Goal: Information Seeking & Learning: Learn about a topic

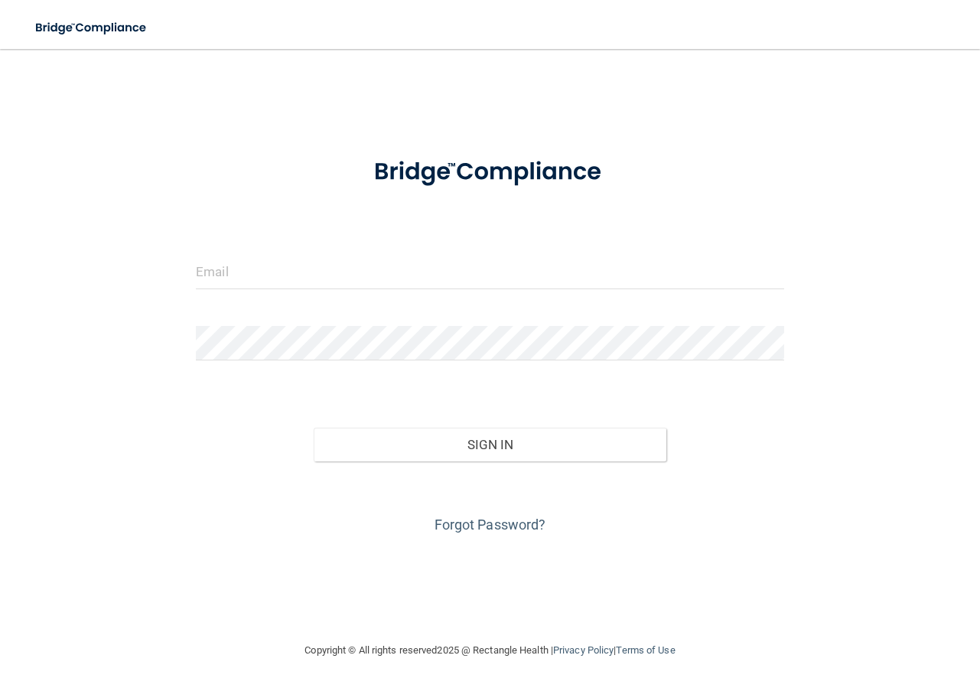
click at [771, 269] on keeper-lock "Open Keeper Popup" at bounding box center [773, 271] width 18 height 18
click at [770, 274] on keeper-lock "Open Keeper Popup" at bounding box center [773, 271] width 18 height 18
type input "[EMAIL_ADDRESS][DOMAIN_NAME]"
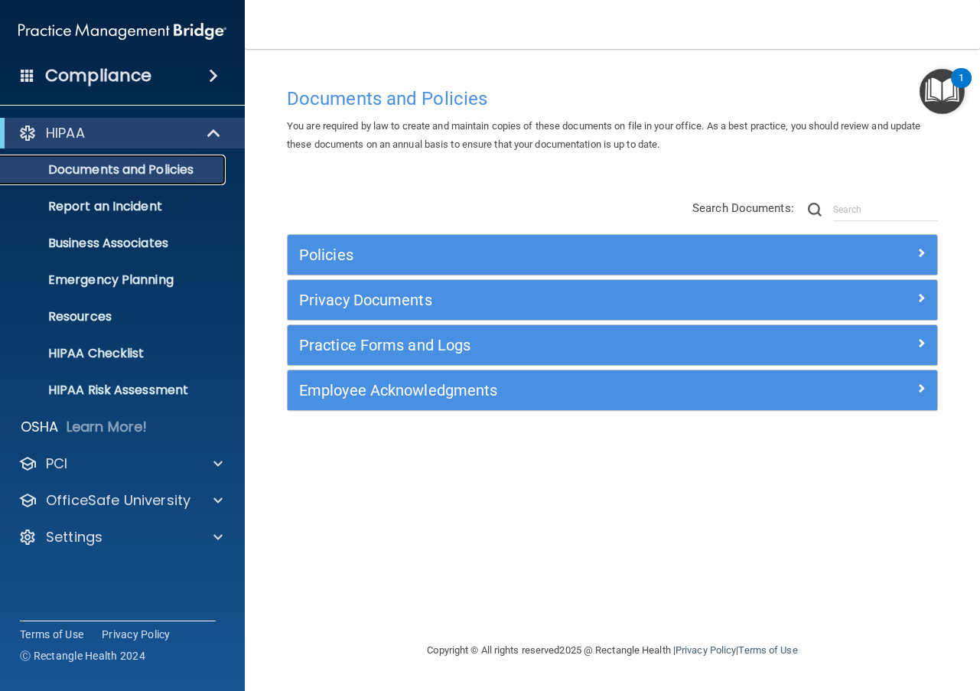
click at [120, 168] on p "Documents and Policies" at bounding box center [114, 169] width 209 height 15
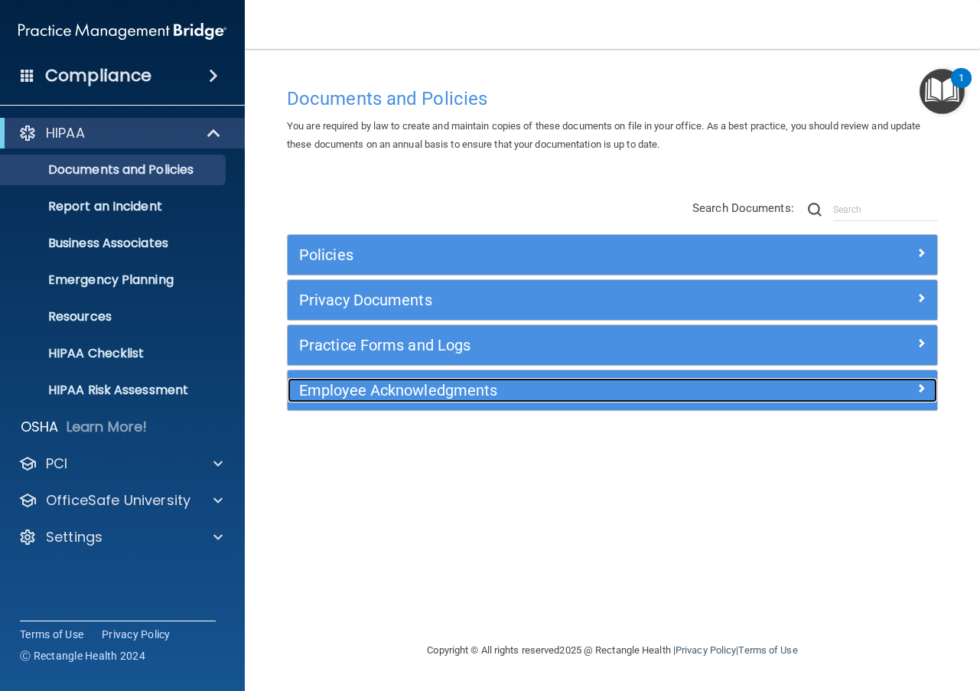
click at [920, 386] on span at bounding box center [921, 388] width 9 height 18
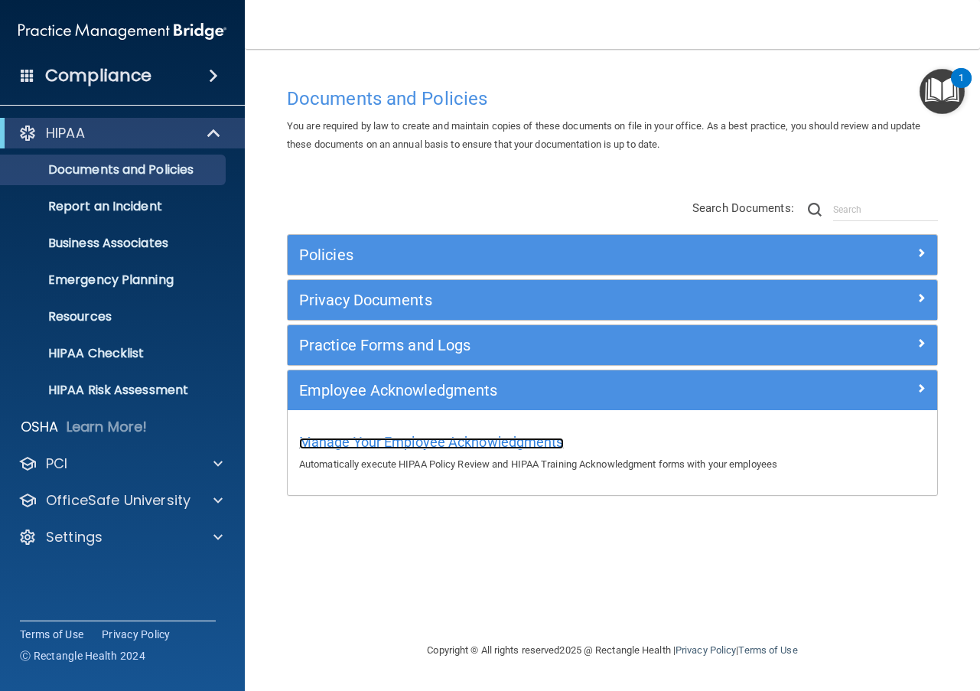
click at [438, 441] on span "Manage Your Employee Acknowledgments" at bounding box center [431, 442] width 265 height 16
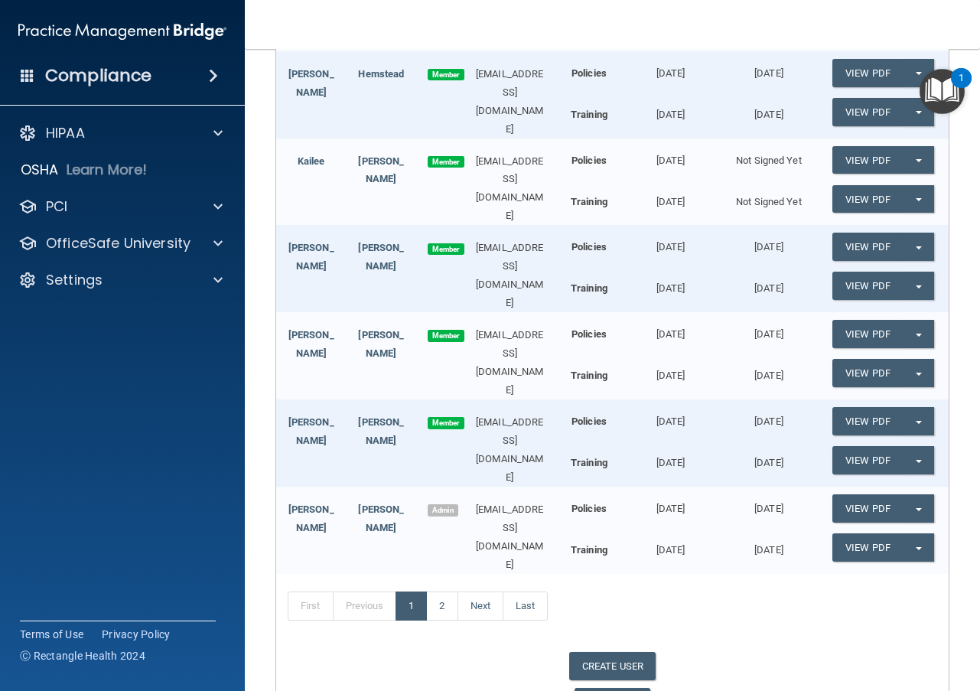
scroll to position [594, 0]
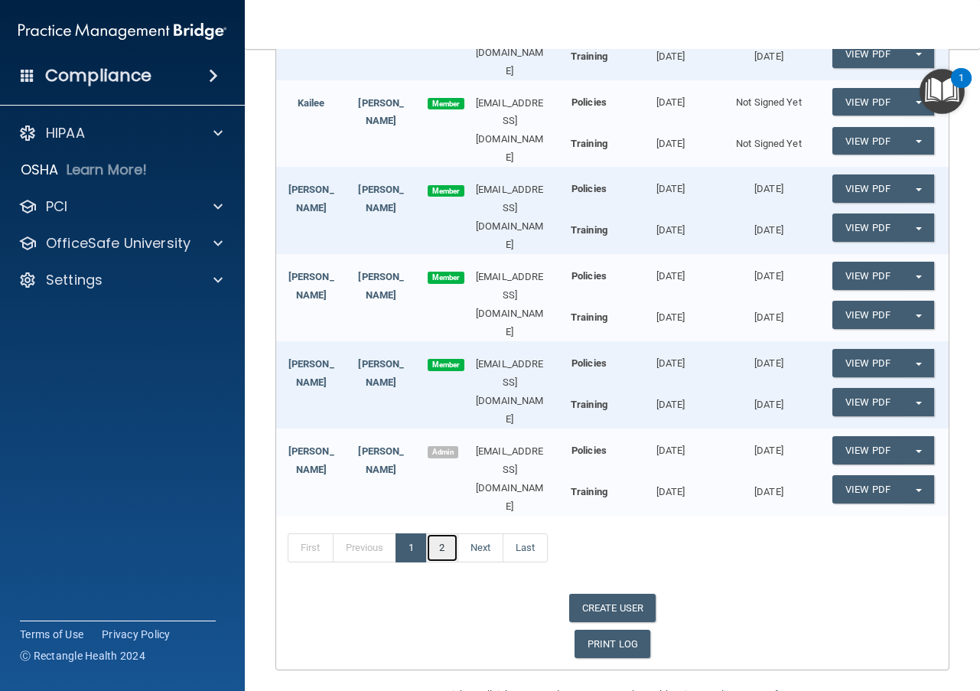
click at [451, 533] on link "2" at bounding box center [441, 547] width 31 height 29
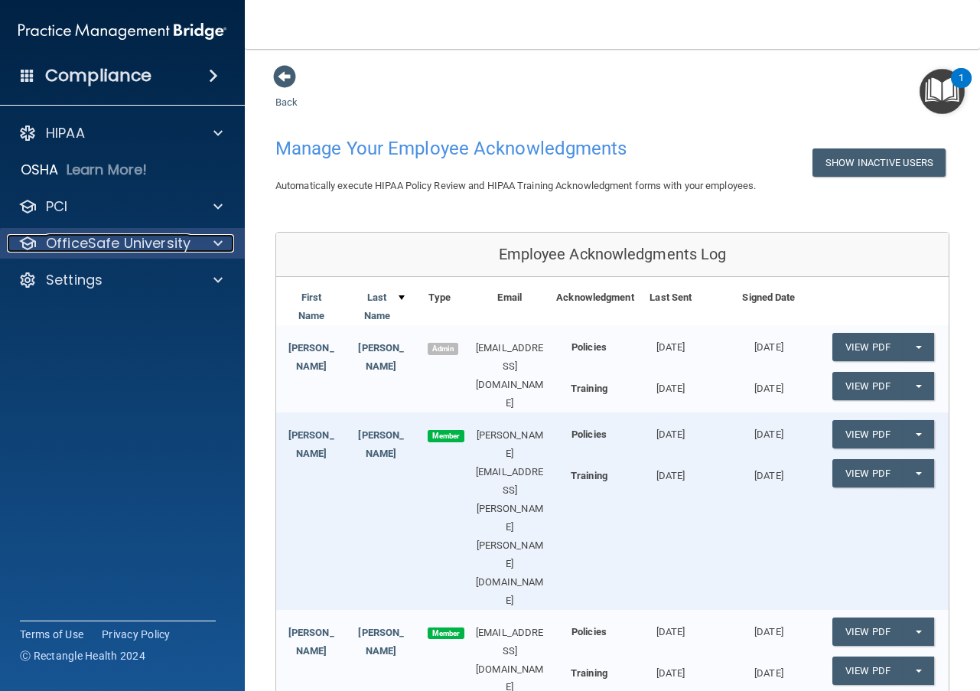
click at [214, 243] on span at bounding box center [217, 243] width 9 height 18
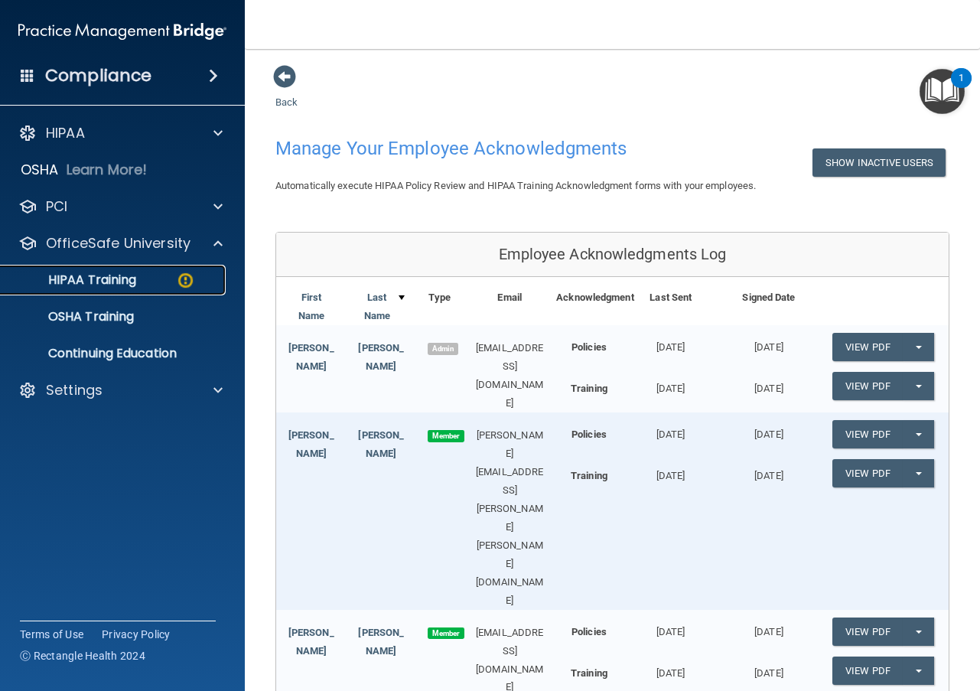
click at [129, 276] on p "HIPAA Training" at bounding box center [73, 279] width 126 height 15
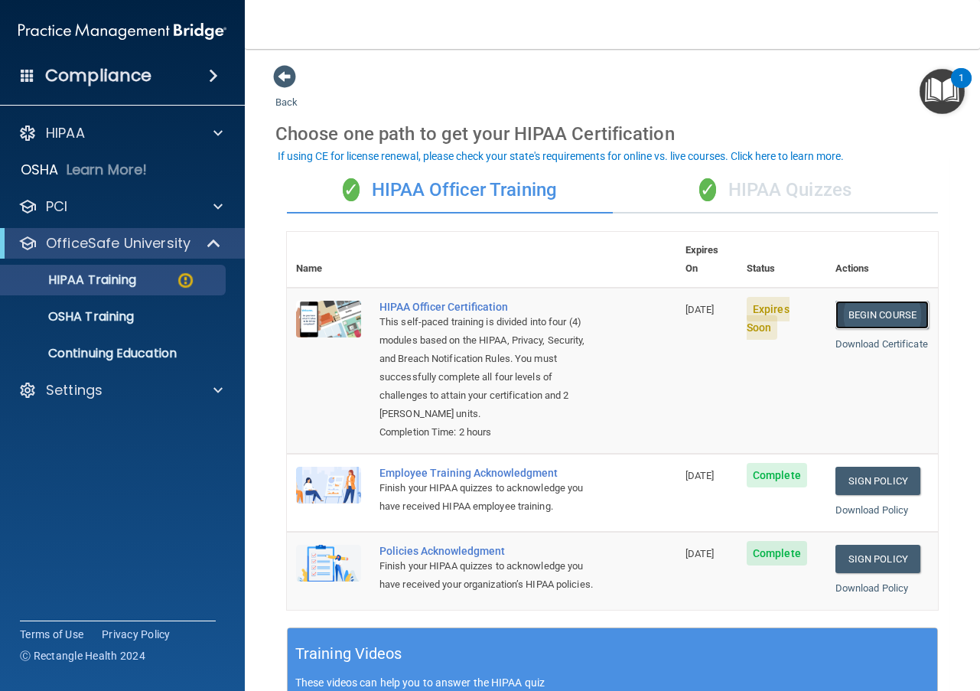
click at [878, 301] on link "Begin Course" at bounding box center [881, 315] width 93 height 28
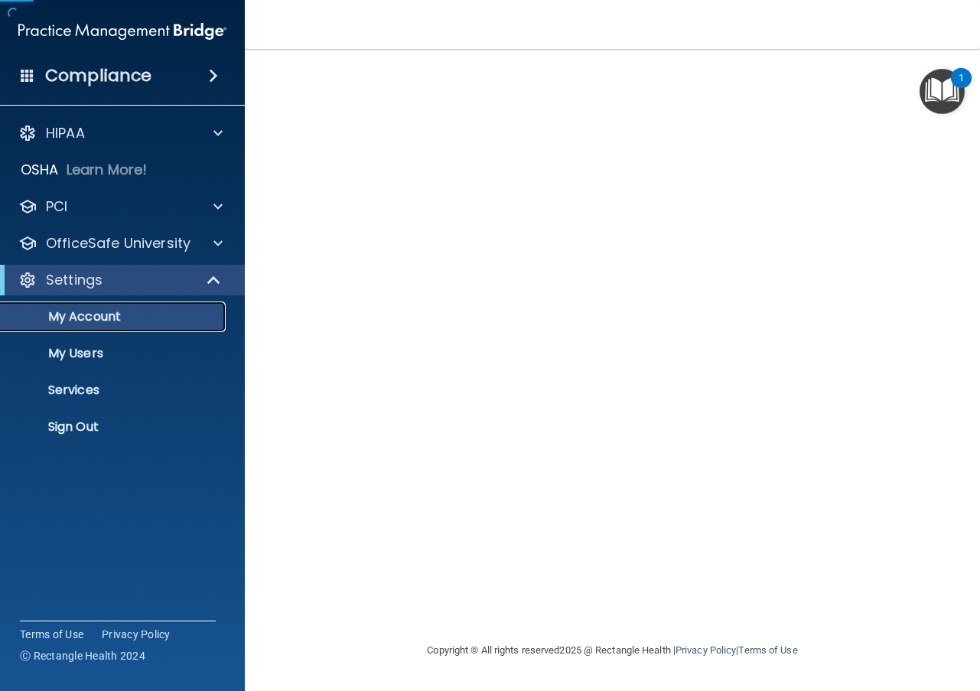
click at [122, 321] on p "My Account" at bounding box center [114, 316] width 209 height 15
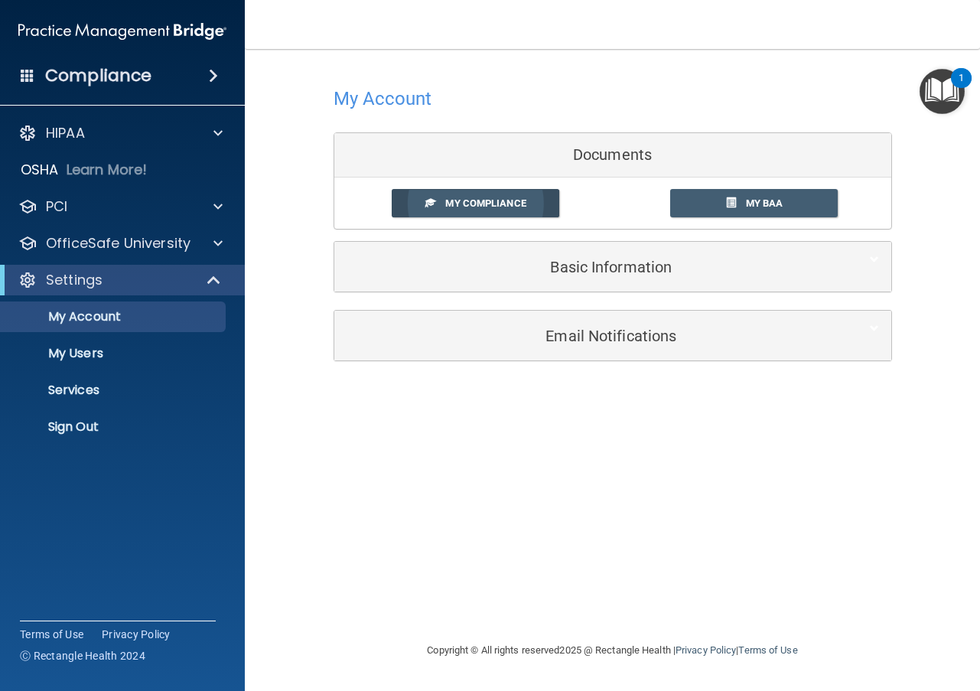
click at [510, 207] on span "My Compliance" at bounding box center [485, 202] width 80 height 11
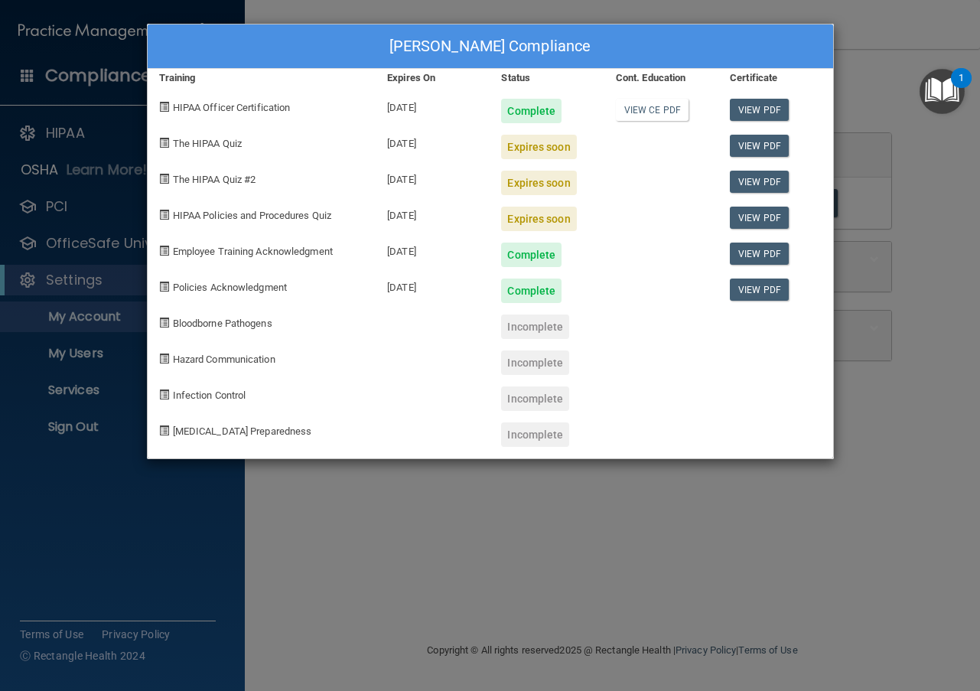
click at [226, 138] on span "The HIPAA Quiz" at bounding box center [207, 143] width 69 height 11
click at [428, 143] on div "[DATE]" at bounding box center [433, 141] width 114 height 36
click at [515, 149] on div "Expires soon" at bounding box center [538, 147] width 75 height 24
click at [770, 141] on link "View PDF" at bounding box center [759, 146] width 59 height 22
click at [131, 573] on div "Tami Schneider's Compliance Training Expires On Status Cont. Education Certific…" at bounding box center [490, 345] width 980 height 691
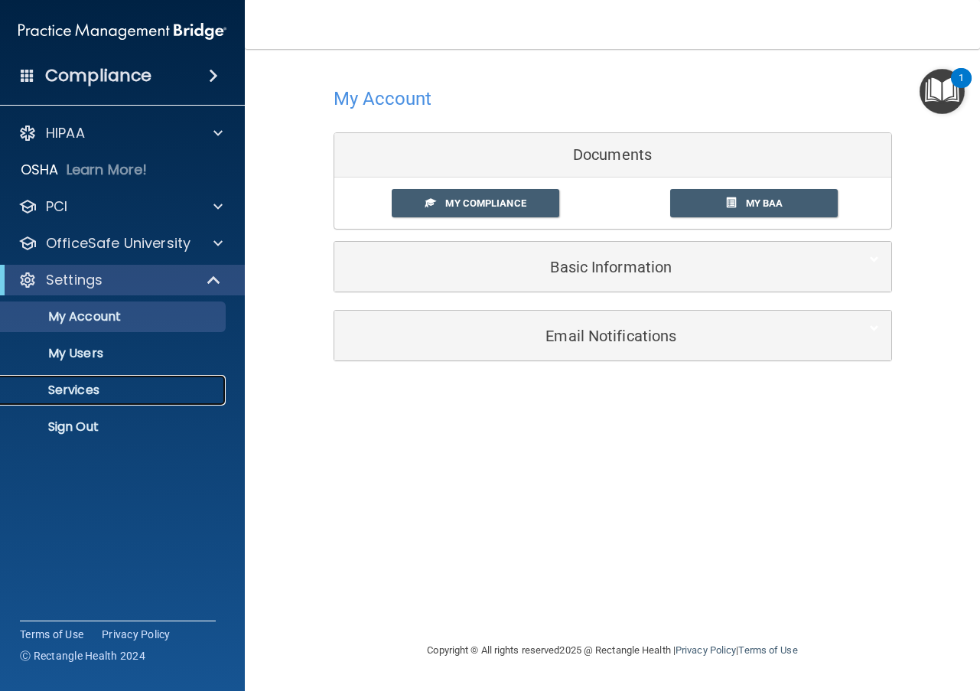
click at [72, 390] on p "Services" at bounding box center [114, 390] width 209 height 15
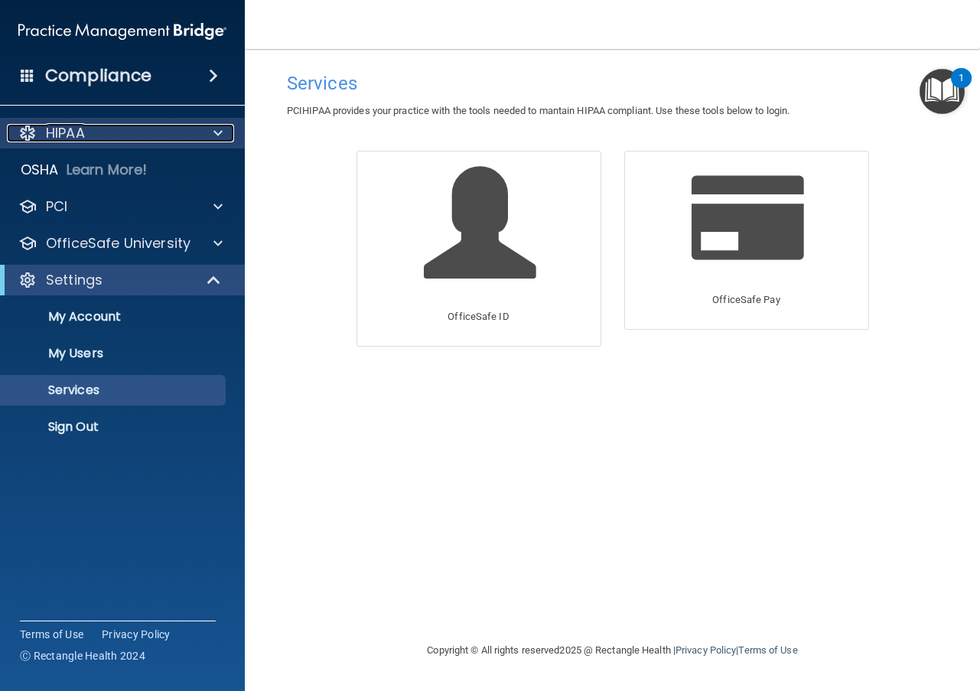
click at [226, 130] on div at bounding box center [216, 133] width 38 height 18
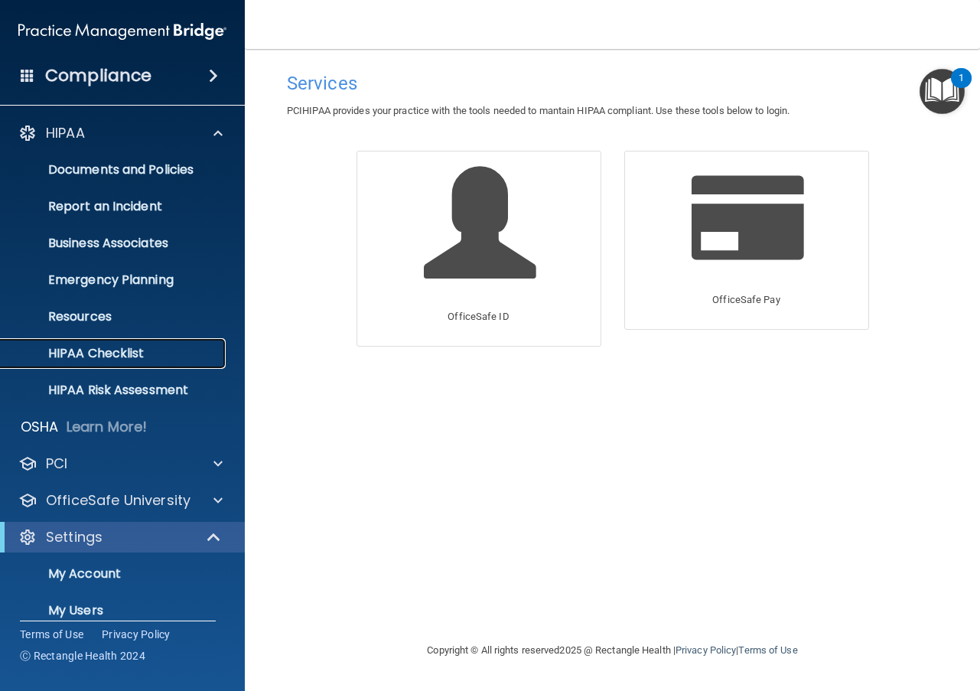
click at [128, 347] on p "HIPAA Checklist" at bounding box center [114, 353] width 209 height 15
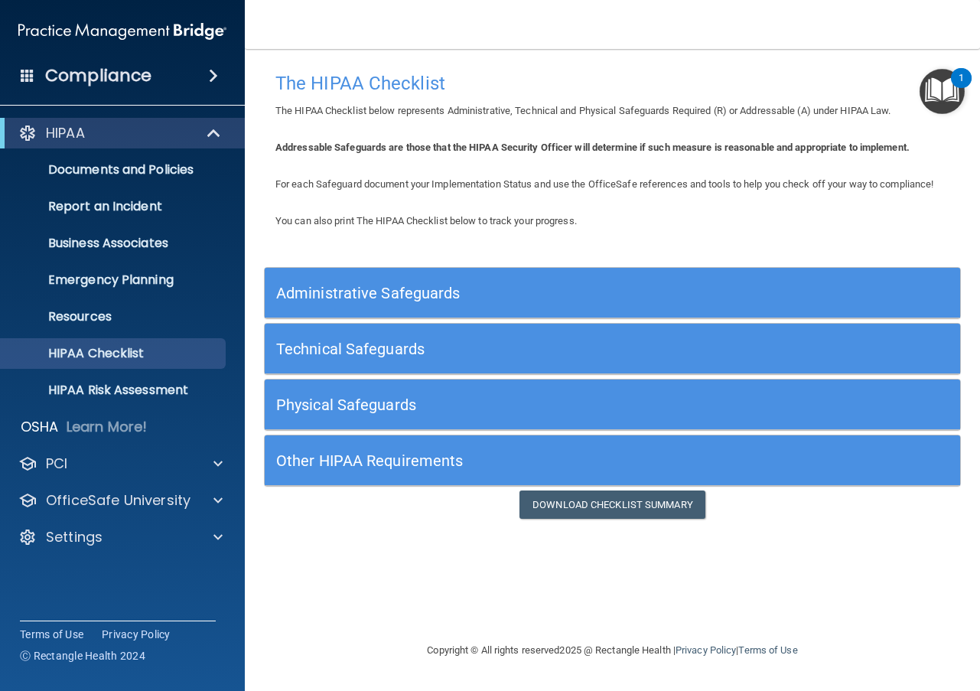
click at [426, 461] on h5 "Other HIPAA Requirements" at bounding box center [525, 460] width 499 height 17
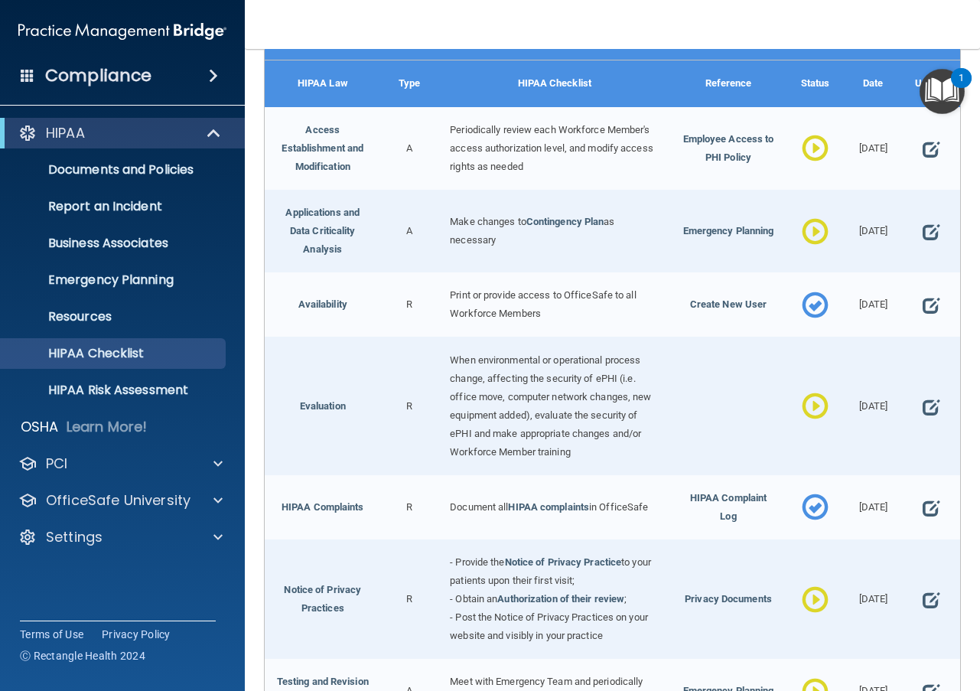
scroll to position [731, 0]
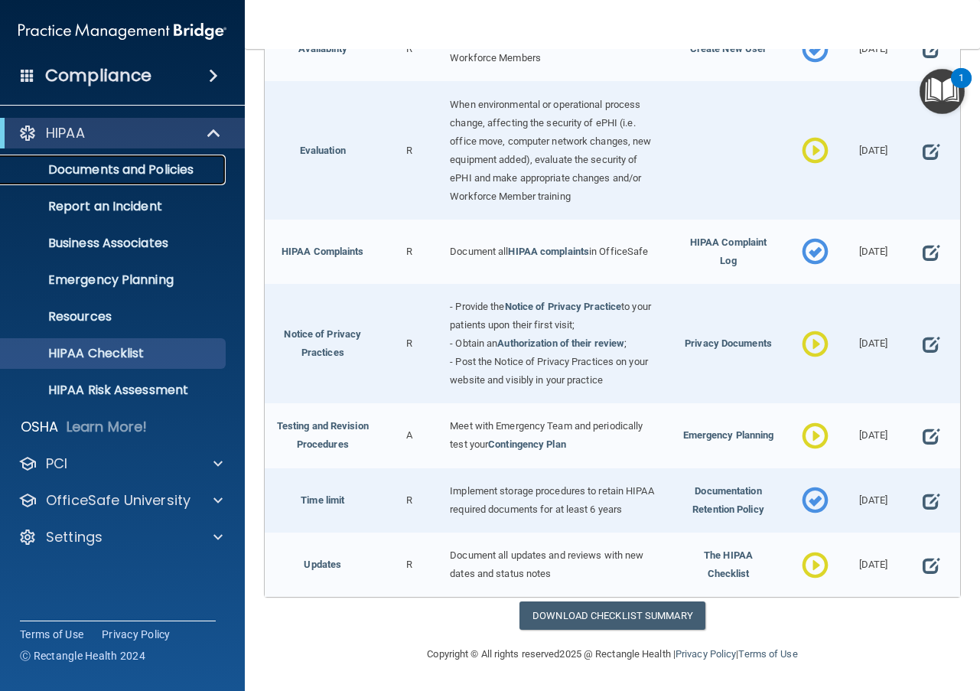
click at [117, 178] on link "Documents and Policies" at bounding box center [105, 170] width 241 height 31
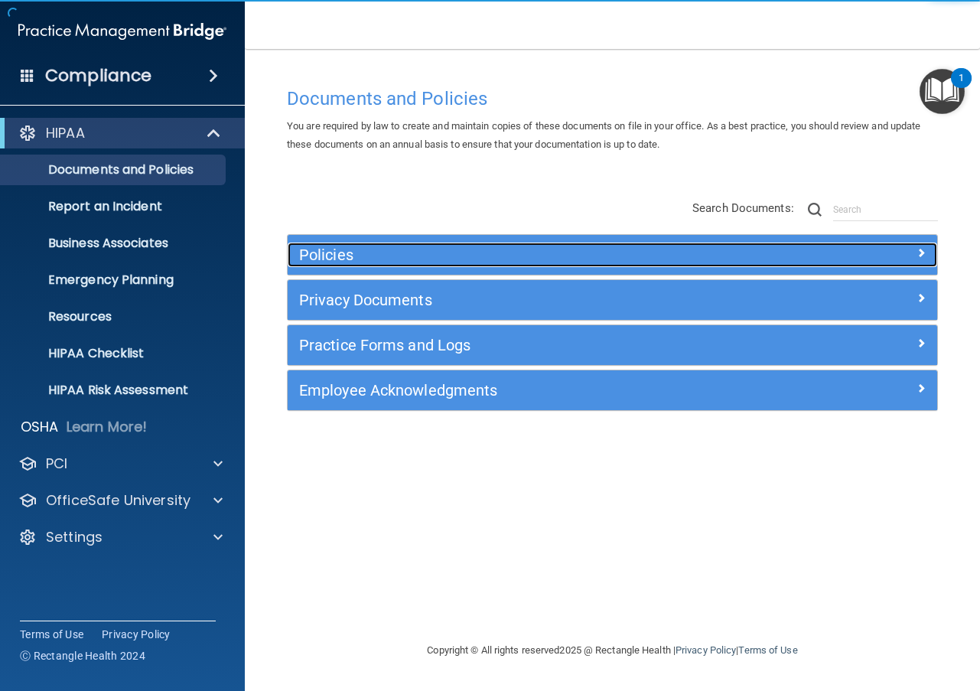
click at [922, 249] on span at bounding box center [921, 252] width 9 height 18
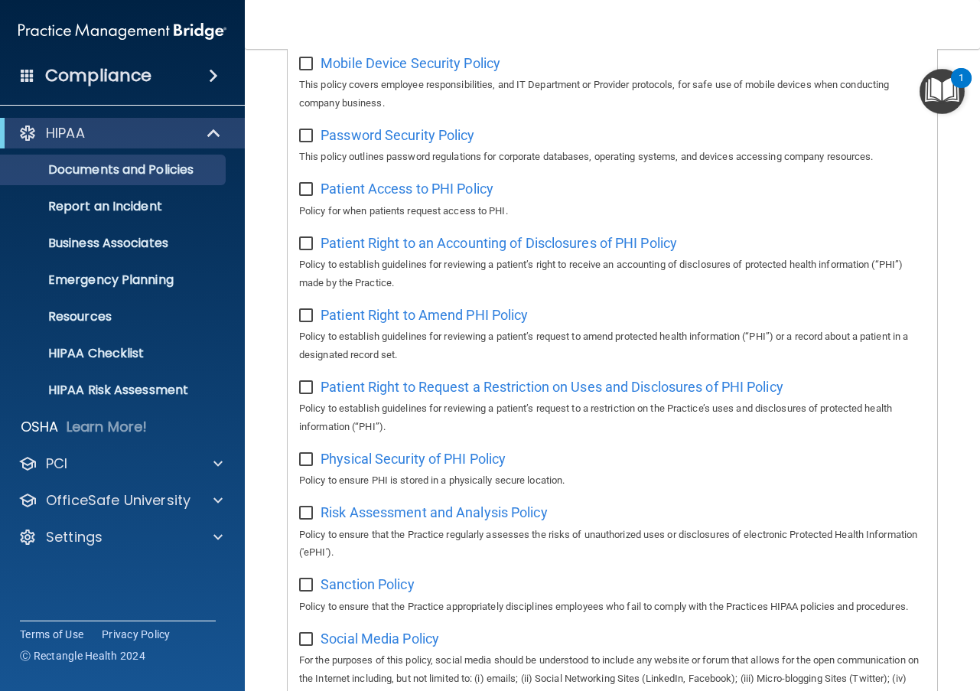
scroll to position [1267, 0]
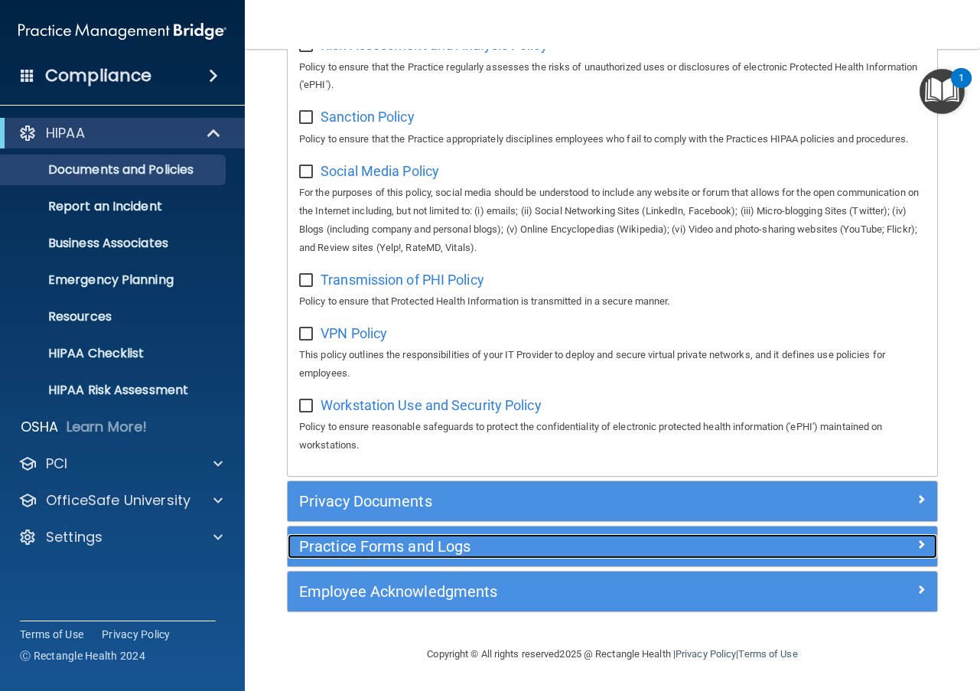
click at [917, 544] on span at bounding box center [921, 544] width 9 height 18
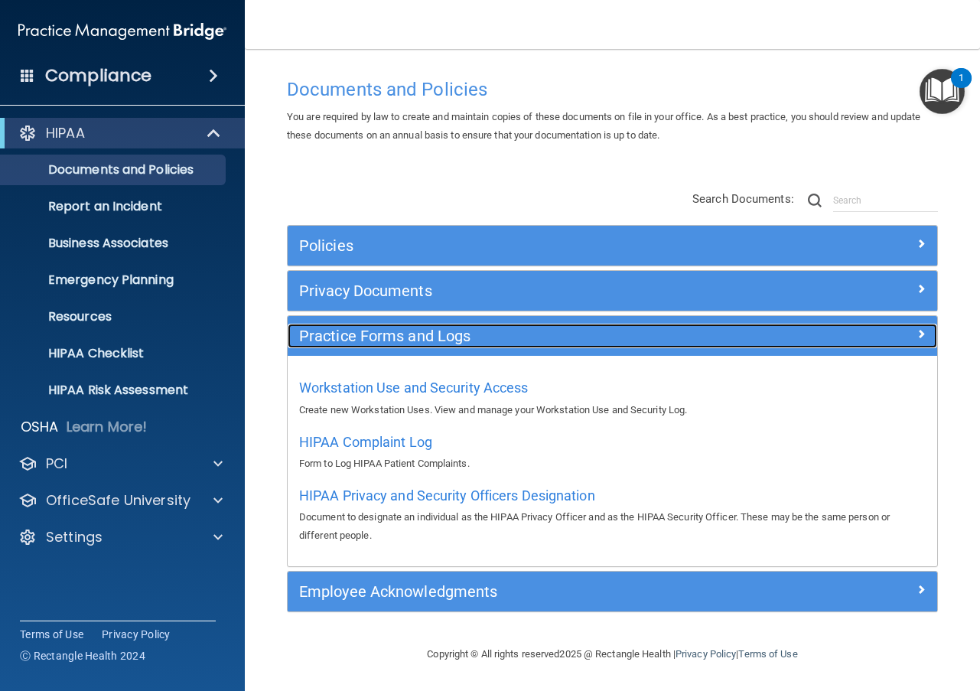
scroll to position [9, 0]
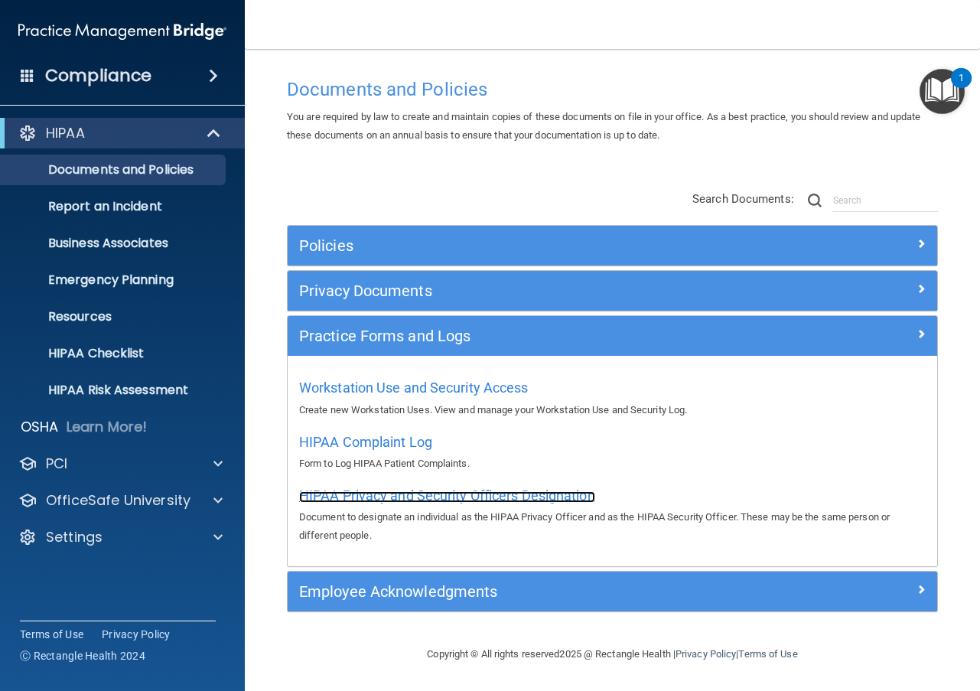
click at [486, 494] on span "HIPAA Privacy and Security Officers Designation" at bounding box center [447, 495] width 296 height 16
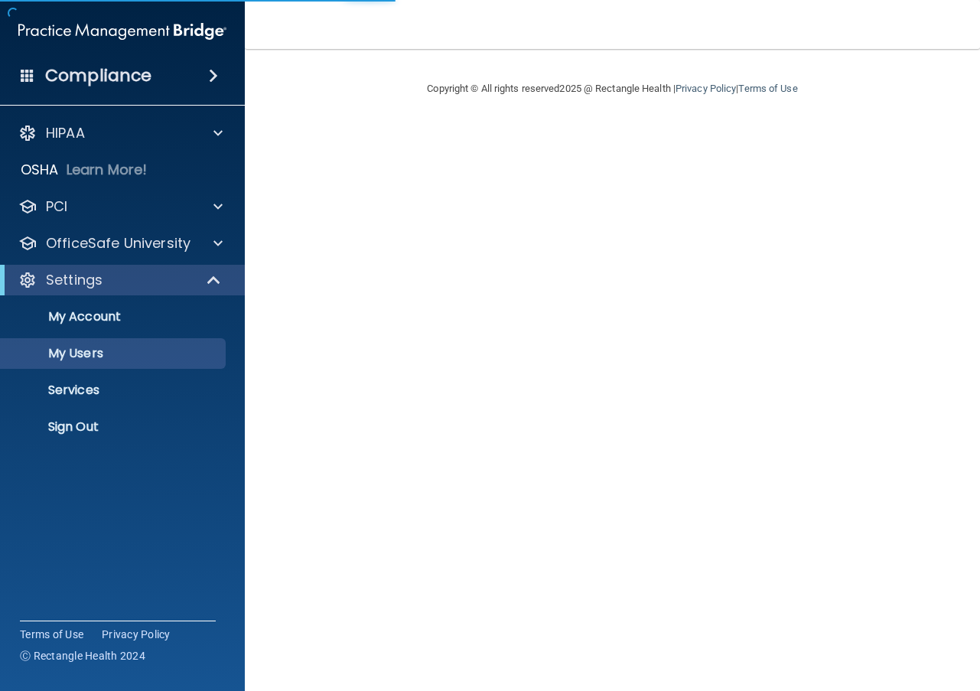
select select "20"
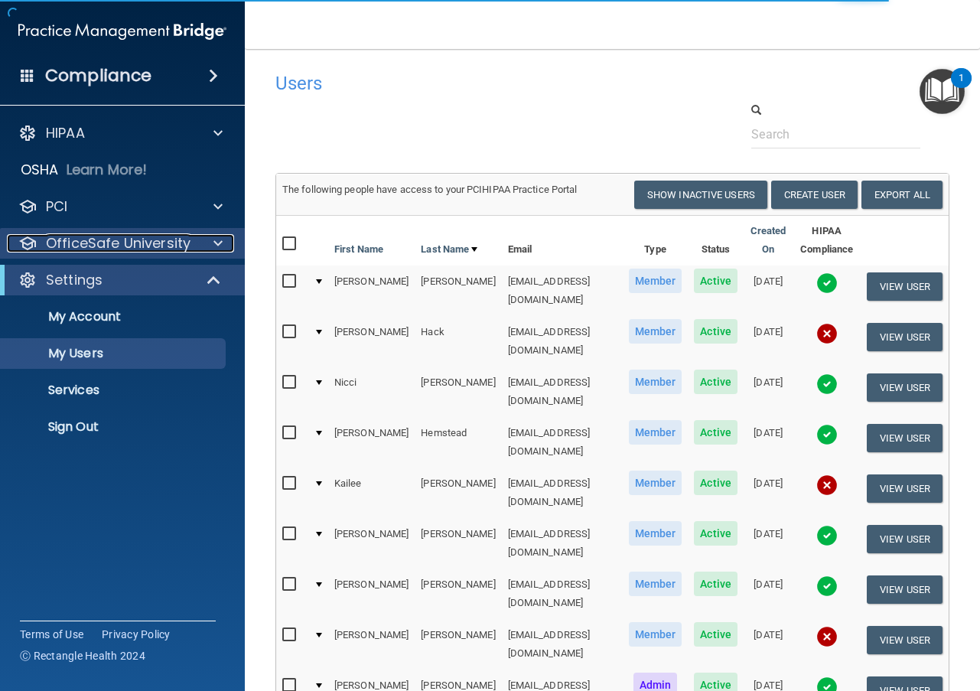
click at [217, 242] on span at bounding box center [217, 243] width 9 height 18
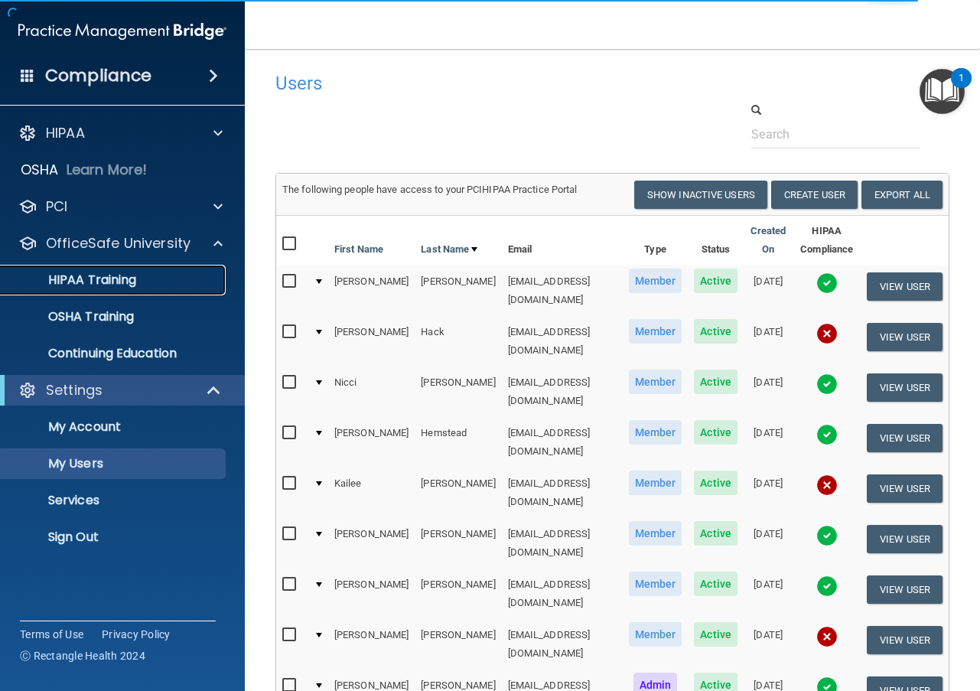
click at [111, 277] on p "HIPAA Training" at bounding box center [73, 279] width 126 height 15
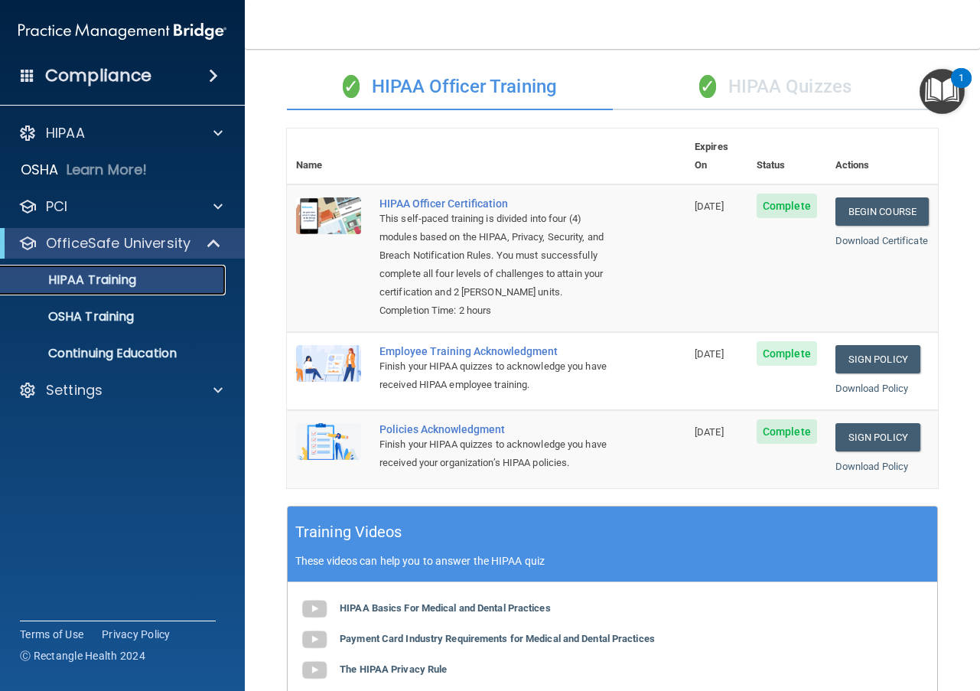
scroll to position [27, 0]
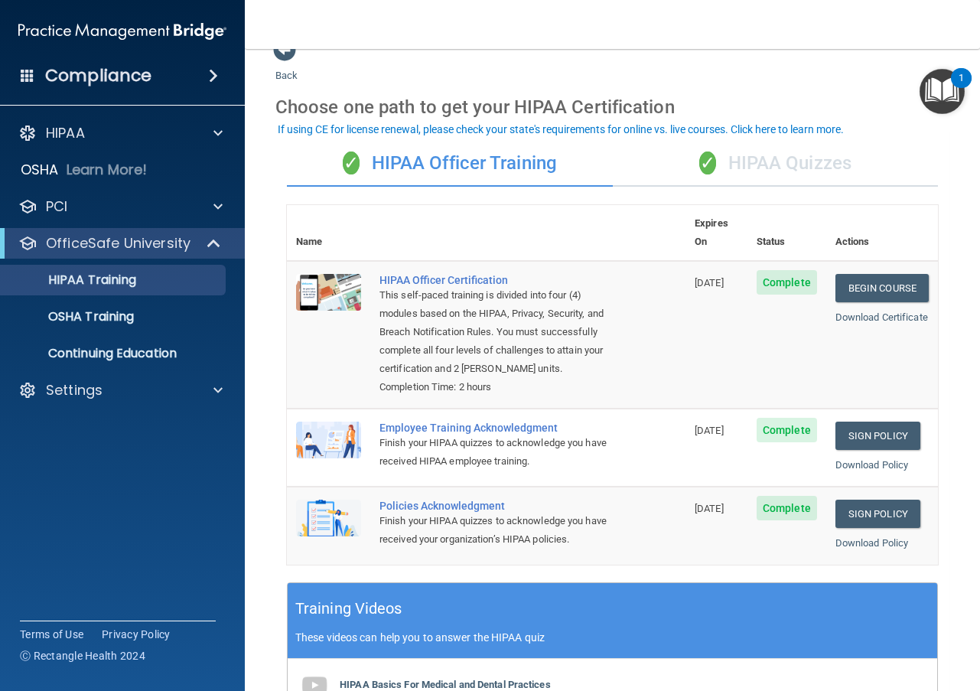
click at [777, 158] on div "✓ HIPAA Quizzes" at bounding box center [776, 164] width 326 height 46
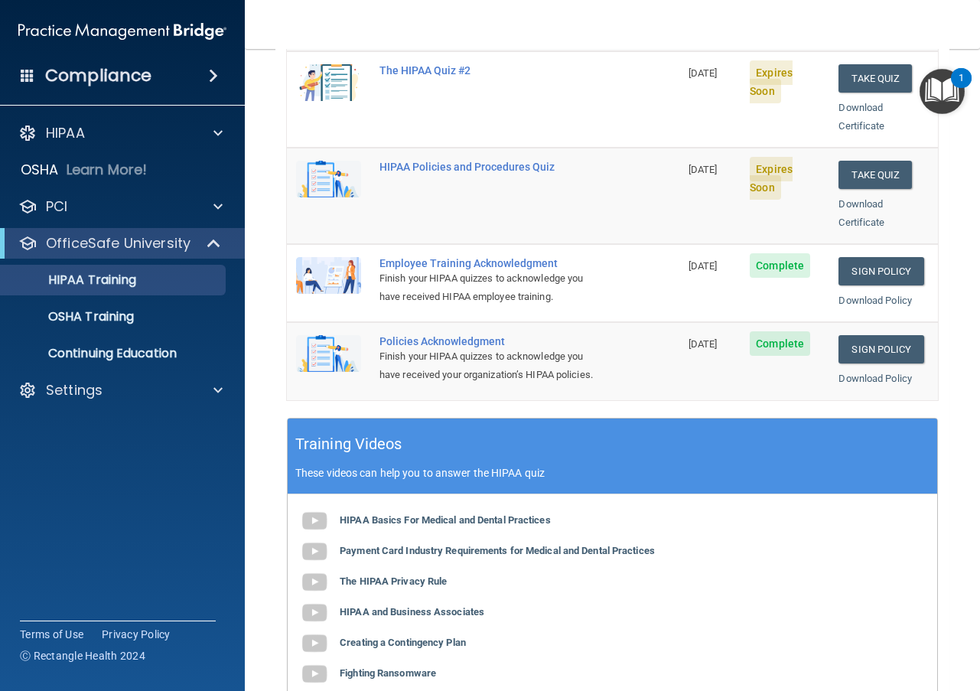
scroll to position [0, 0]
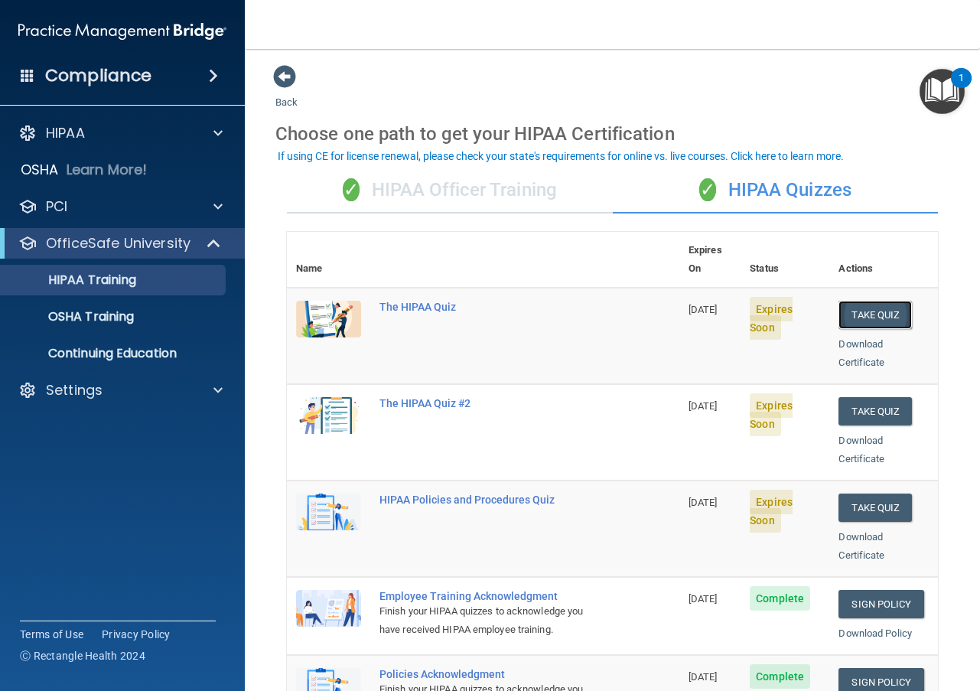
click at [875, 301] on button "Take Quiz" at bounding box center [875, 315] width 73 height 28
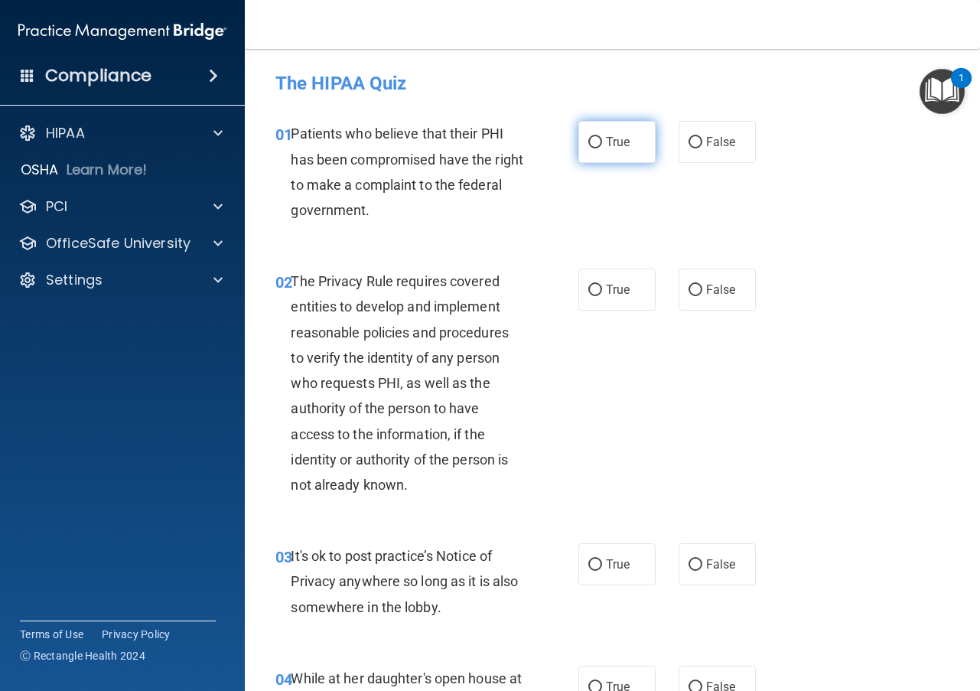
click at [588, 140] on input "True" at bounding box center [595, 142] width 14 height 11
radio input "true"
click at [593, 294] on input "True" at bounding box center [595, 290] width 14 height 11
radio input "true"
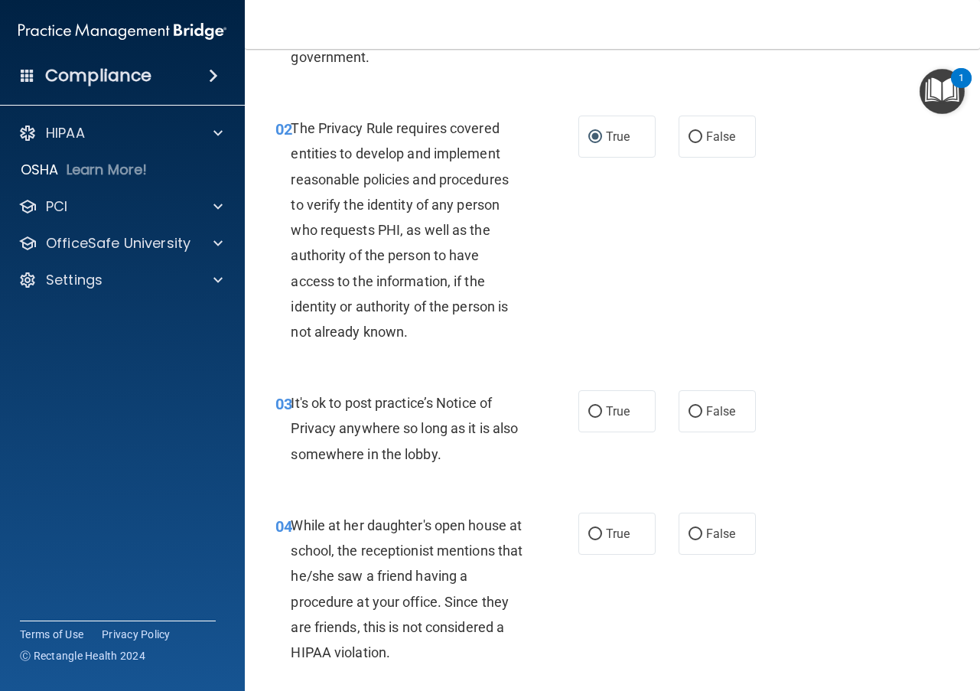
scroll to position [230, 0]
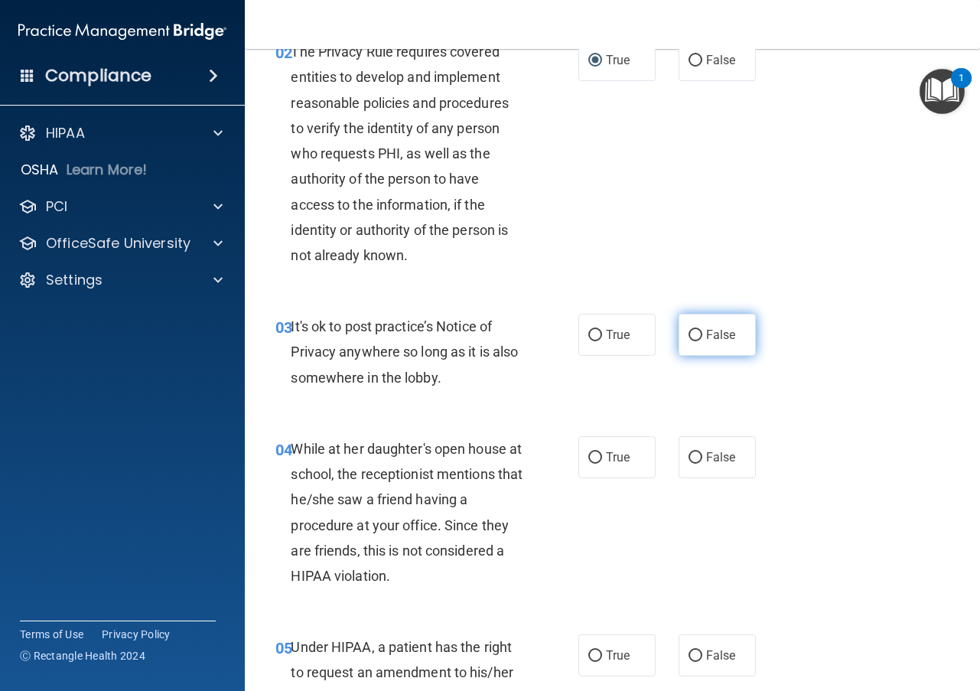
click at [689, 334] on input "False" at bounding box center [696, 335] width 14 height 11
radio input "true"
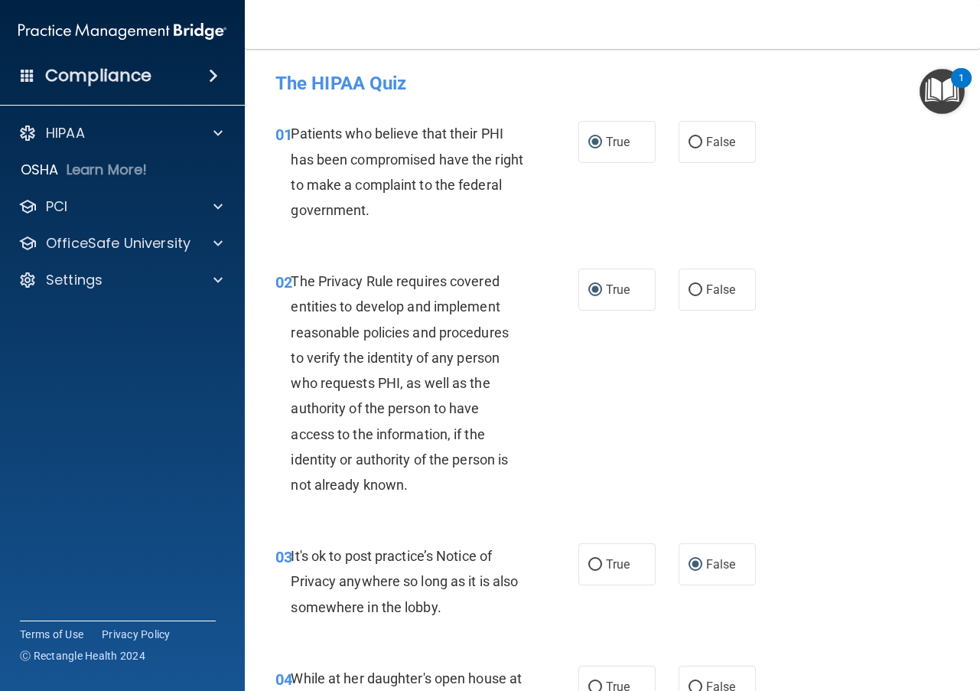
scroll to position [536, 0]
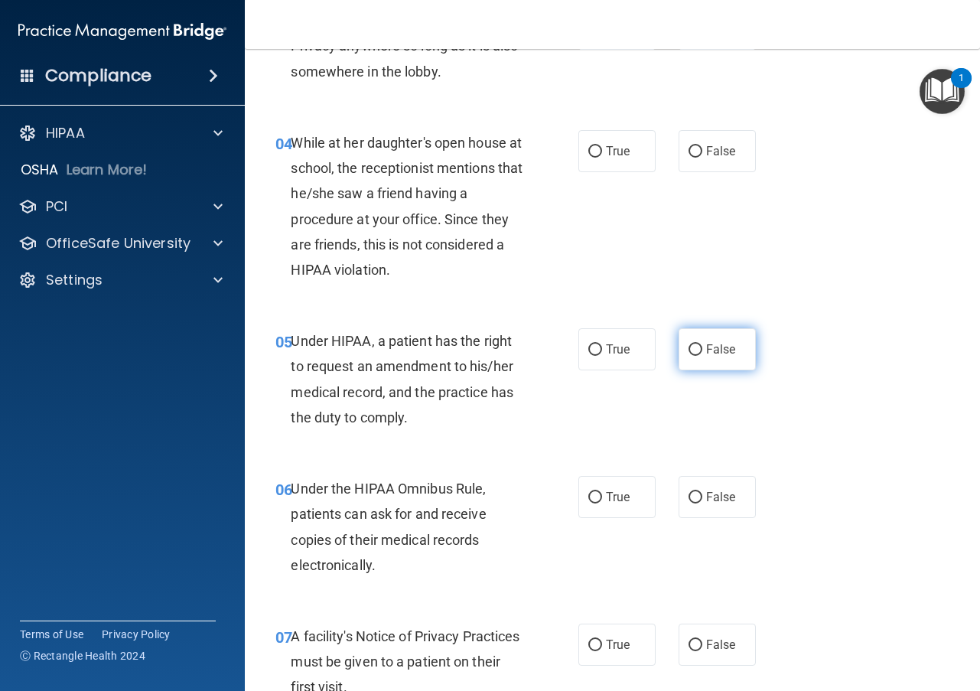
click at [689, 350] on input "False" at bounding box center [696, 349] width 14 height 11
radio input "true"
click at [689, 156] on input "False" at bounding box center [696, 151] width 14 height 11
radio input "true"
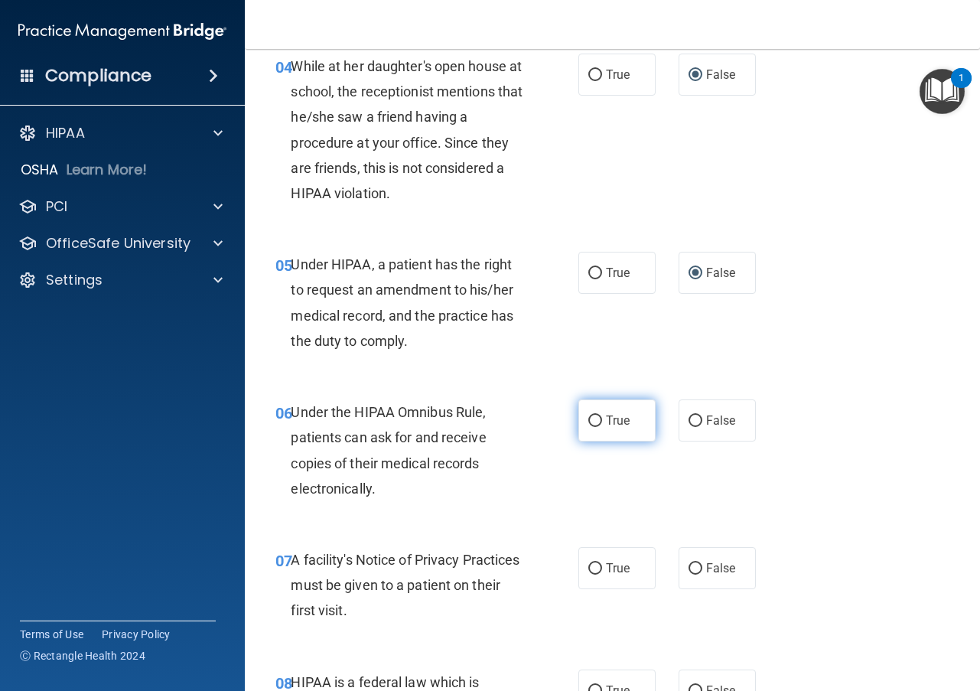
click at [591, 421] on input "True" at bounding box center [595, 420] width 14 height 11
radio input "true"
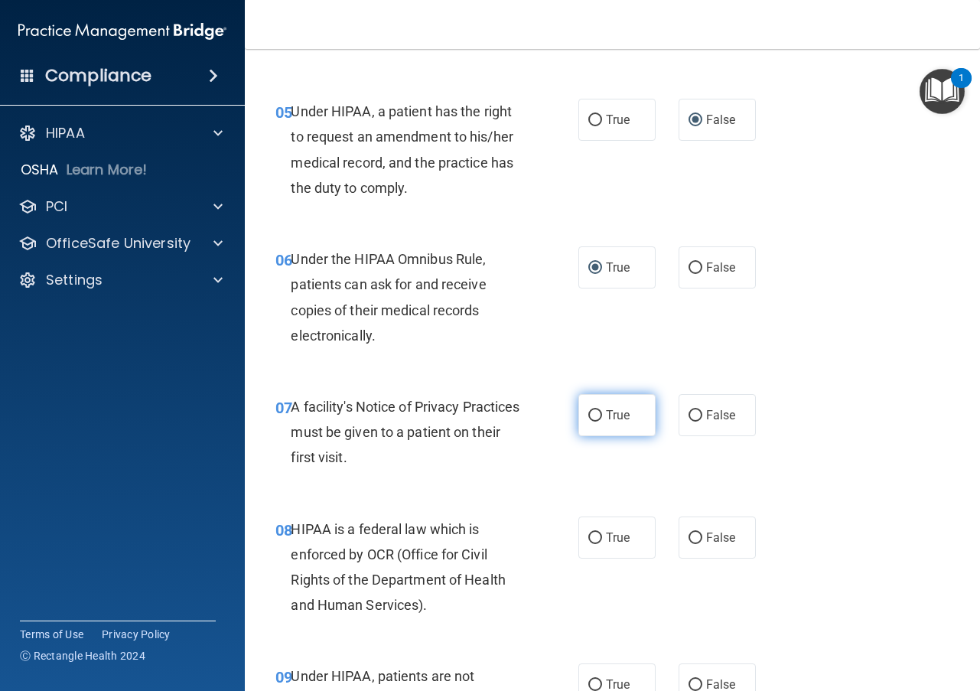
click at [589, 419] on input "True" at bounding box center [595, 415] width 14 height 11
radio input "true"
click at [588, 533] on input "True" at bounding box center [595, 538] width 14 height 11
radio input "true"
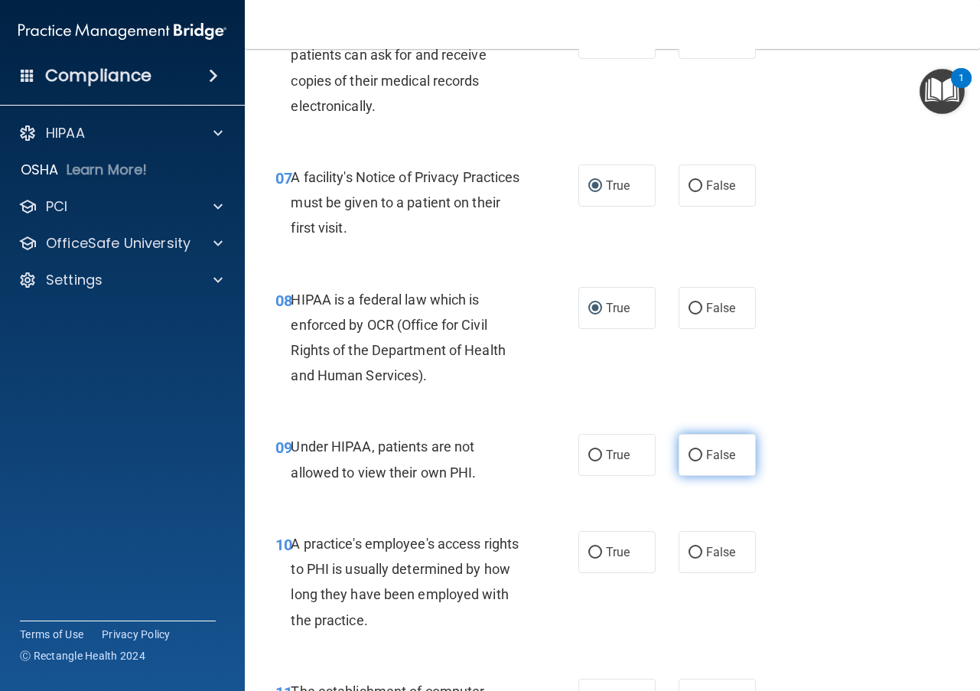
click at [689, 451] on input "False" at bounding box center [696, 455] width 14 height 11
radio input "true"
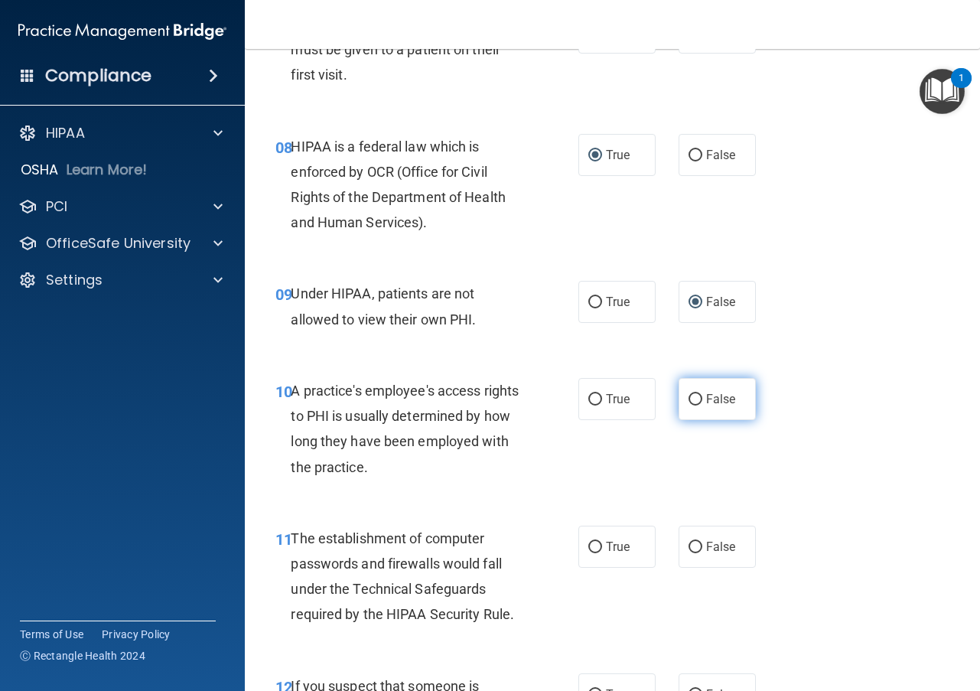
drag, startPoint x: 681, startPoint y: 393, endPoint x: 670, endPoint y: 402, distance: 13.6
click at [689, 394] on input "False" at bounding box center [696, 399] width 14 height 11
radio input "true"
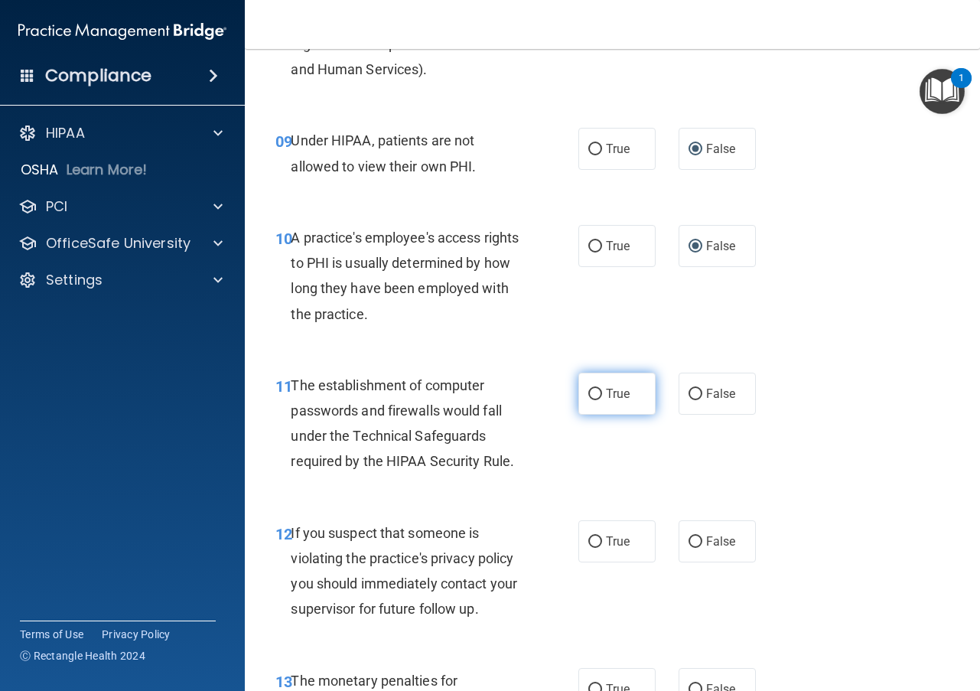
click at [588, 392] on input "True" at bounding box center [595, 394] width 14 height 11
radio input "true"
click at [590, 539] on input "True" at bounding box center [595, 541] width 14 height 11
radio input "true"
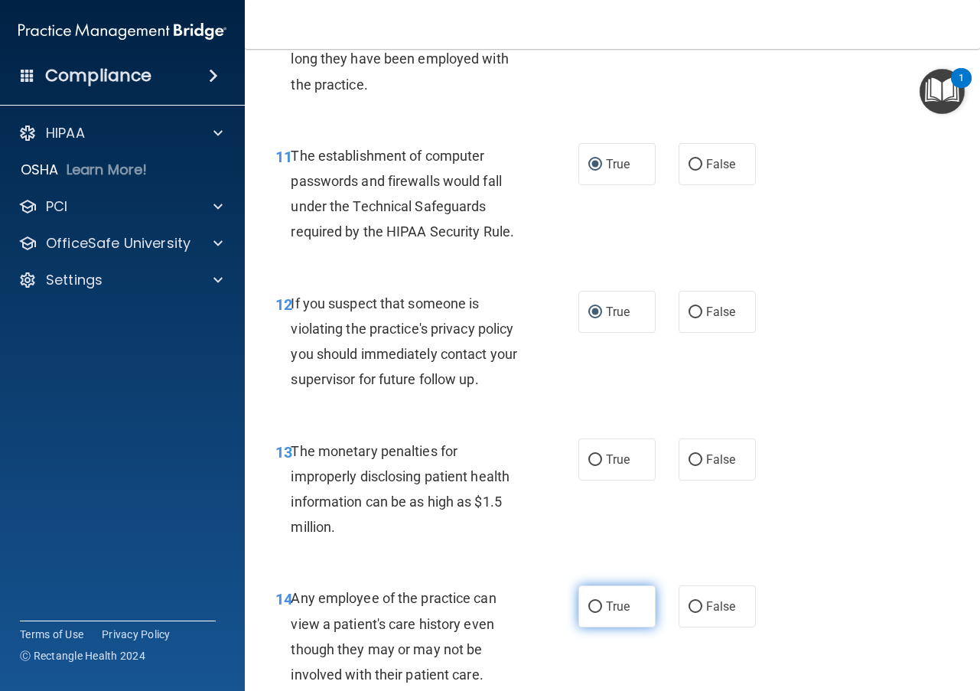
scroll to position [1607, 0]
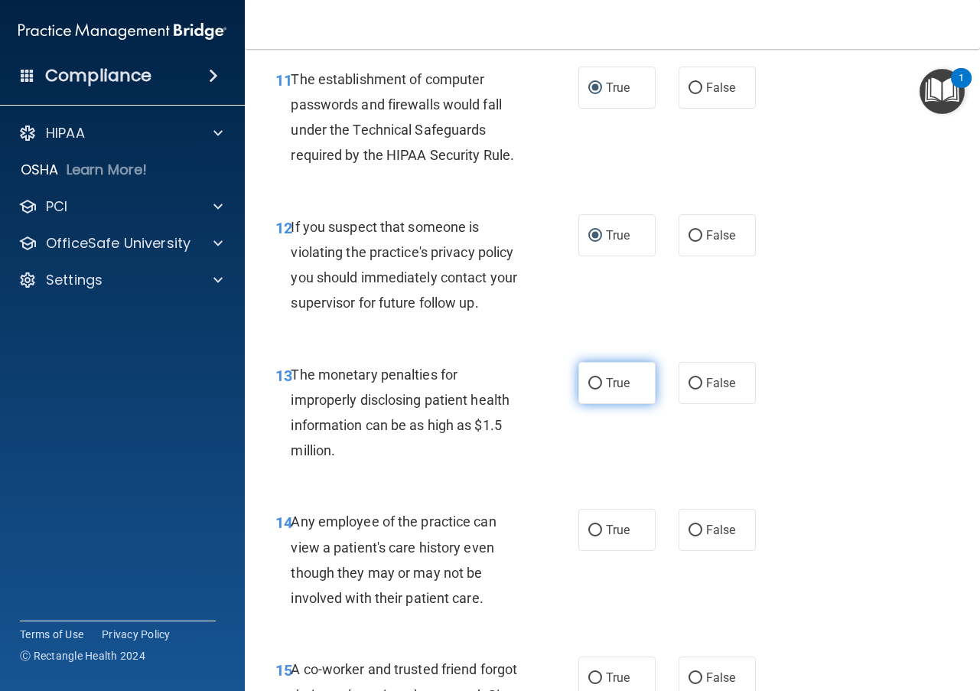
click at [588, 384] on input "True" at bounding box center [595, 383] width 14 height 11
radio input "true"
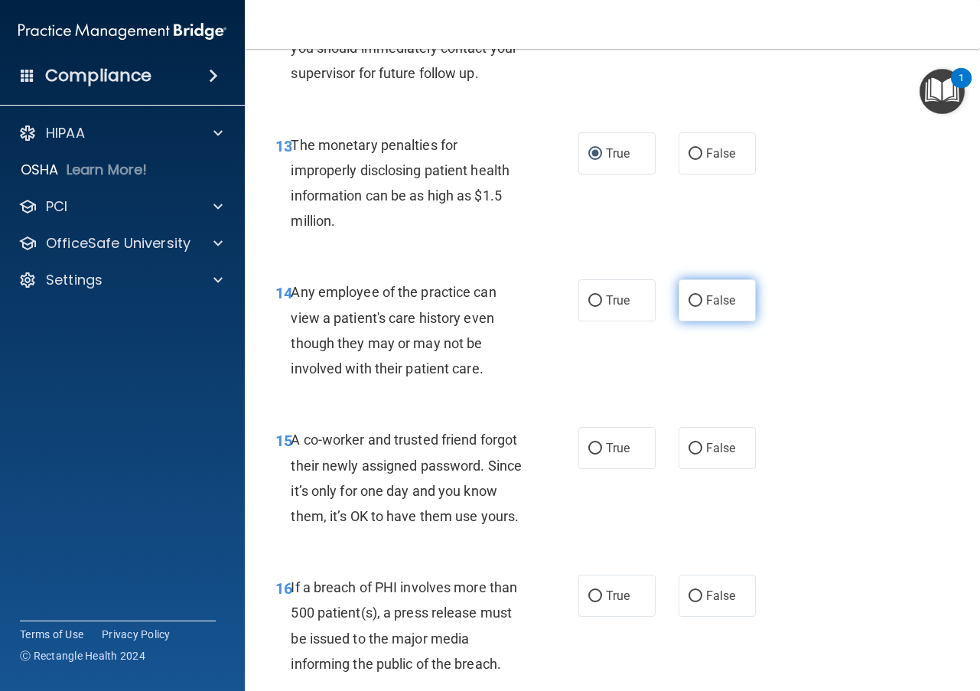
click at [689, 301] on input "False" at bounding box center [696, 300] width 14 height 11
radio input "true"
click at [689, 450] on input "False" at bounding box center [696, 448] width 14 height 11
radio input "true"
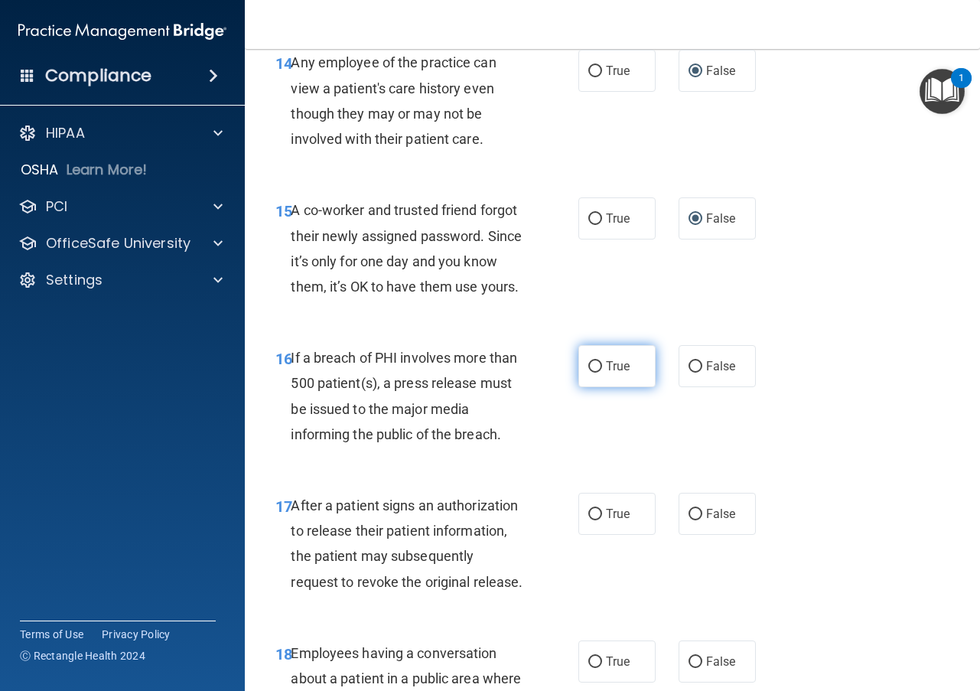
click at [594, 373] on input "True" at bounding box center [595, 366] width 14 height 11
radio input "true"
click at [591, 520] on input "True" at bounding box center [595, 514] width 14 height 11
radio input "true"
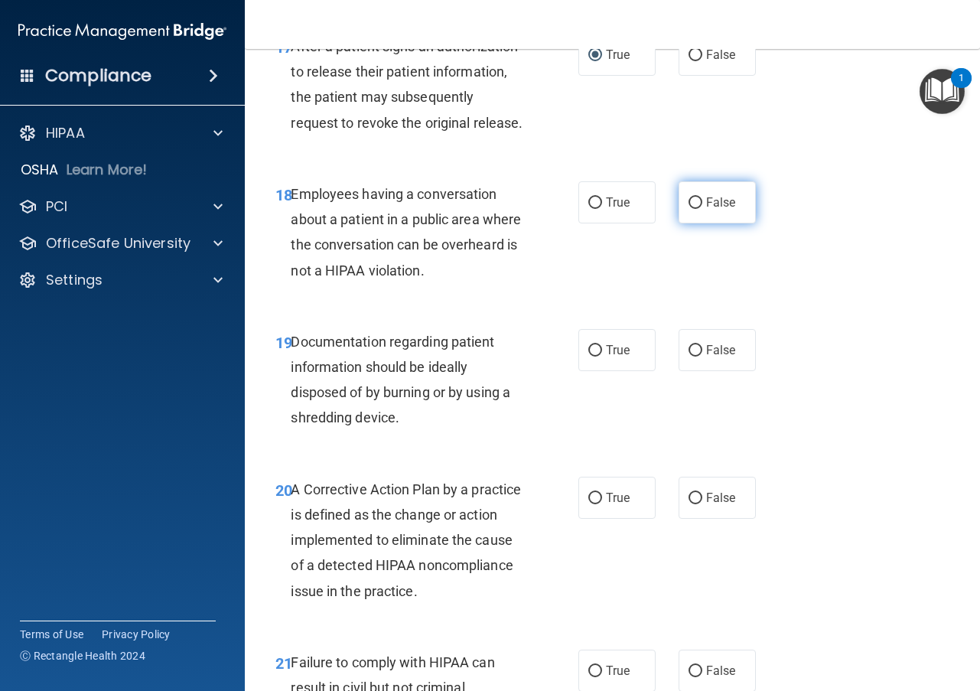
click at [690, 209] on input "False" at bounding box center [696, 202] width 14 height 11
radio input "true"
click at [591, 357] on input "True" at bounding box center [595, 350] width 14 height 11
radio input "true"
click at [590, 504] on input "True" at bounding box center [595, 498] width 14 height 11
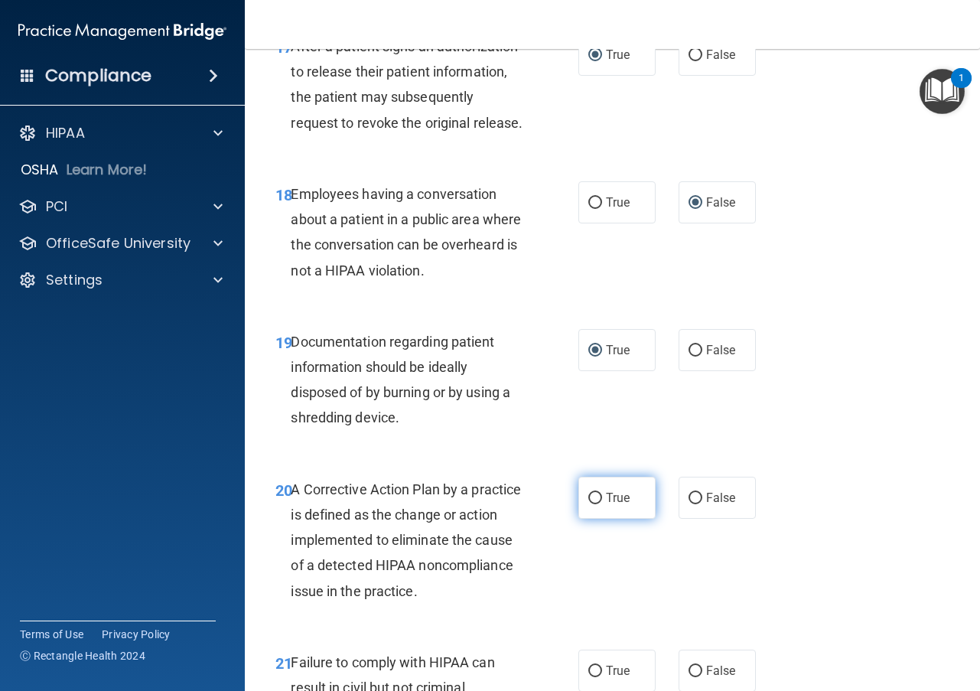
radio input "true"
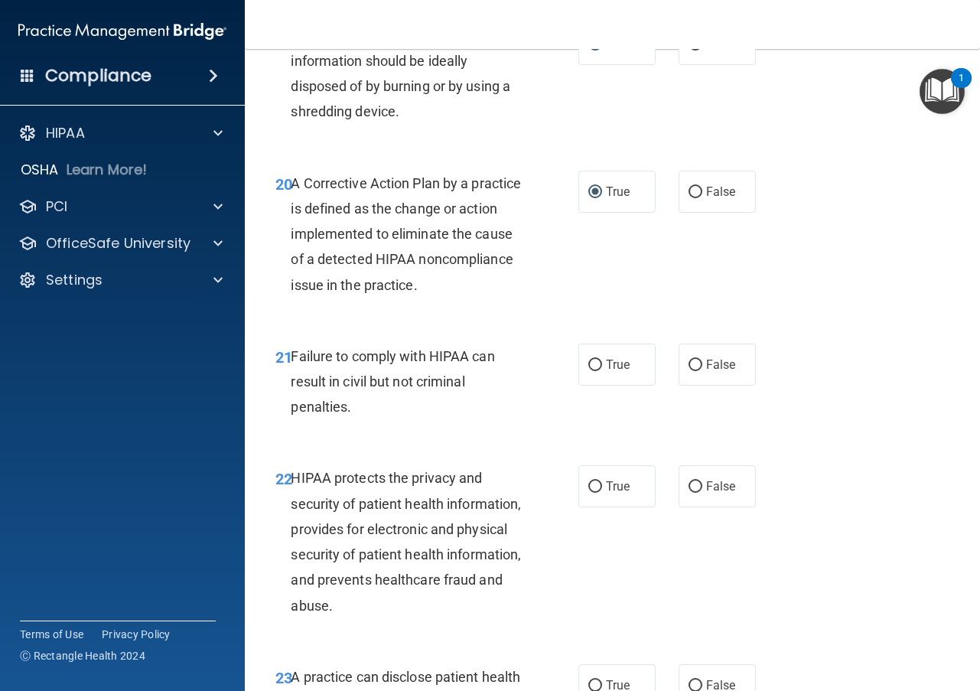
scroll to position [2907, 0]
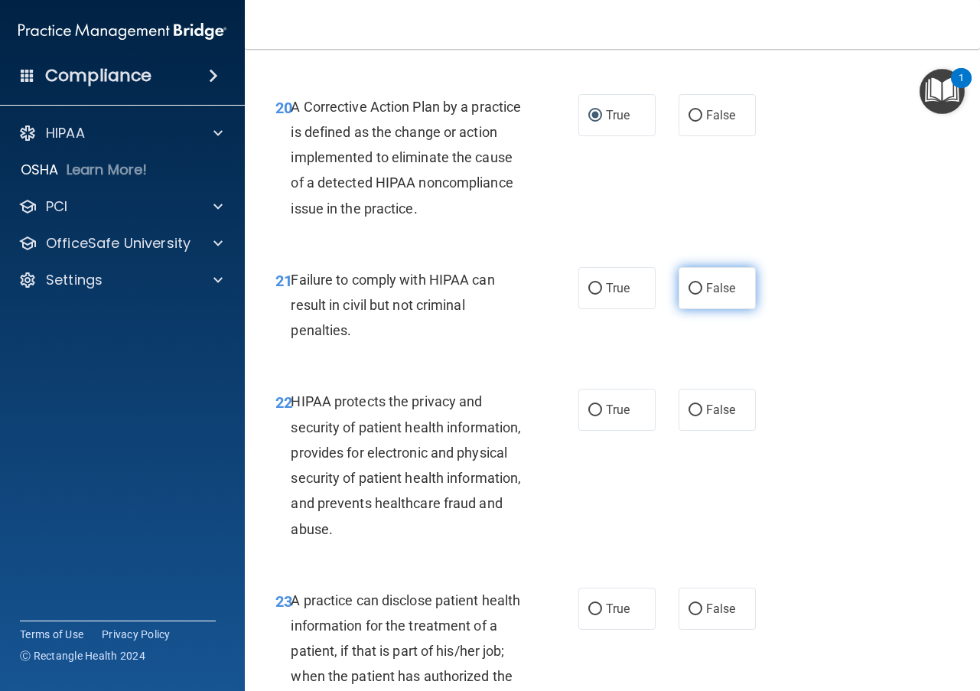
click at [689, 295] on input "False" at bounding box center [696, 288] width 14 height 11
radio input "true"
click at [595, 416] on input "True" at bounding box center [595, 410] width 14 height 11
radio input "true"
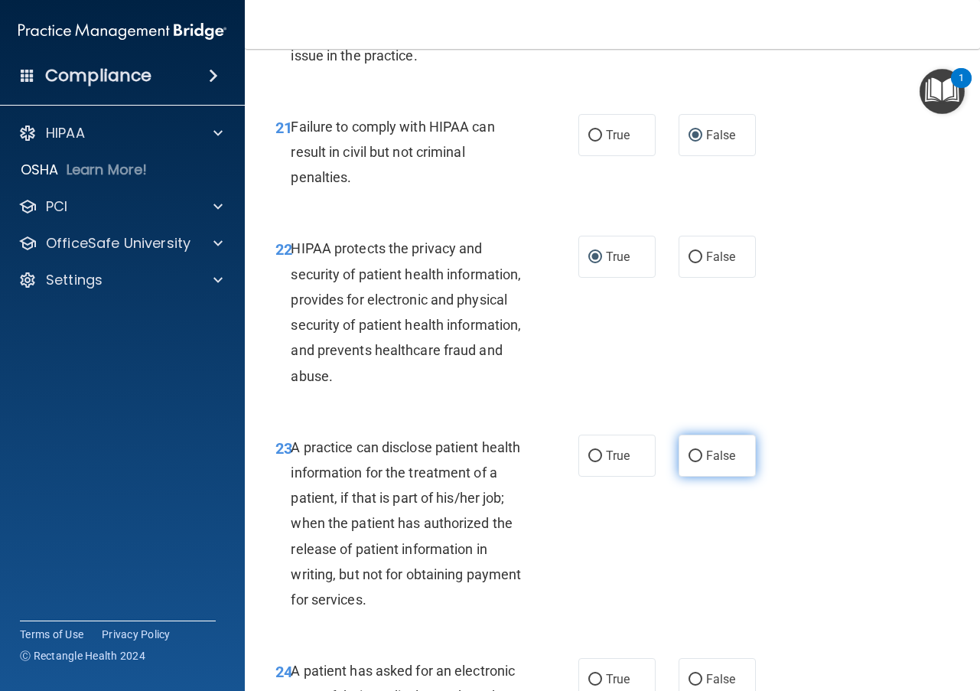
click at [689, 462] on input "False" at bounding box center [696, 456] width 14 height 11
radio input "true"
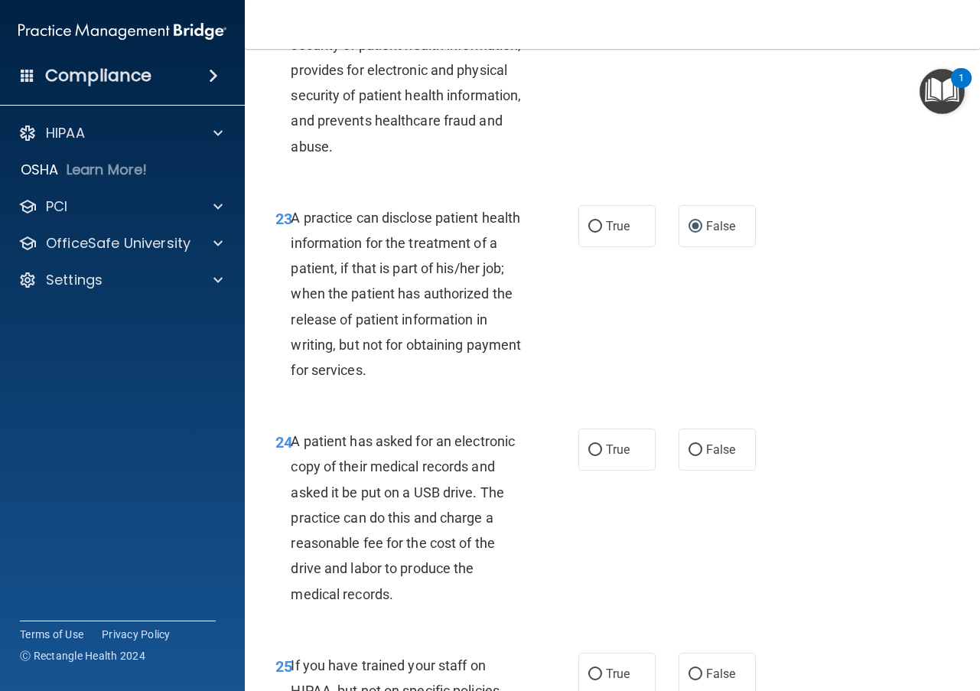
scroll to position [3366, 0]
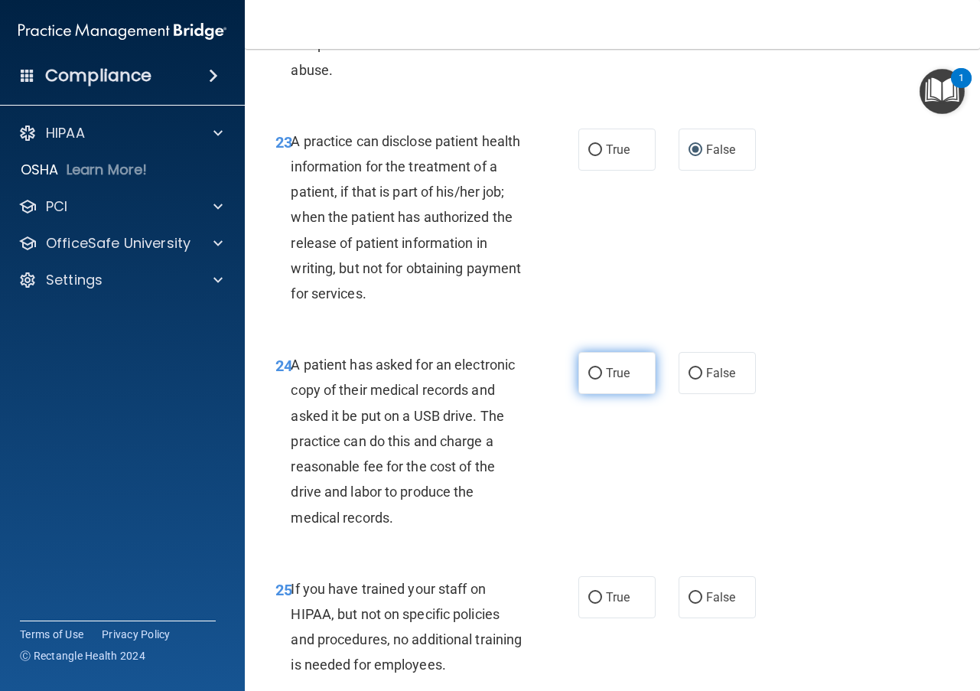
click at [588, 379] on input "True" at bounding box center [595, 373] width 14 height 11
radio input "true"
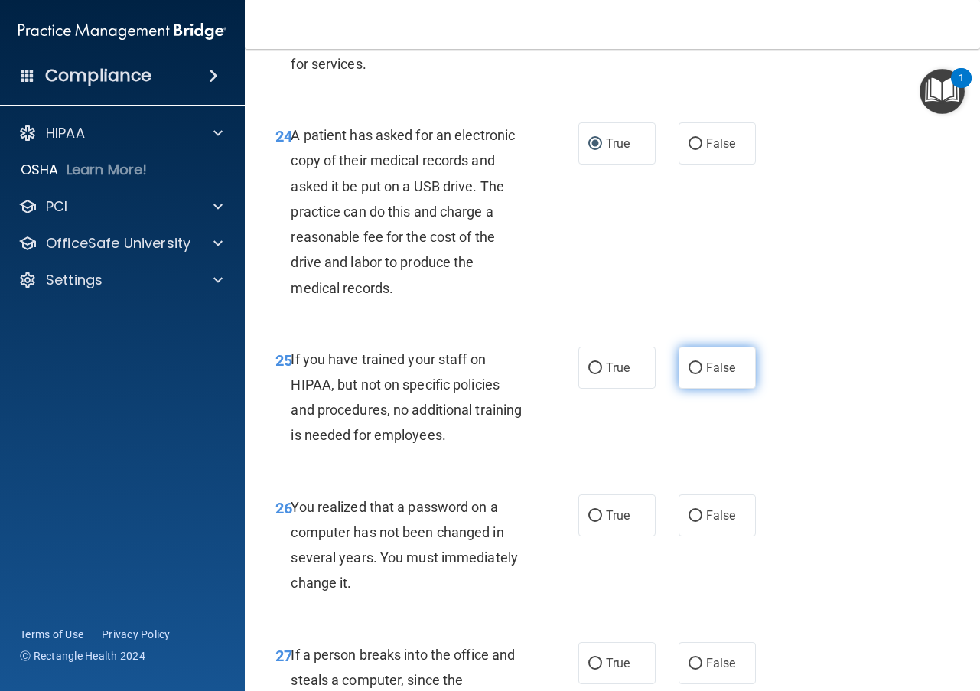
click at [689, 374] on input "False" at bounding box center [696, 368] width 14 height 11
radio input "true"
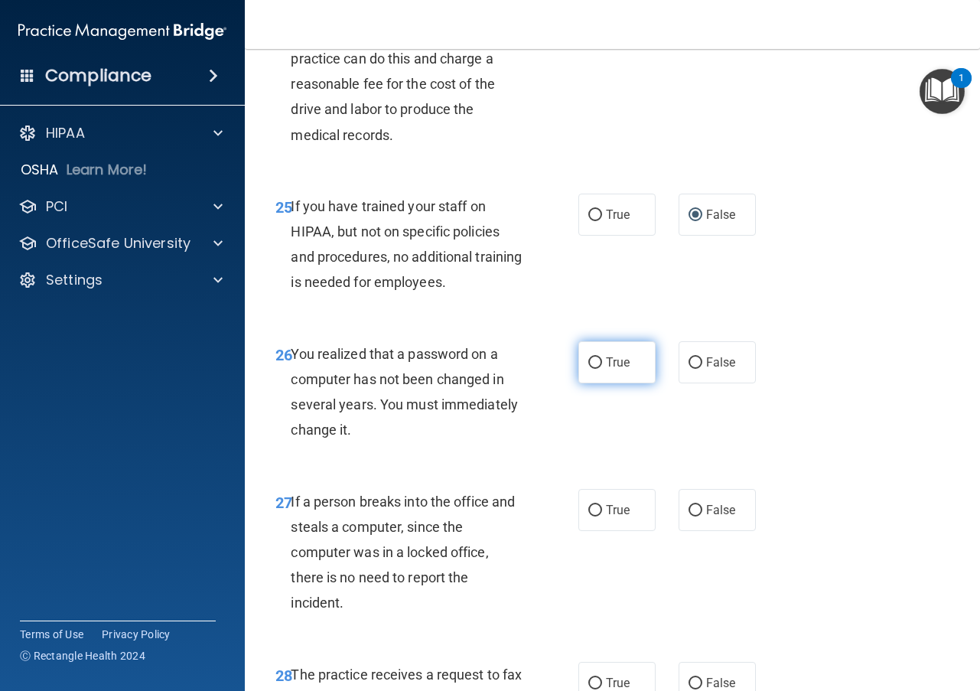
click at [589, 369] on input "True" at bounding box center [595, 362] width 14 height 11
radio input "true"
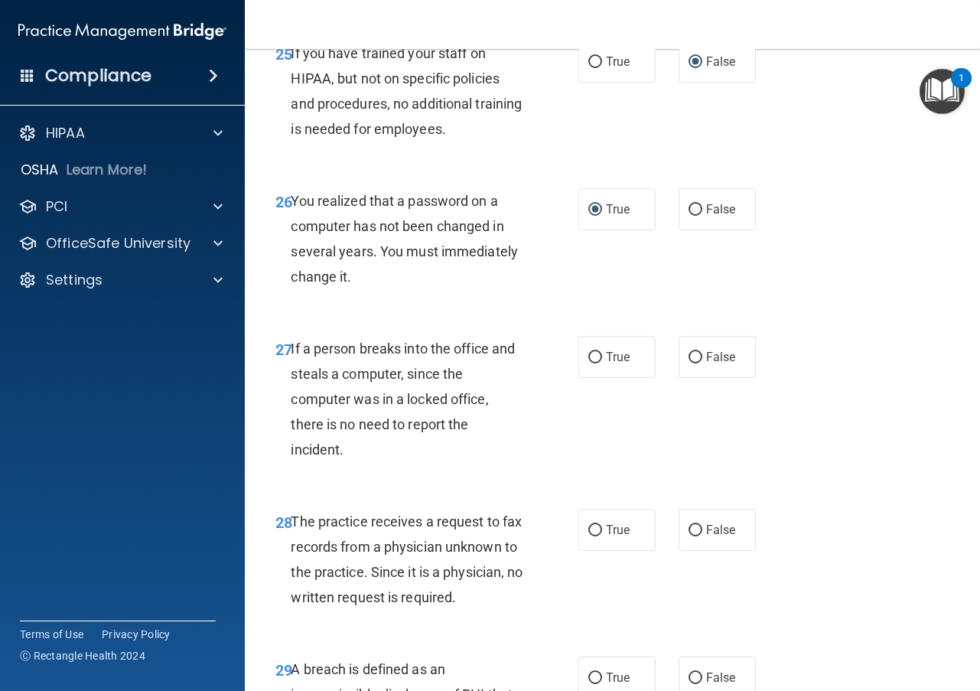
scroll to position [3979, 0]
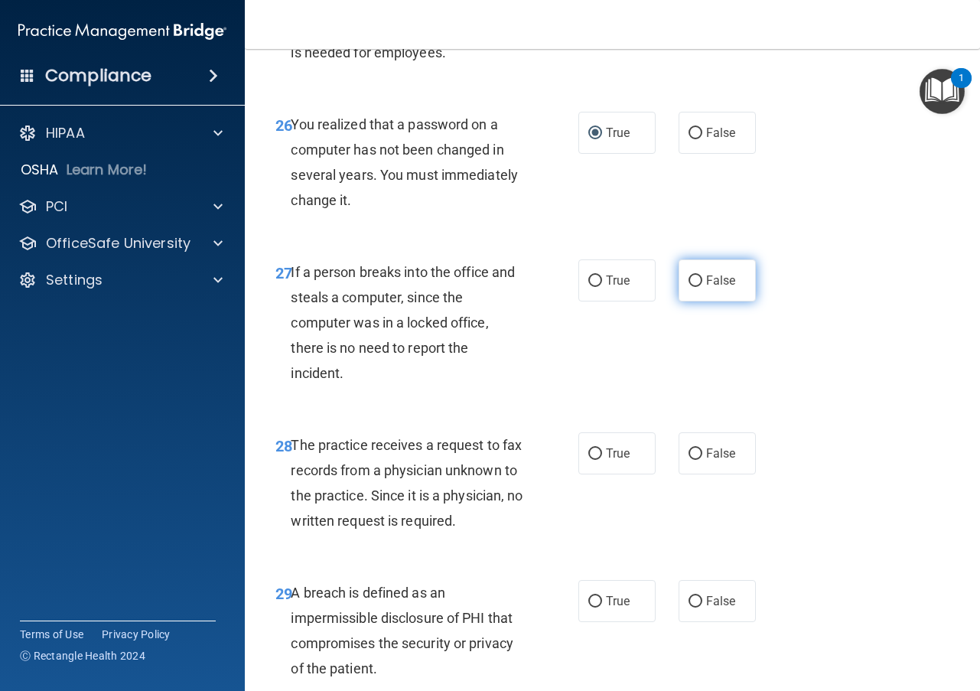
click at [689, 287] on input "False" at bounding box center [696, 280] width 14 height 11
radio input "true"
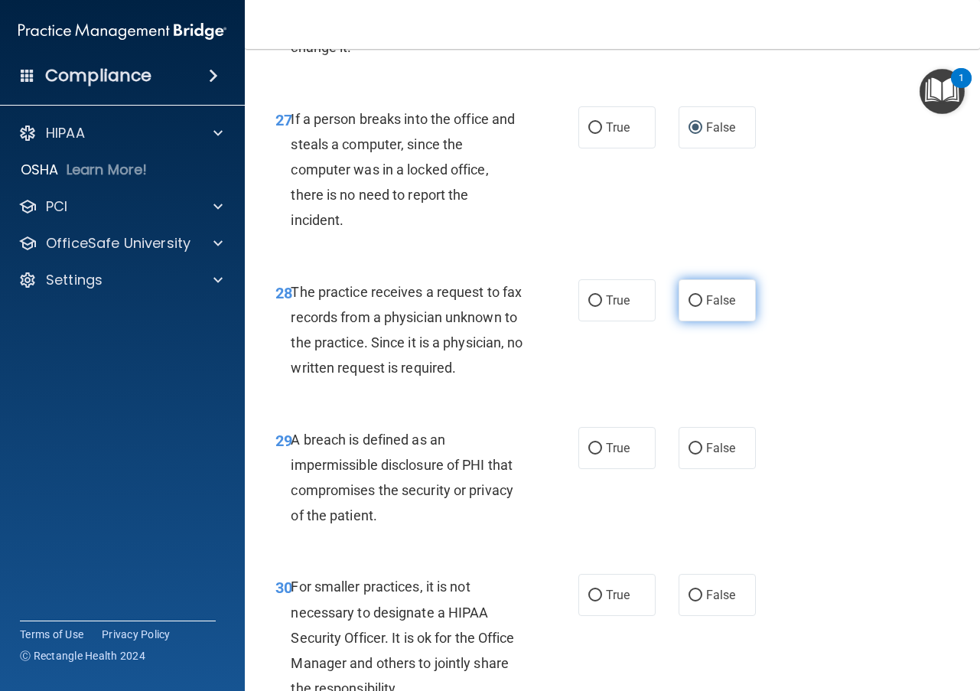
click at [693, 307] on input "False" at bounding box center [696, 300] width 14 height 11
radio input "true"
click at [588, 454] on input "True" at bounding box center [595, 448] width 14 height 11
radio input "true"
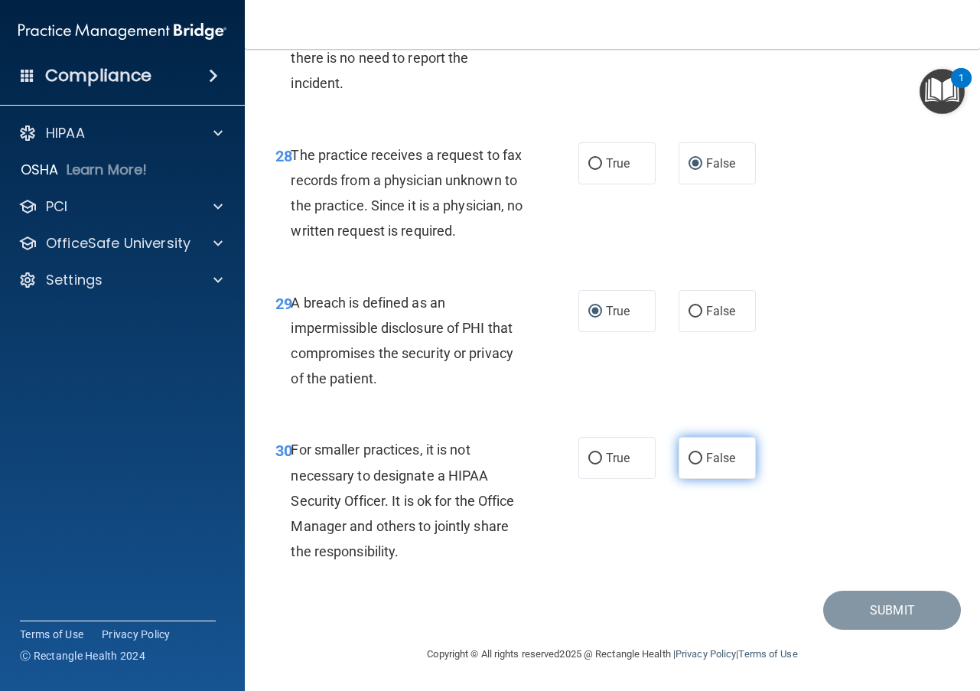
click at [691, 462] on input "False" at bounding box center [696, 458] width 14 height 11
radio input "true"
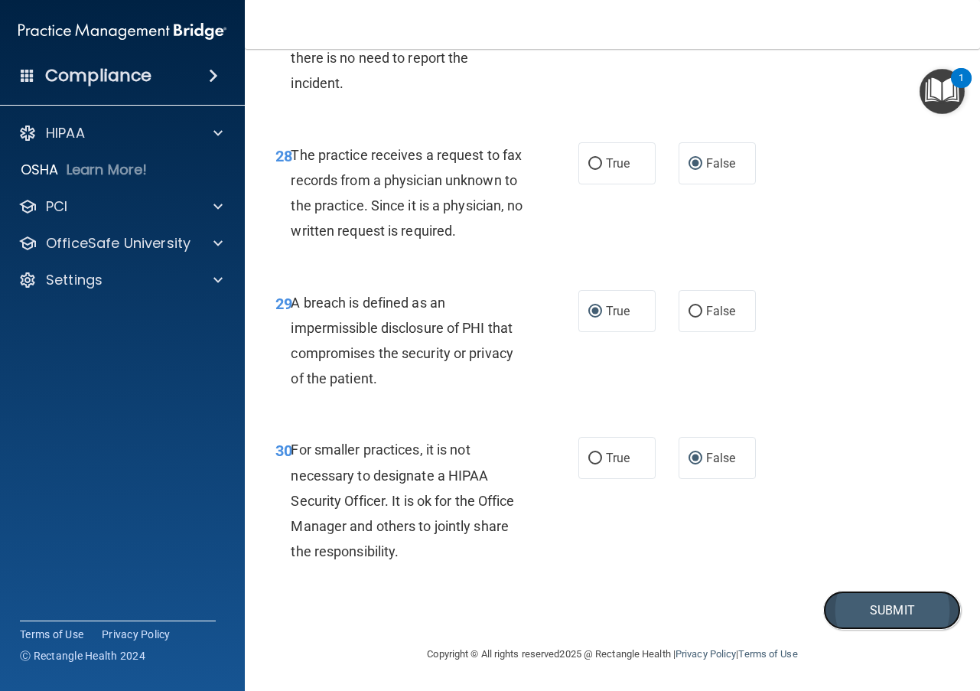
click at [884, 606] on button "Submit" at bounding box center [892, 610] width 138 height 39
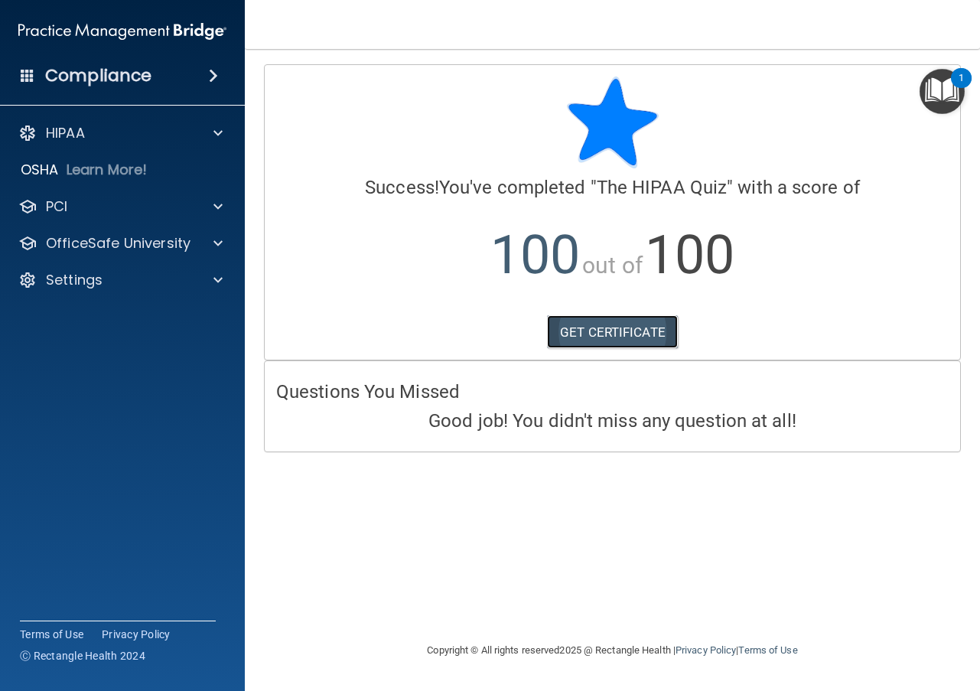
click at [643, 325] on link "GET CERTIFICATE" at bounding box center [612, 332] width 131 height 34
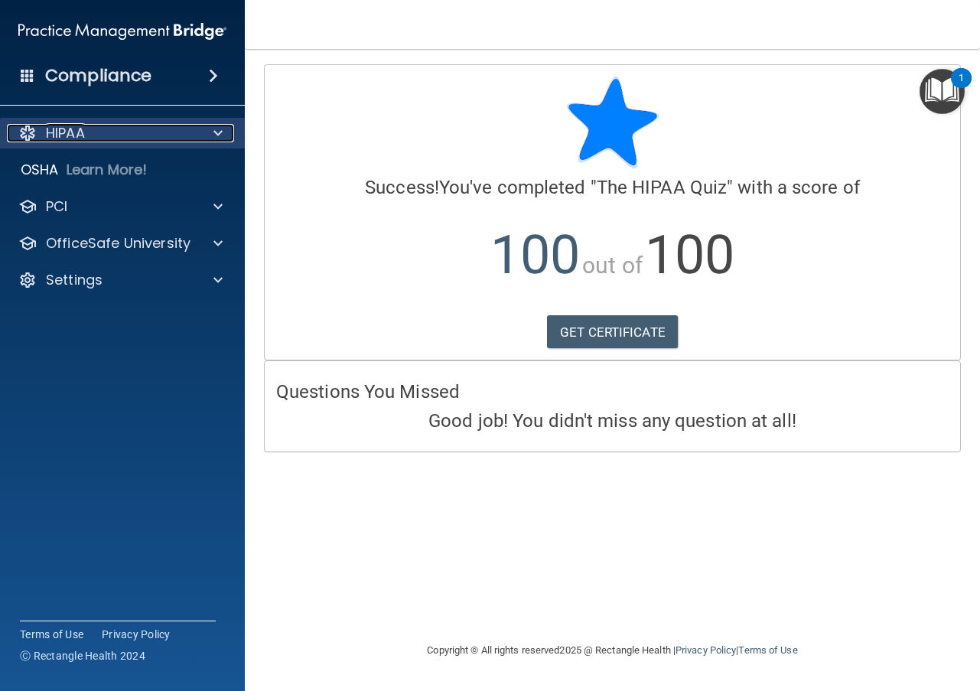
click at [213, 131] on div at bounding box center [216, 133] width 38 height 18
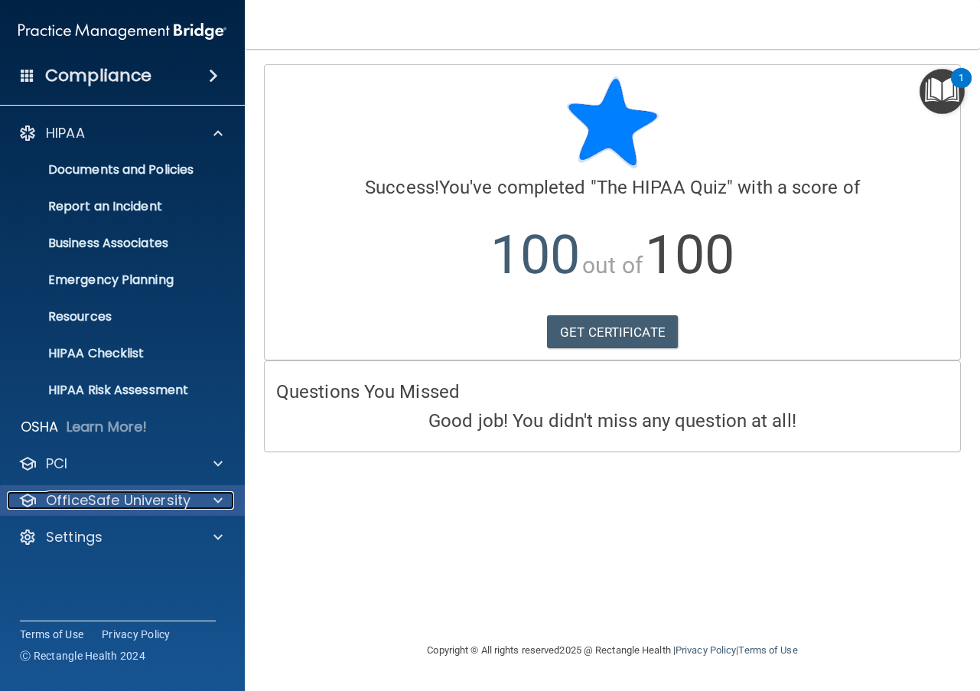
click at [230, 500] on div at bounding box center [216, 500] width 38 height 18
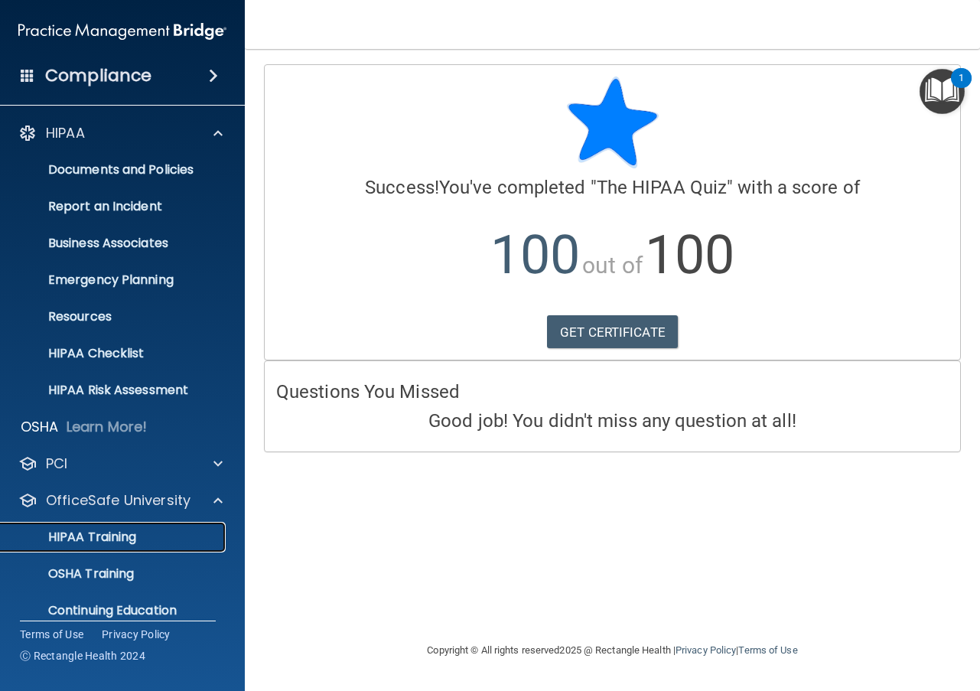
click at [122, 543] on p "HIPAA Training" at bounding box center [73, 536] width 126 height 15
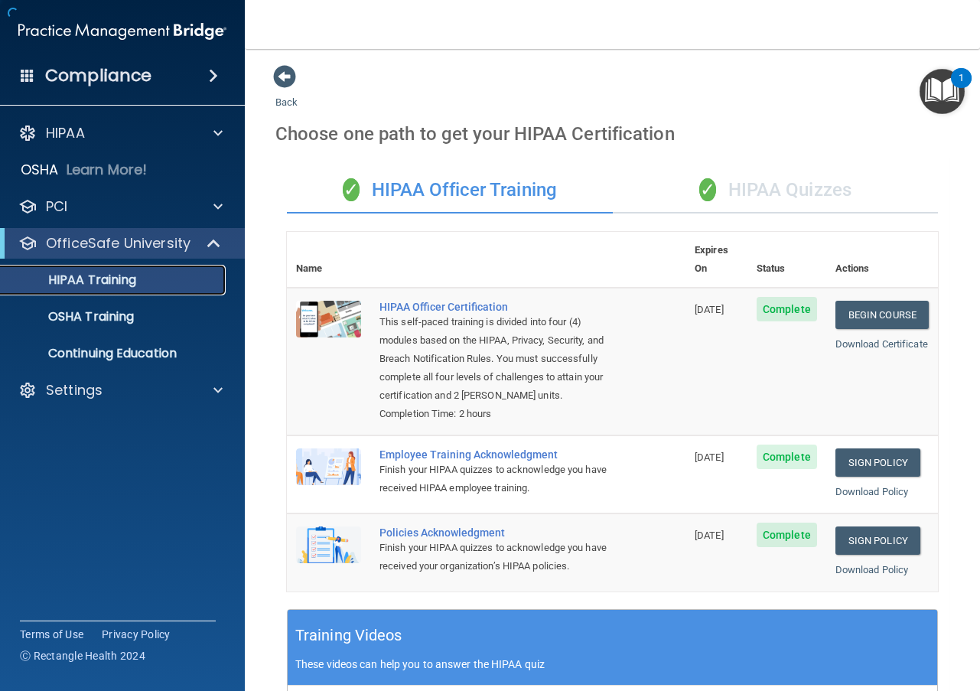
click at [106, 283] on p "HIPAA Training" at bounding box center [73, 279] width 126 height 15
click at [734, 181] on div "✓ HIPAA Quizzes" at bounding box center [776, 191] width 326 height 46
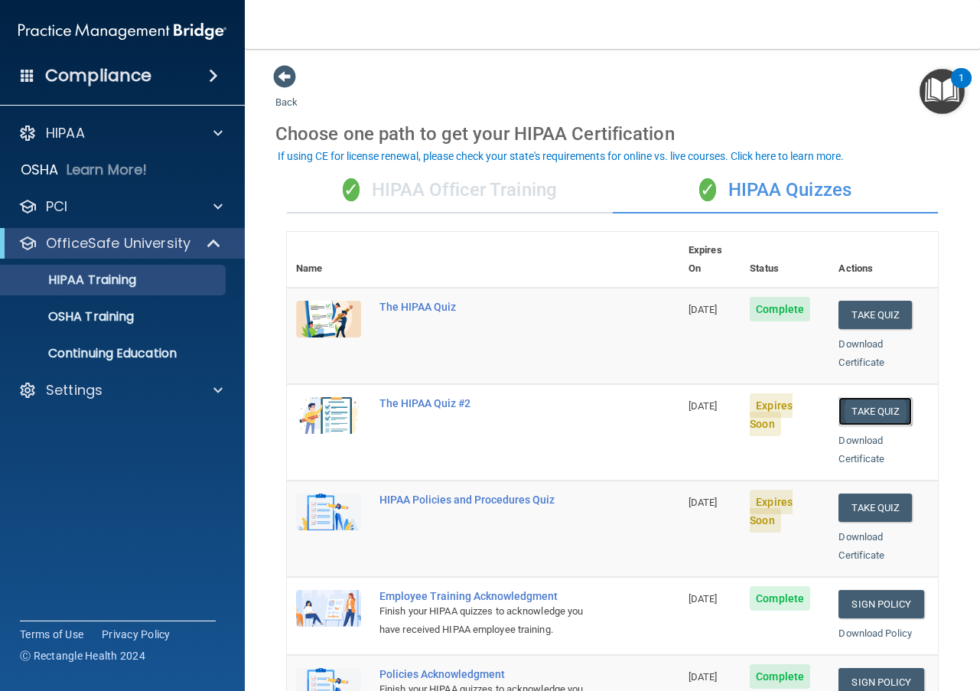
click at [847, 397] on button "Take Quiz" at bounding box center [875, 411] width 73 height 28
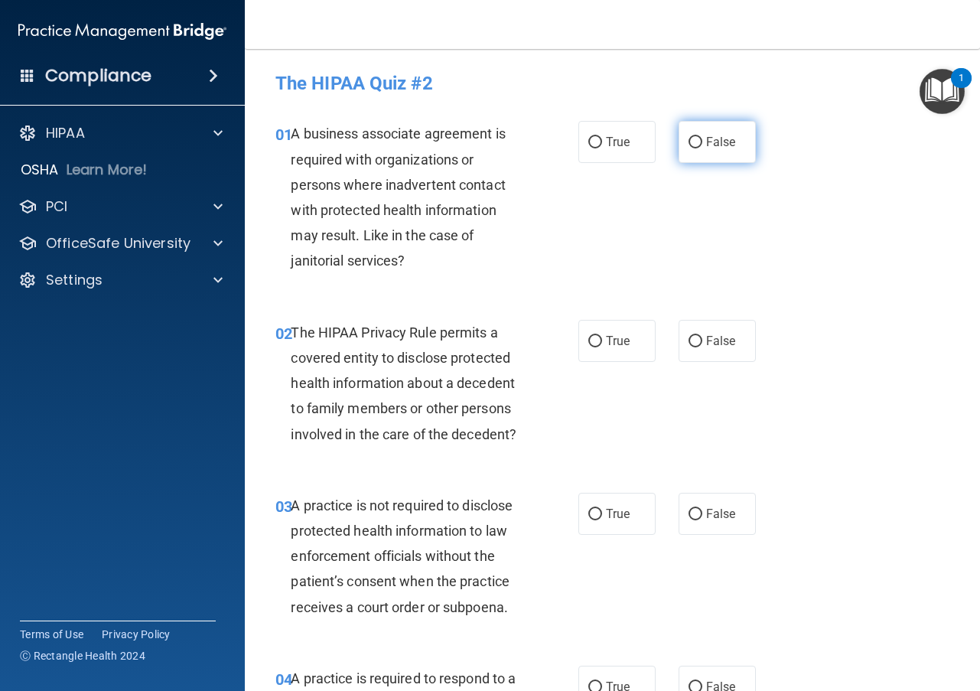
click at [689, 138] on input "False" at bounding box center [696, 142] width 14 height 11
radio input "true"
click at [588, 339] on input "True" at bounding box center [595, 341] width 14 height 11
radio input "true"
click at [689, 509] on input "False" at bounding box center [696, 514] width 14 height 11
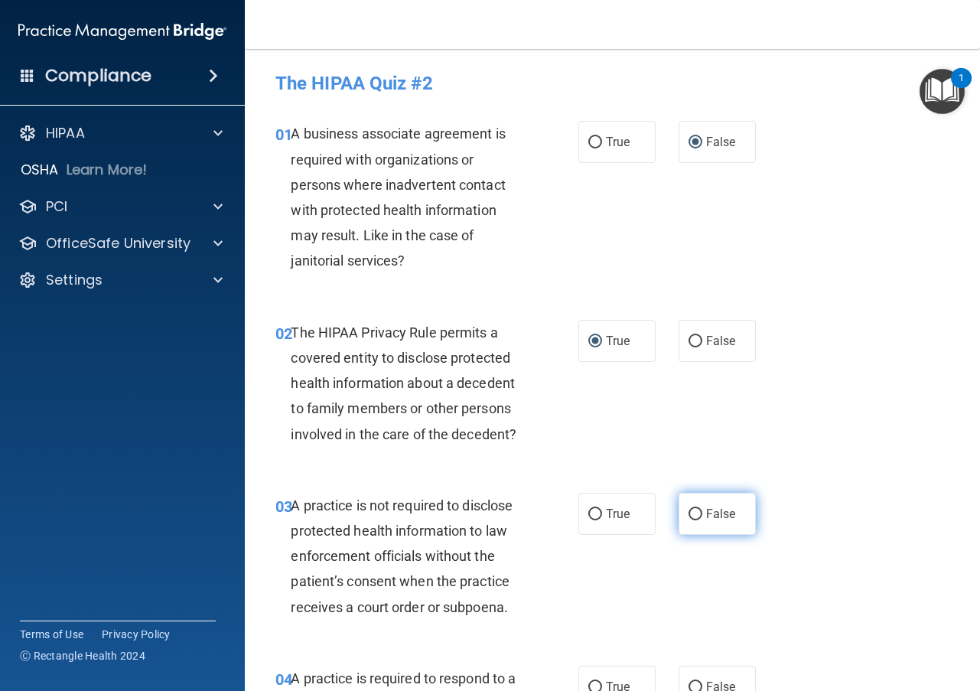
radio input "true"
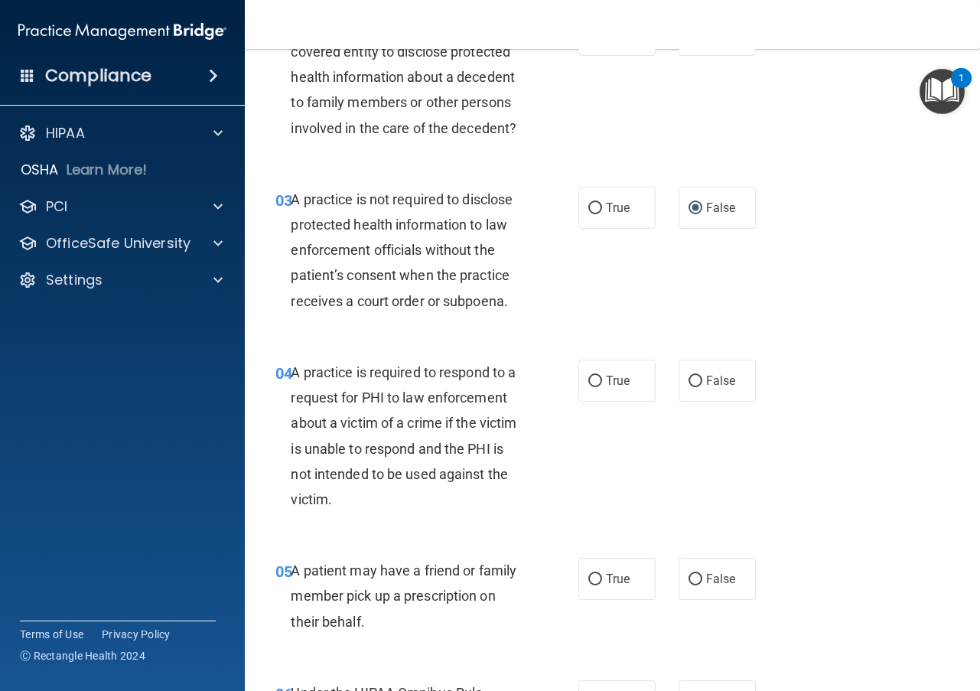
scroll to position [383, 0]
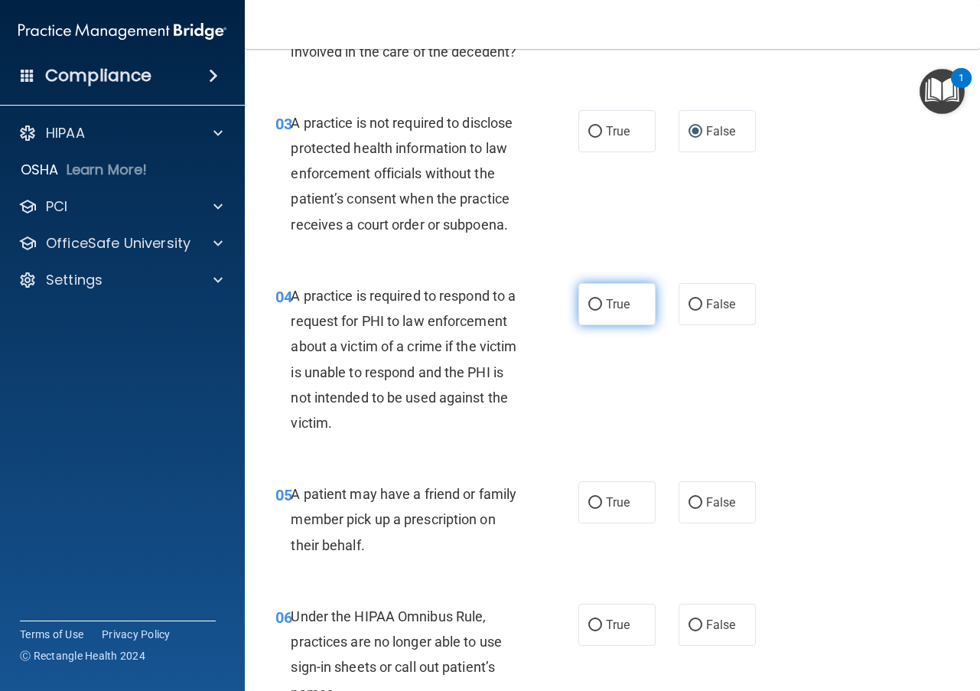
click at [594, 301] on input "True" at bounding box center [595, 304] width 14 height 11
radio input "true"
click at [591, 498] on input "True" at bounding box center [595, 502] width 14 height 11
radio input "true"
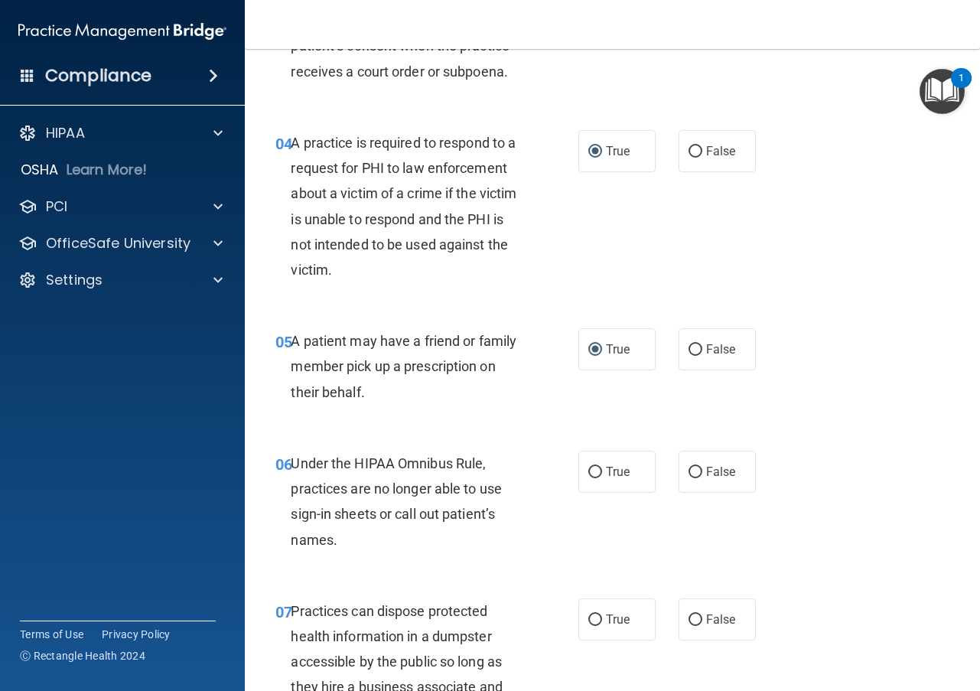
scroll to position [612, 0]
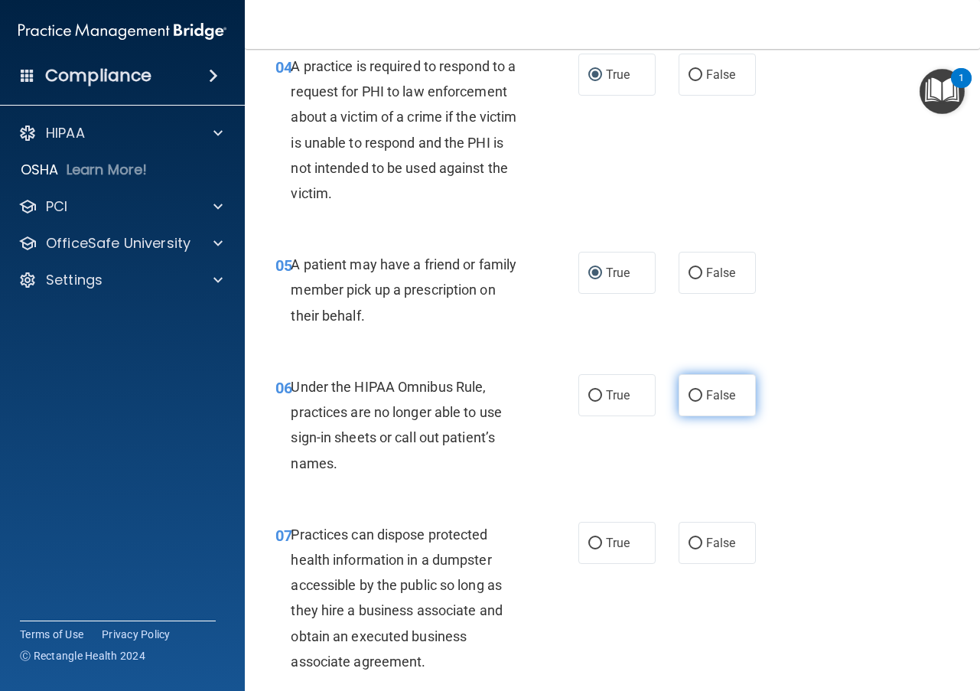
click at [689, 391] on input "False" at bounding box center [696, 395] width 14 height 11
radio input "true"
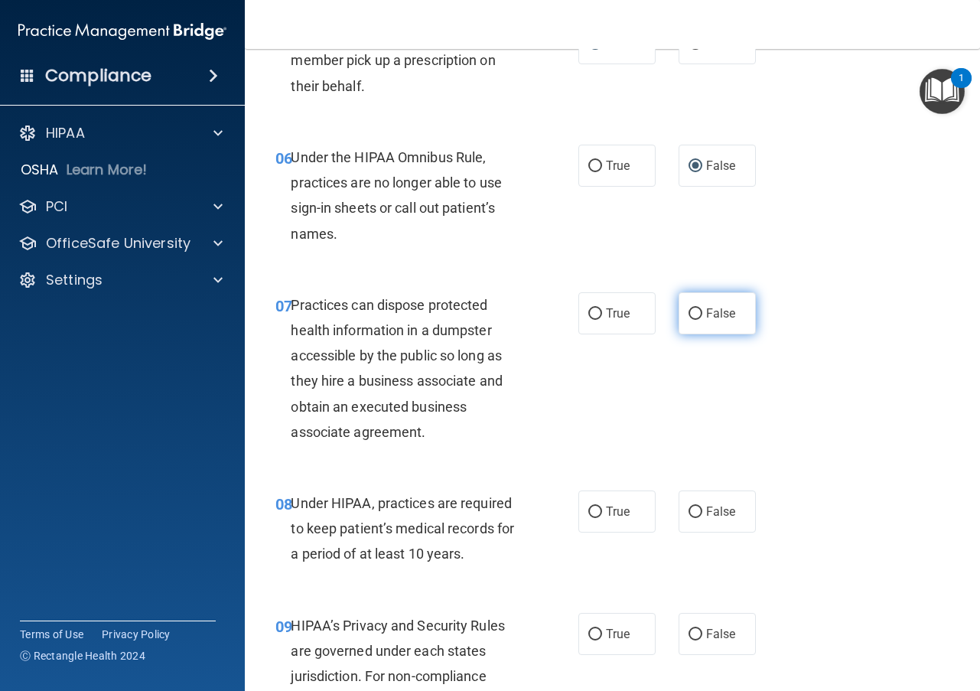
click at [689, 310] on input "False" at bounding box center [696, 313] width 14 height 11
radio input "true"
click at [689, 510] on input "False" at bounding box center [696, 511] width 14 height 11
radio input "true"
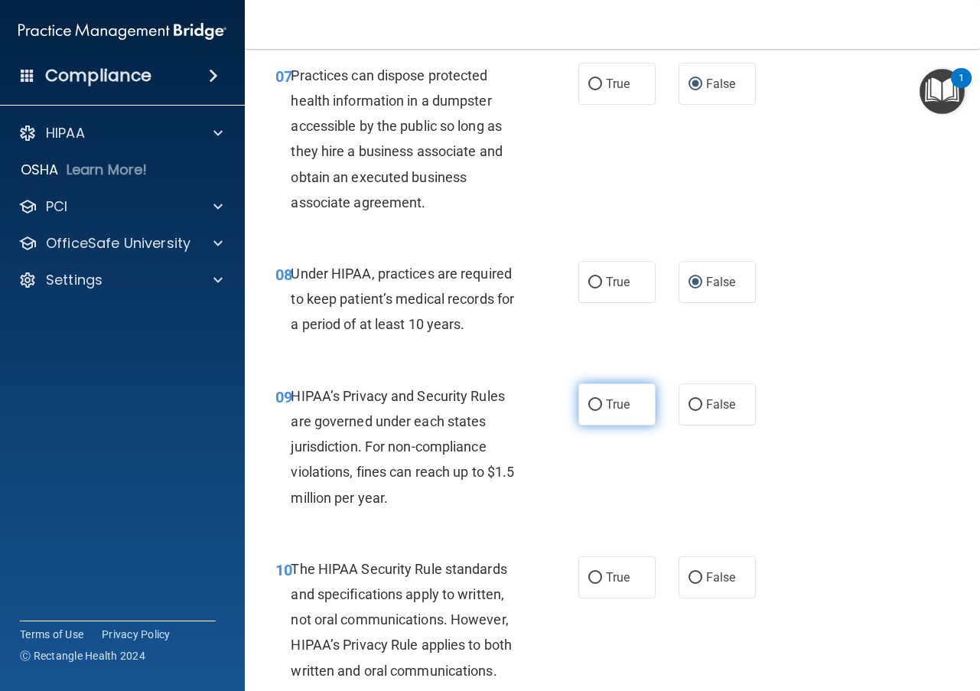
click at [593, 405] on input "True" at bounding box center [595, 404] width 14 height 11
radio input "true"
click at [593, 405] on input "True" at bounding box center [595, 404] width 14 height 11
click at [692, 405] on input "False" at bounding box center [696, 404] width 14 height 11
radio input "true"
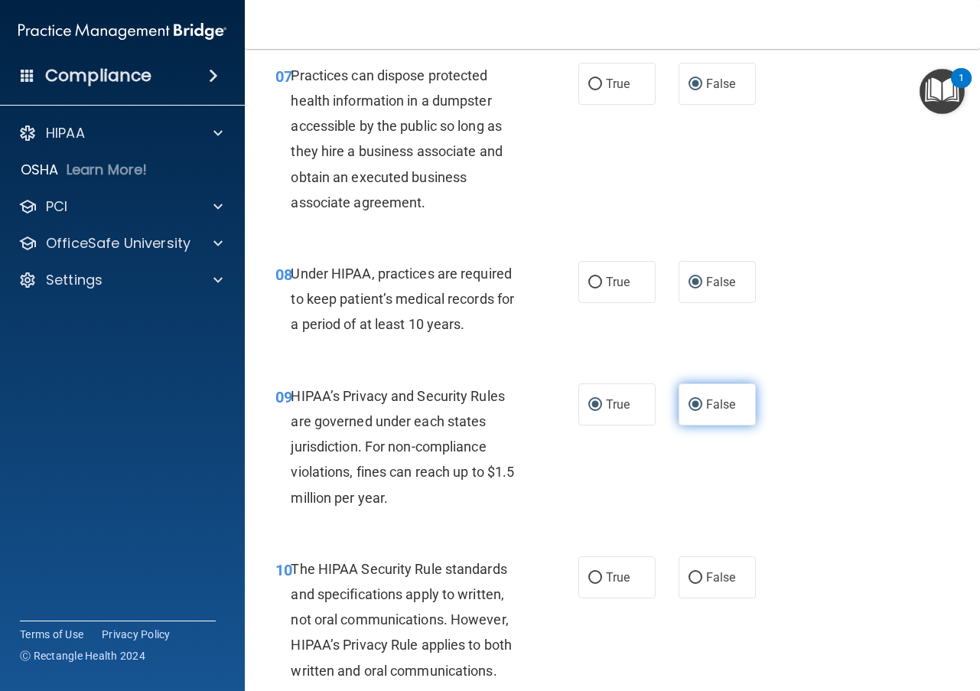
radio input "false"
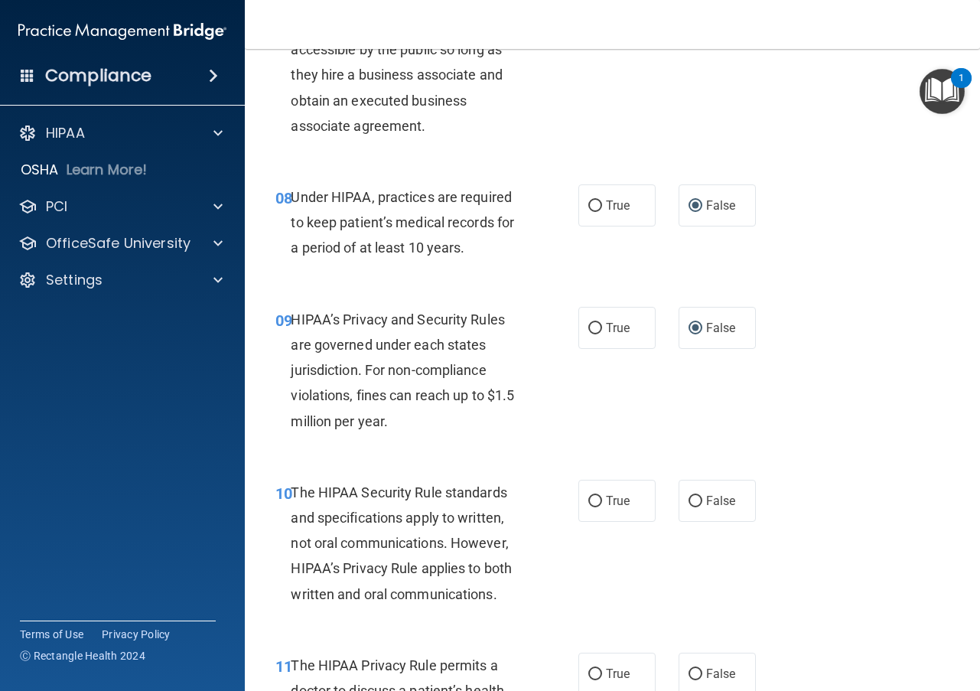
scroll to position [1224, 0]
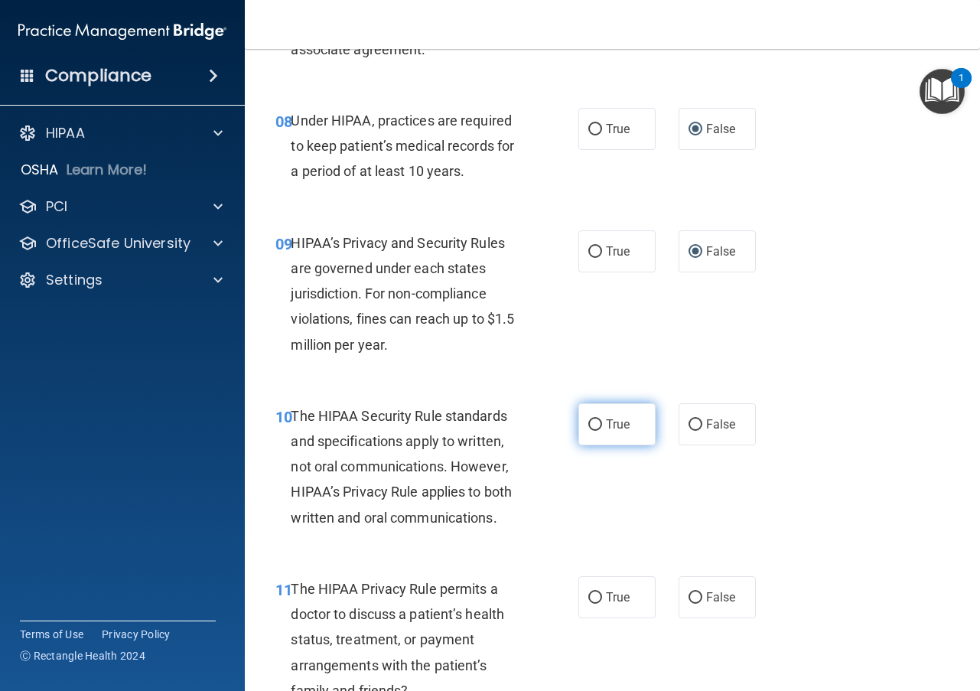
click at [592, 427] on input "True" at bounding box center [595, 424] width 14 height 11
radio input "true"
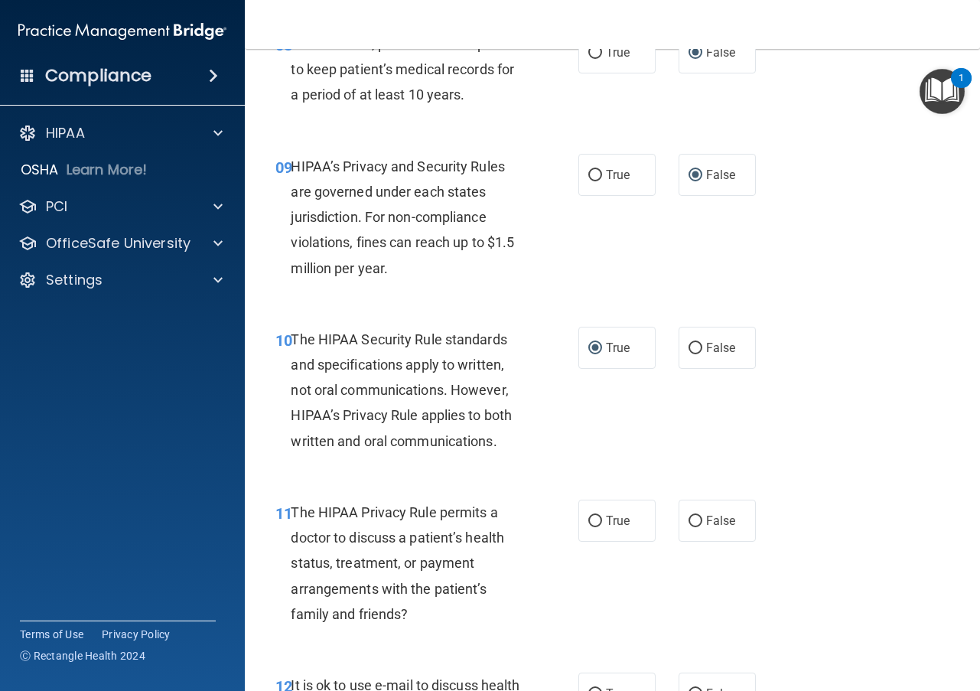
scroll to position [1377, 0]
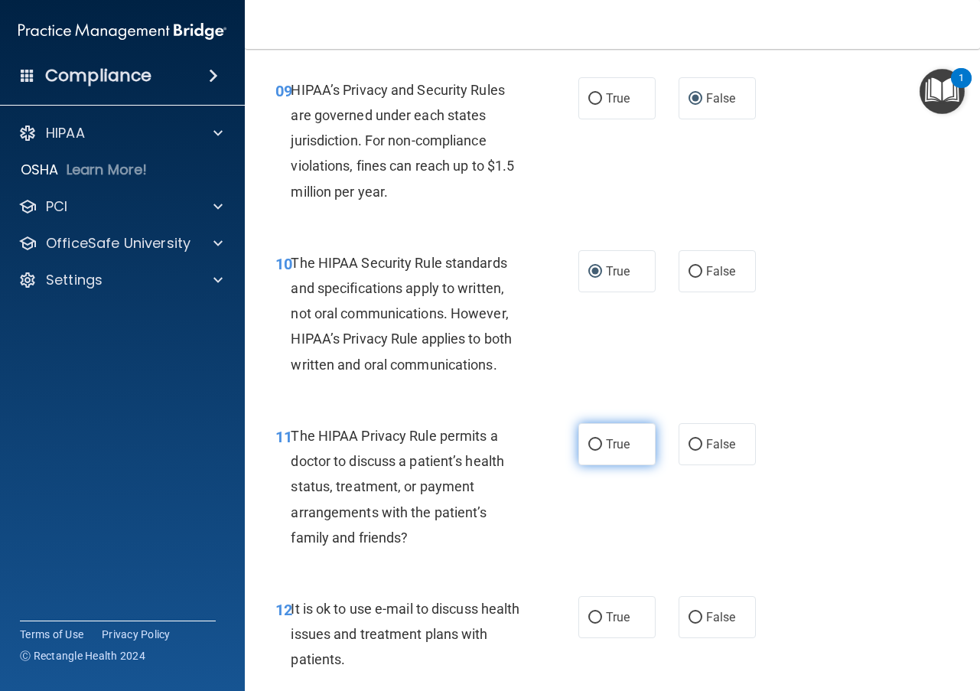
click at [588, 443] on input "True" at bounding box center [595, 444] width 14 height 11
radio input "true"
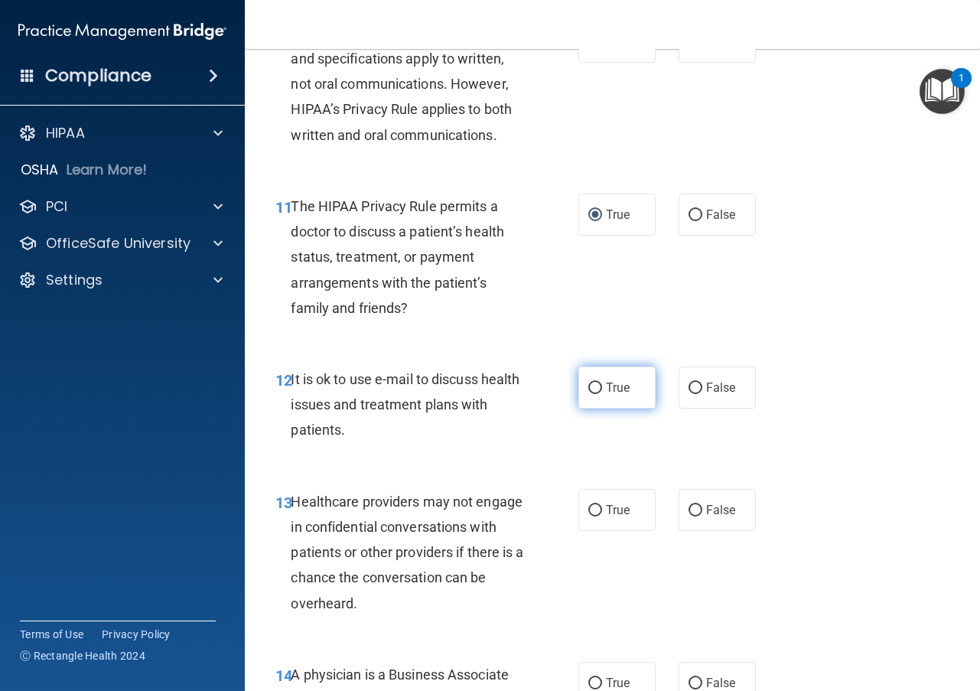
click at [592, 386] on input "True" at bounding box center [595, 388] width 14 height 11
radio input "true"
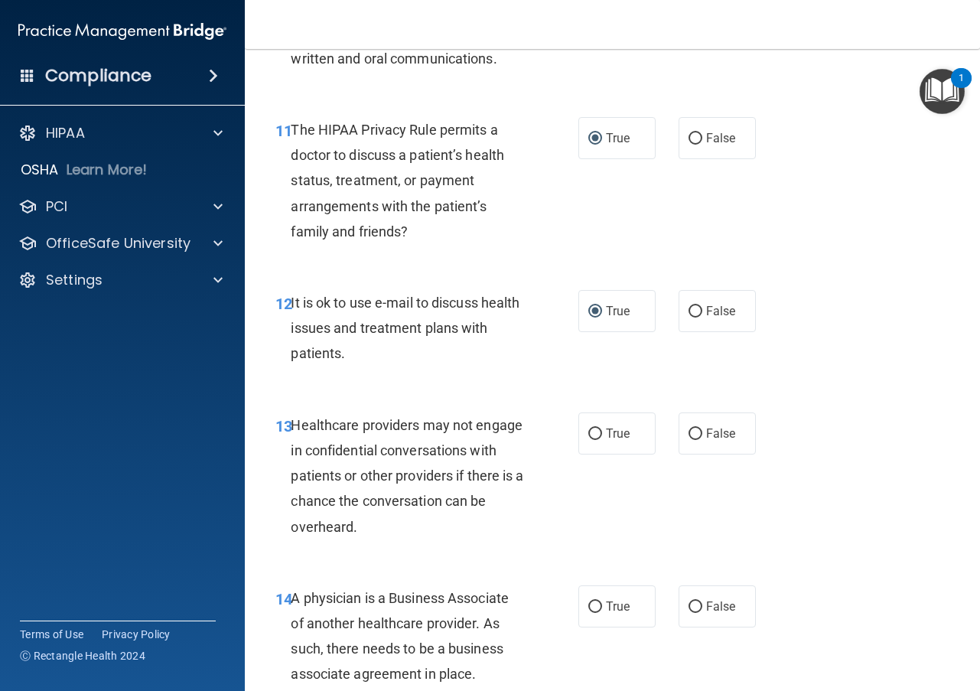
scroll to position [1760, 0]
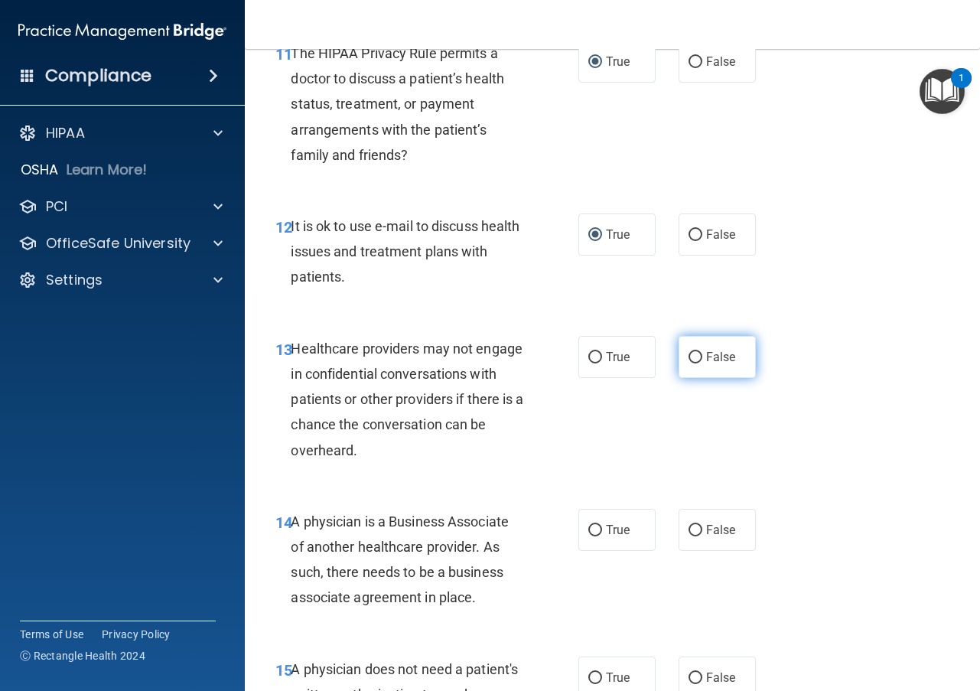
click at [691, 357] on input "False" at bounding box center [696, 357] width 14 height 11
radio input "true"
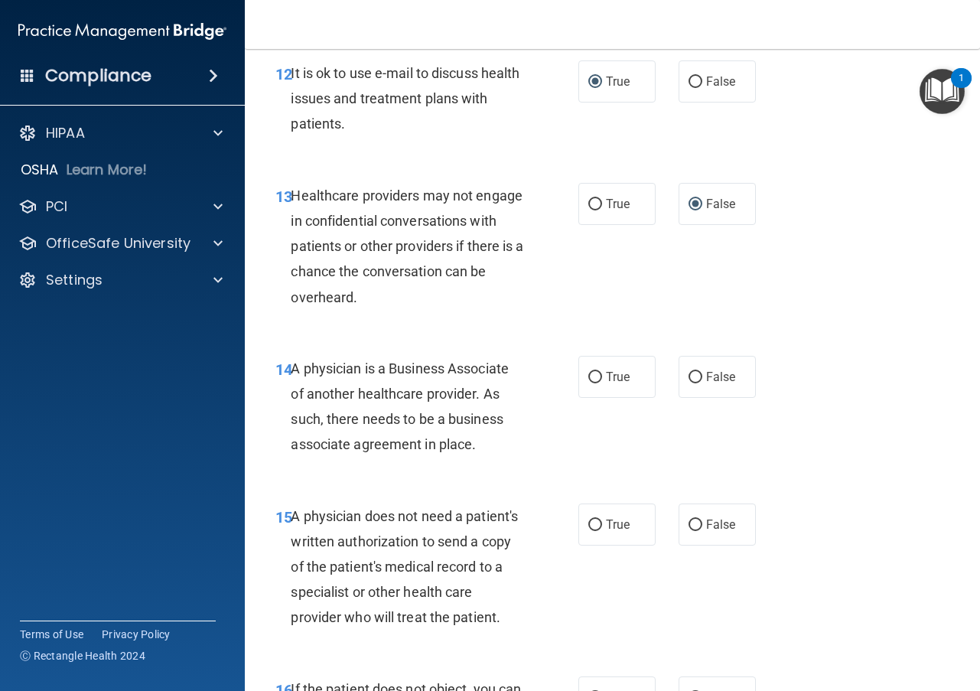
scroll to position [1989, 0]
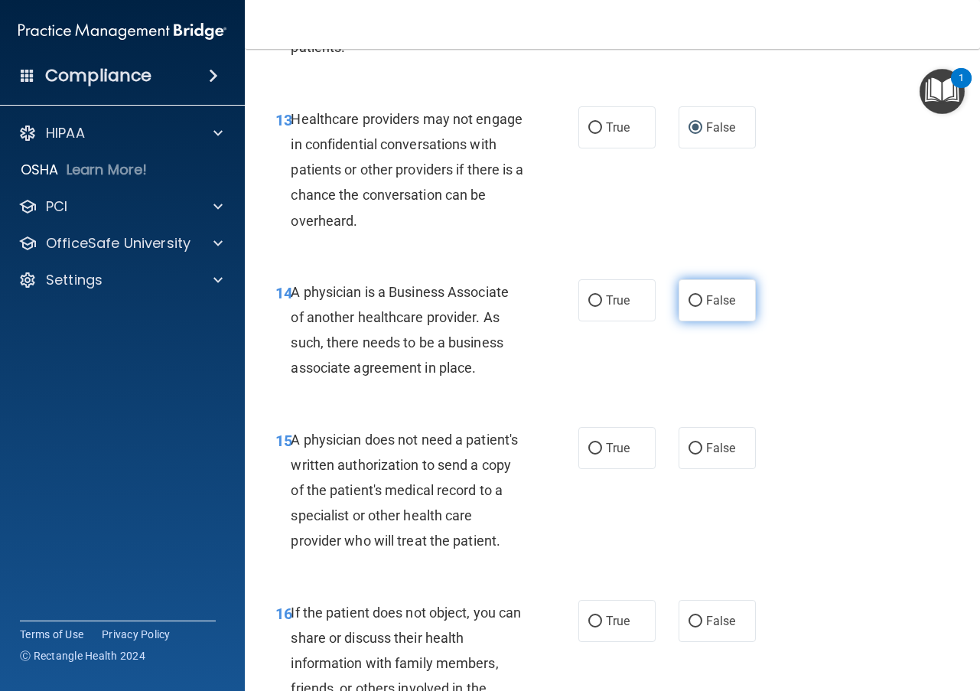
click at [689, 298] on input "False" at bounding box center [696, 300] width 14 height 11
radio input "true"
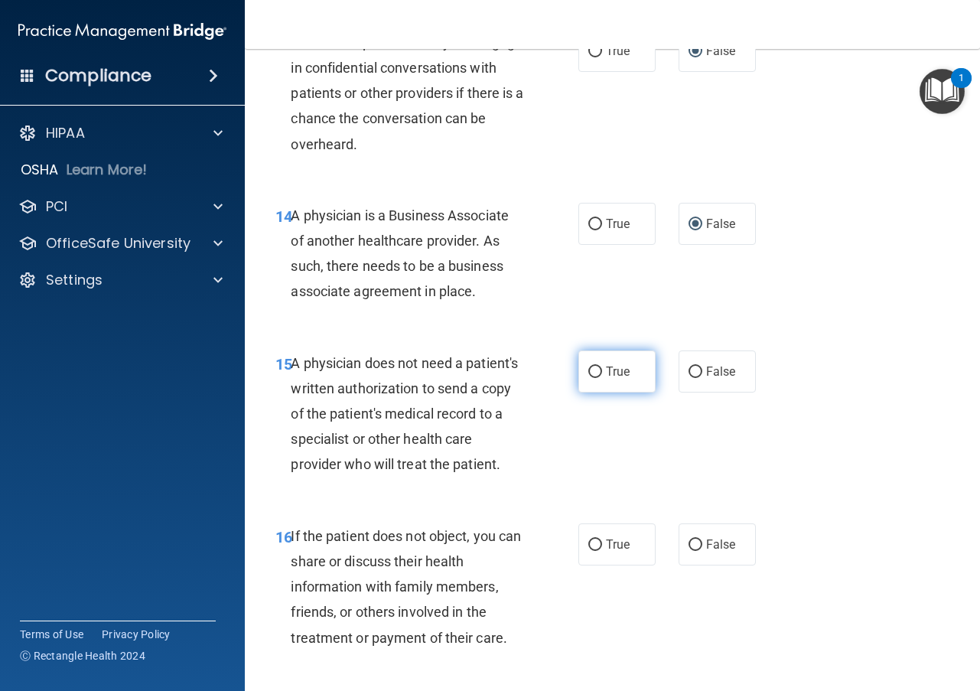
click at [589, 373] on input "True" at bounding box center [595, 371] width 14 height 11
radio input "true"
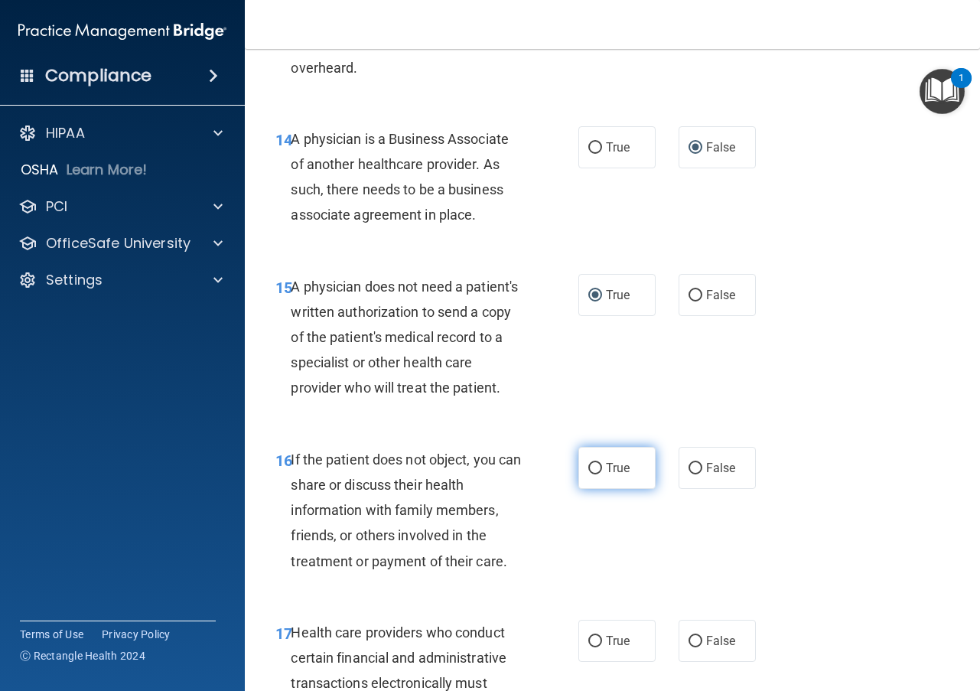
click at [588, 474] on input "True" at bounding box center [595, 468] width 14 height 11
radio input "true"
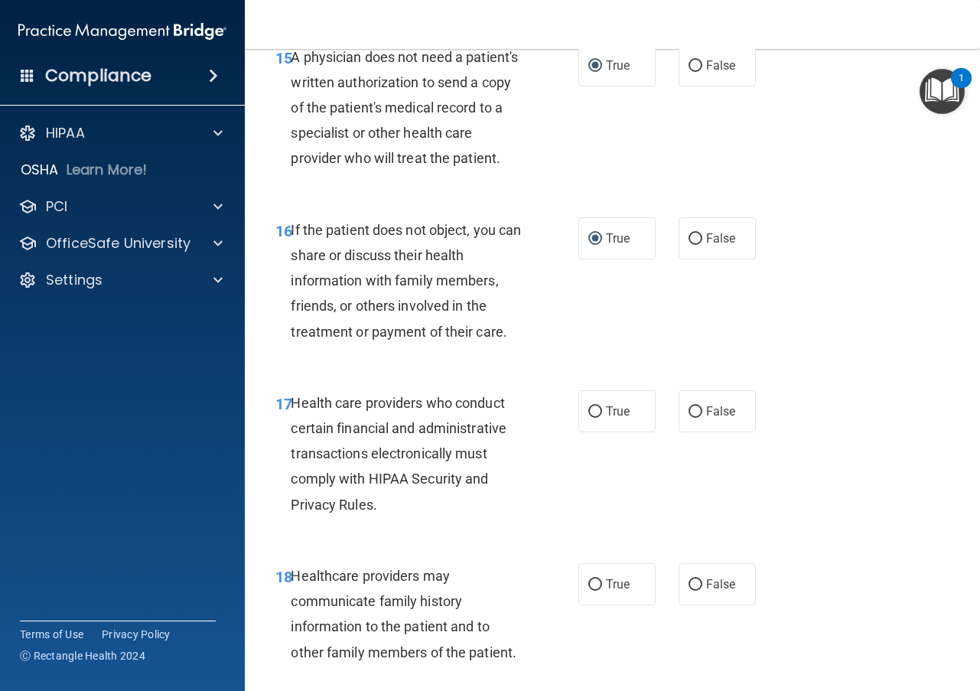
scroll to position [2448, 0]
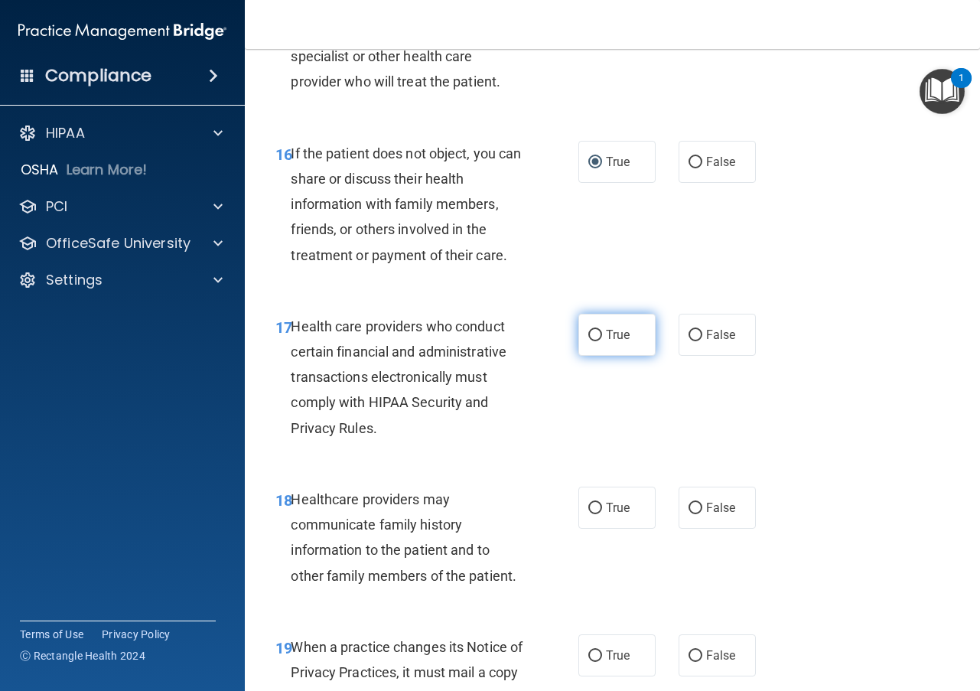
click at [591, 341] on input "True" at bounding box center [595, 335] width 14 height 11
radio input "true"
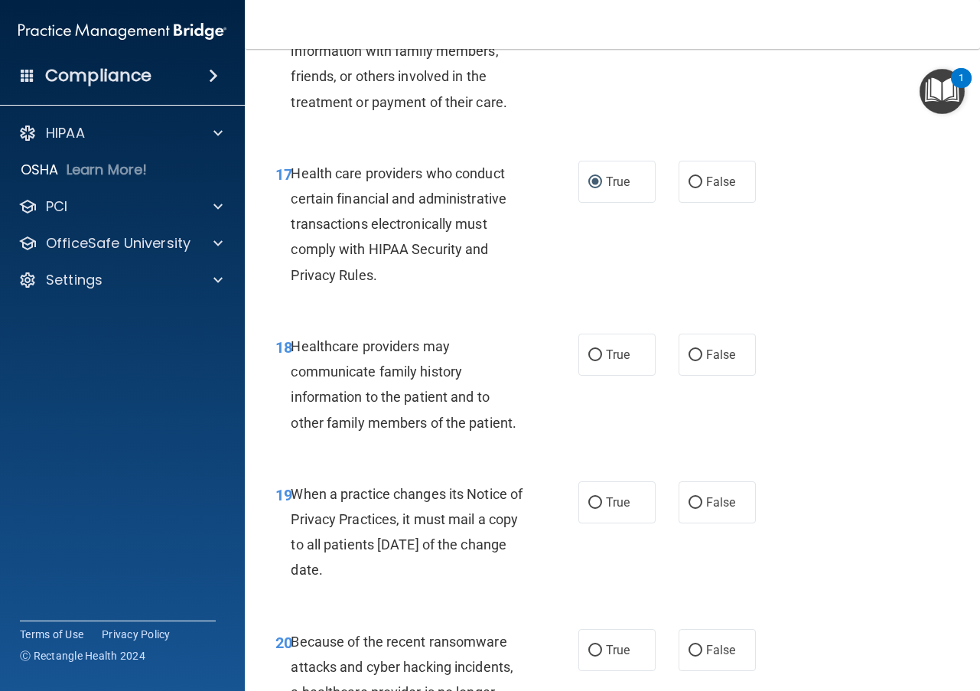
scroll to position [2678, 0]
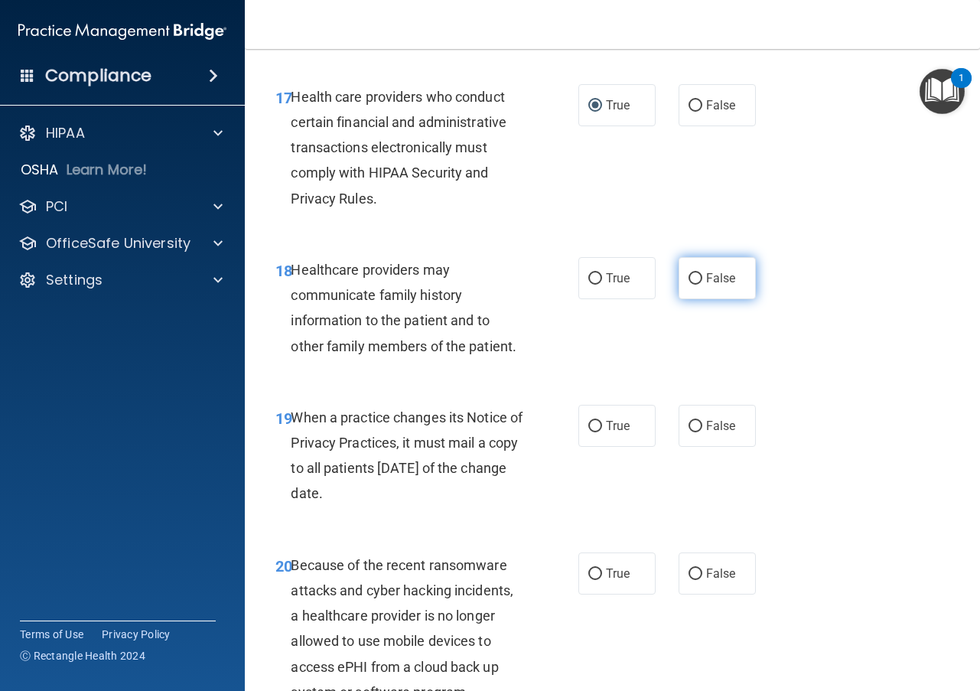
click at [689, 285] on input "False" at bounding box center [696, 278] width 14 height 11
radio input "true"
click at [695, 447] on label "False" at bounding box center [717, 426] width 77 height 42
click at [695, 432] on input "False" at bounding box center [696, 426] width 14 height 11
radio input "true"
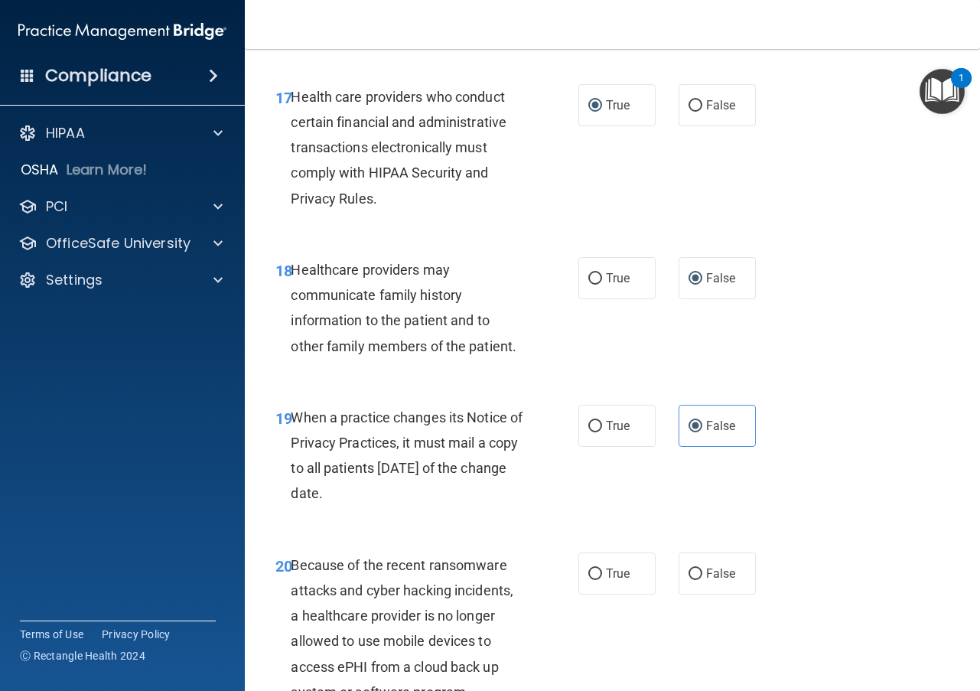
scroll to position [2984, 0]
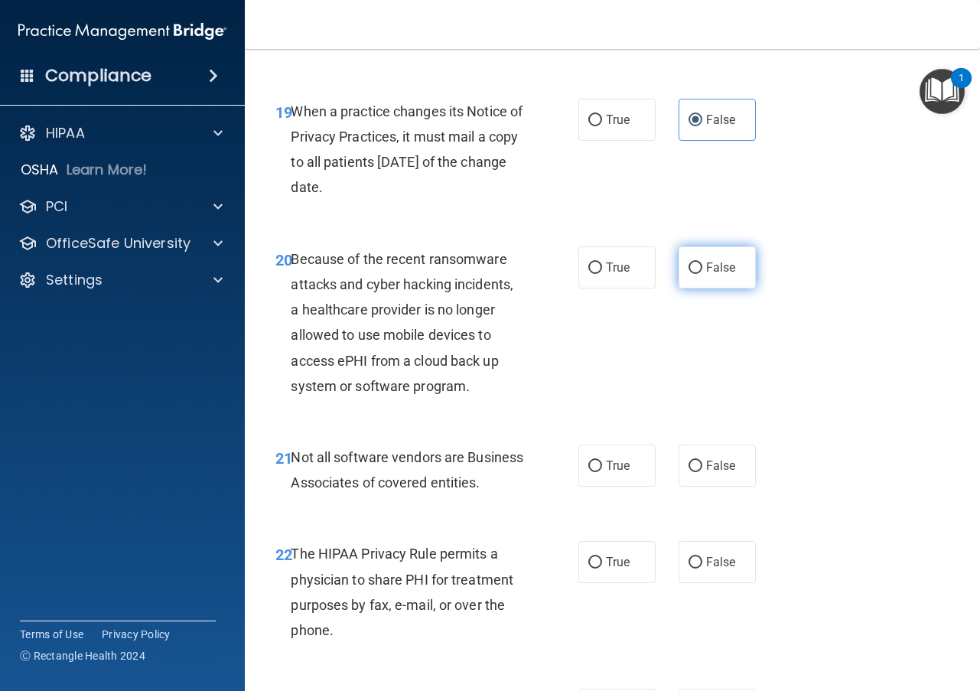
click at [695, 274] on input "False" at bounding box center [696, 267] width 14 height 11
radio input "true"
click at [590, 472] on input "True" at bounding box center [595, 466] width 14 height 11
radio input "true"
click at [596, 583] on label "True" at bounding box center [616, 562] width 77 height 42
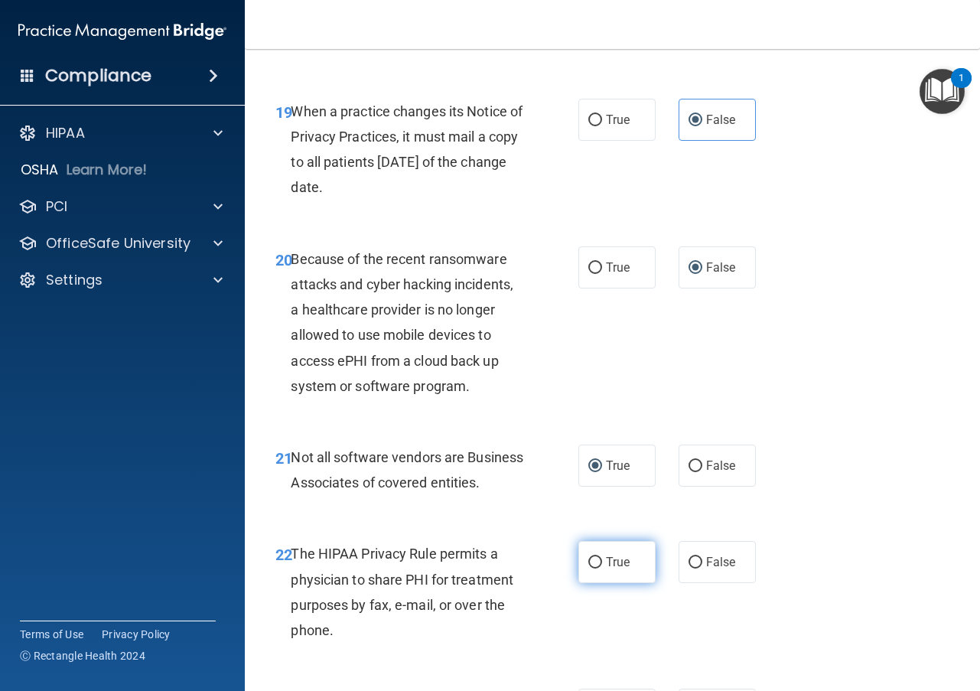
click at [596, 568] on input "True" at bounding box center [595, 562] width 14 height 11
radio input "true"
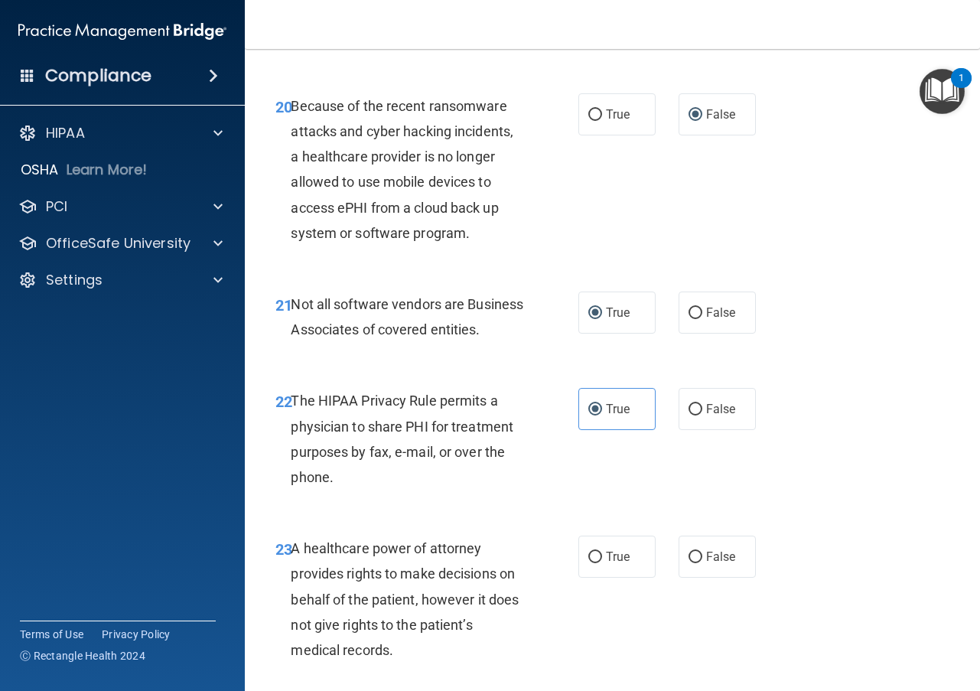
scroll to position [3290, 0]
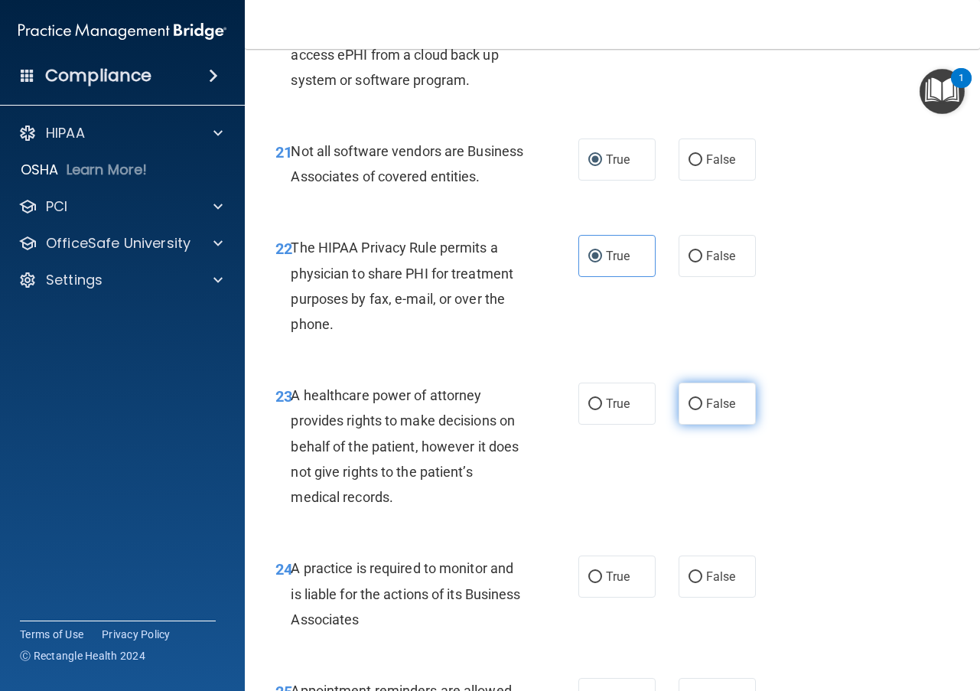
click at [689, 410] on input "False" at bounding box center [696, 404] width 14 height 11
radio input "true"
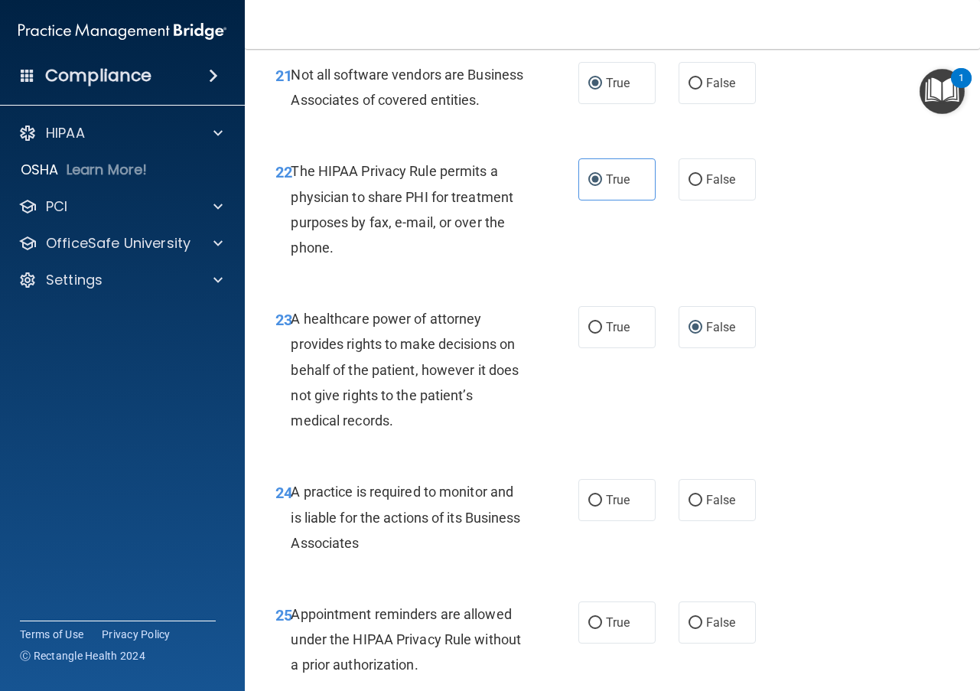
scroll to position [3443, 0]
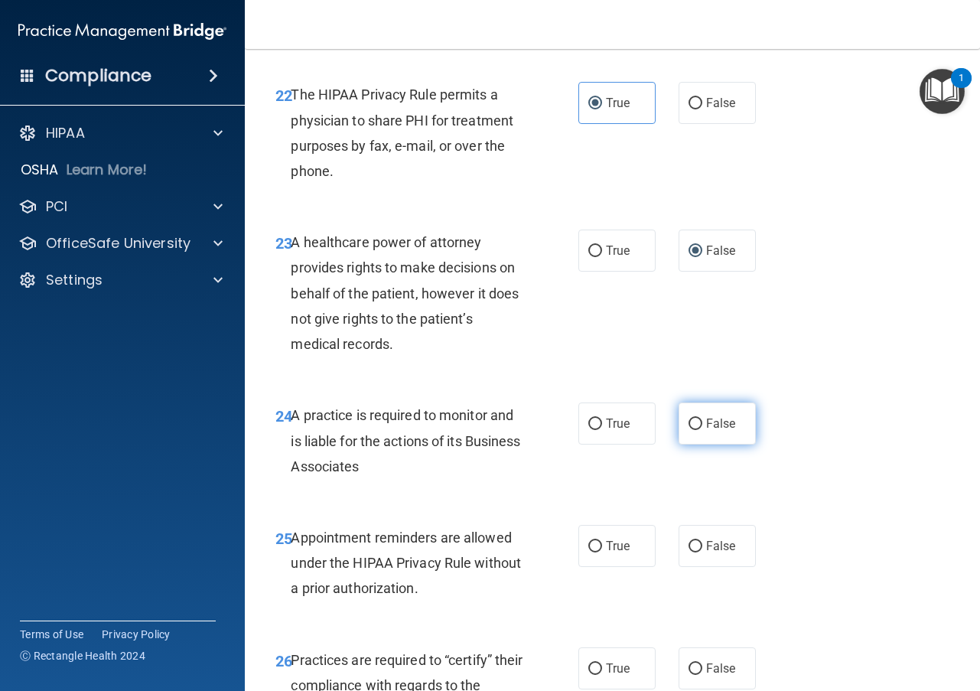
click at [689, 430] on input "False" at bounding box center [696, 424] width 14 height 11
radio input "true"
click at [590, 552] on input "True" at bounding box center [595, 546] width 14 height 11
radio input "true"
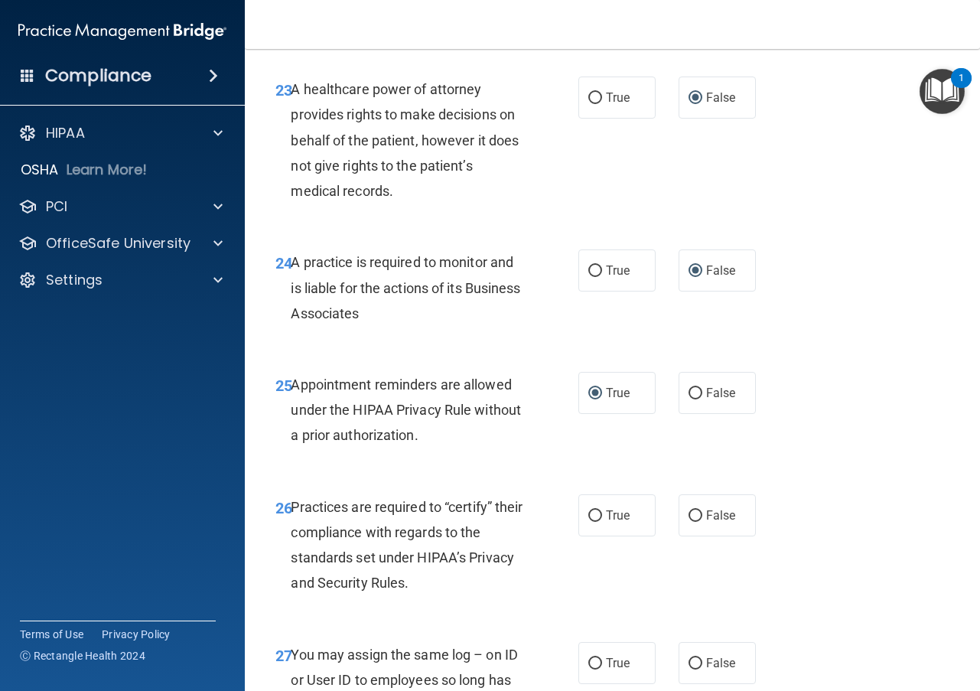
scroll to position [3672, 0]
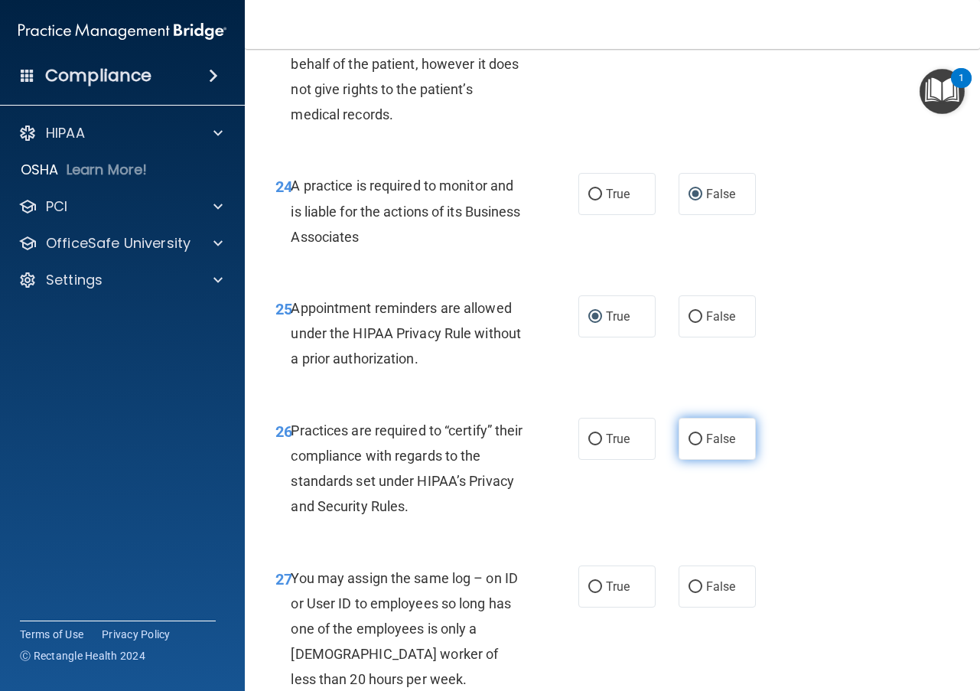
click at [689, 445] on input "False" at bounding box center [696, 439] width 14 height 11
radio input "true"
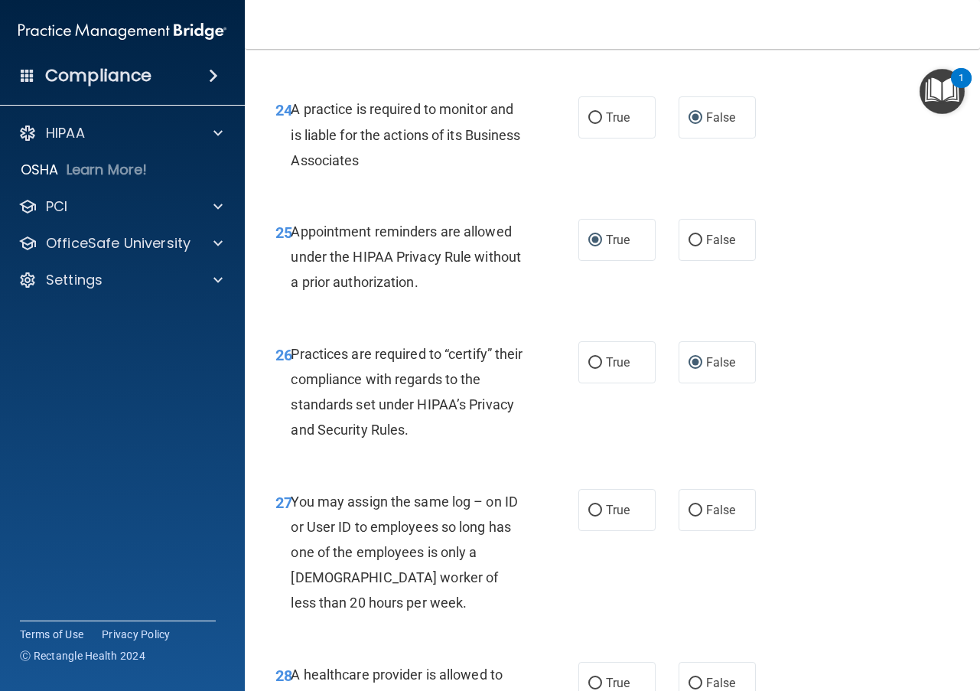
scroll to position [3825, 0]
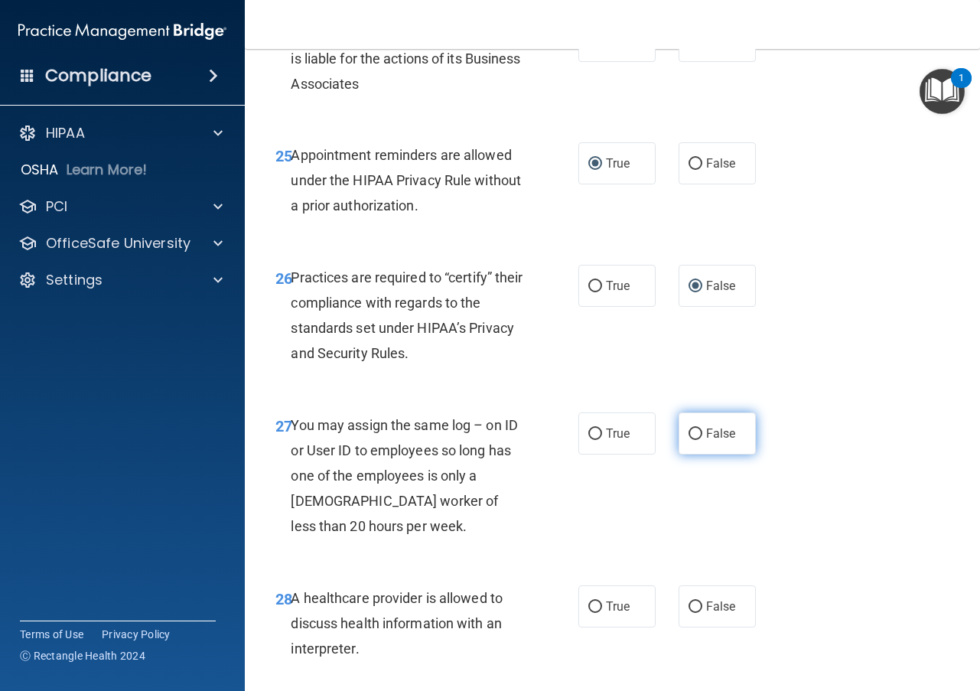
click at [689, 440] on input "False" at bounding box center [696, 433] width 14 height 11
radio input "true"
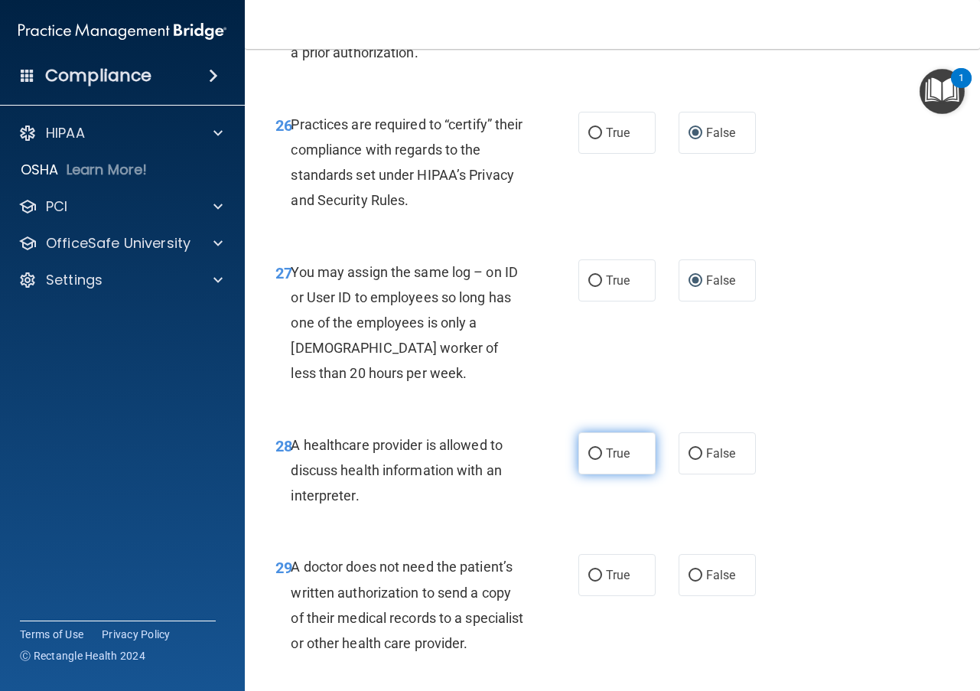
click at [588, 460] on input "True" at bounding box center [595, 453] width 14 height 11
radio input "true"
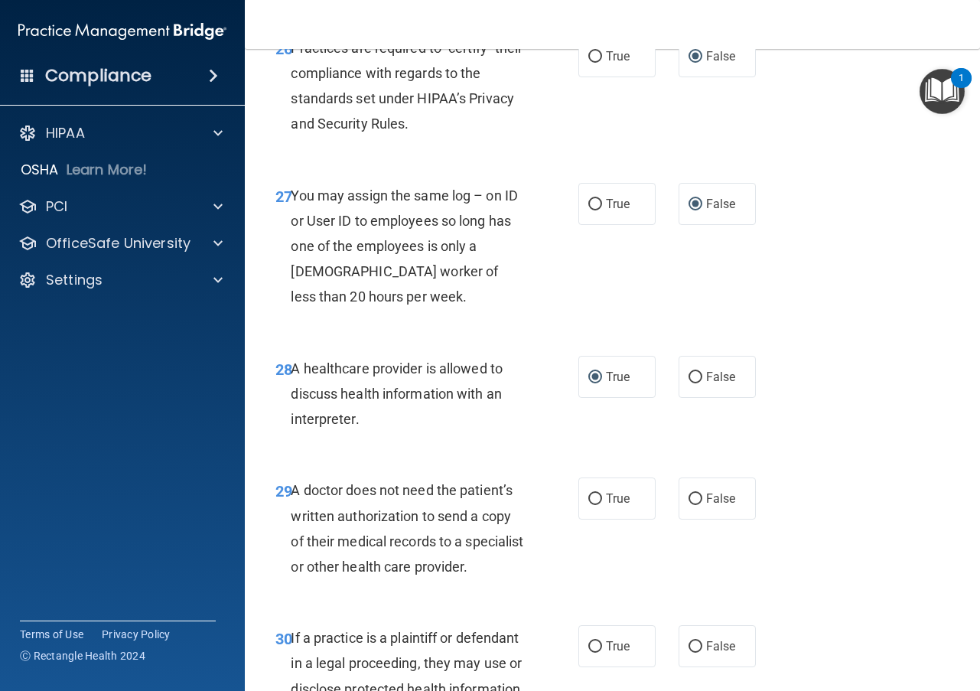
scroll to position [4132, 0]
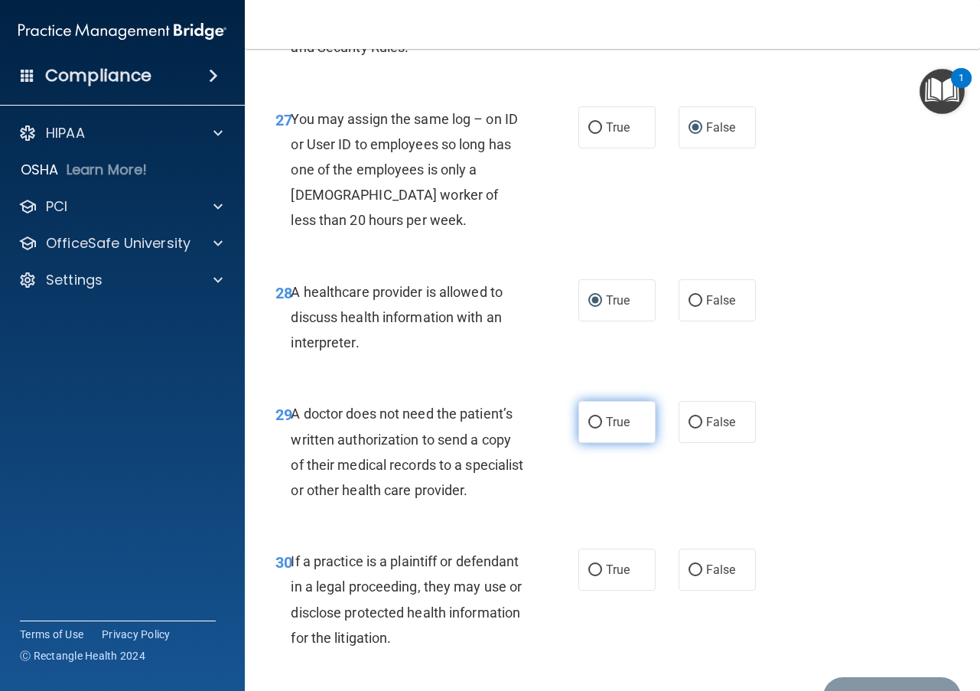
click at [591, 428] on input "True" at bounding box center [595, 422] width 14 height 11
radio input "true"
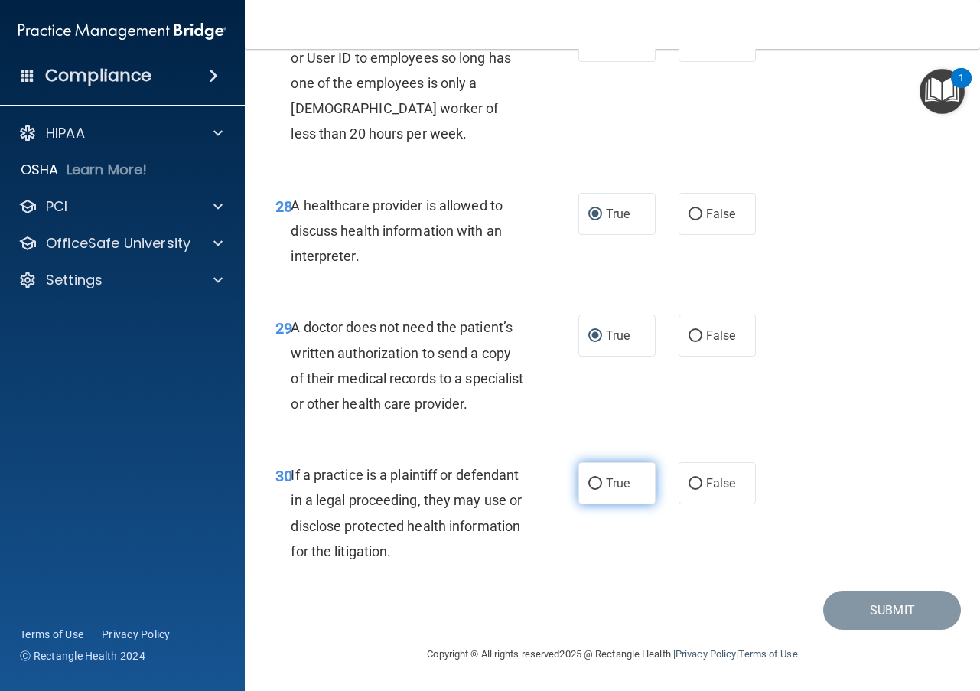
click at [588, 489] on input "True" at bounding box center [595, 483] width 14 height 11
radio input "true"
click at [856, 617] on button "Submit" at bounding box center [892, 610] width 138 height 39
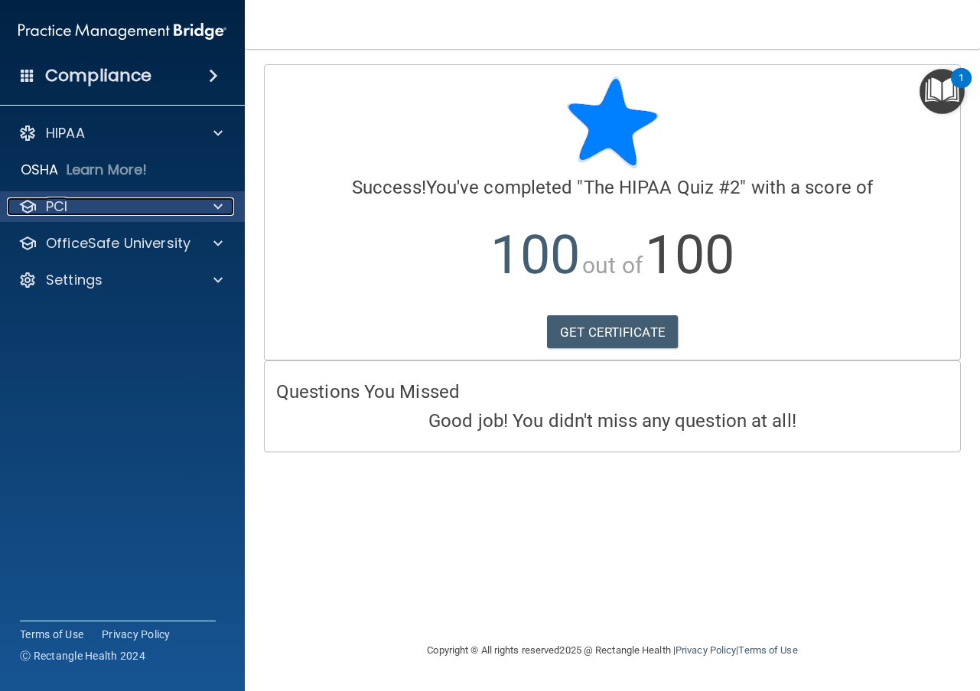
click at [214, 208] on span at bounding box center [217, 206] width 9 height 18
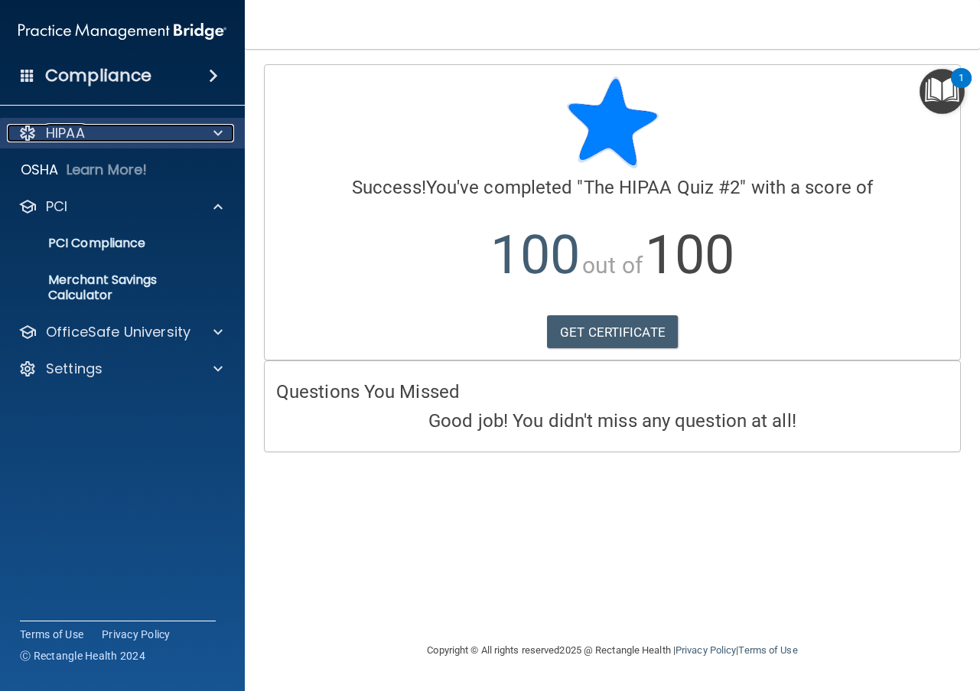
click at [210, 128] on div at bounding box center [216, 133] width 38 height 18
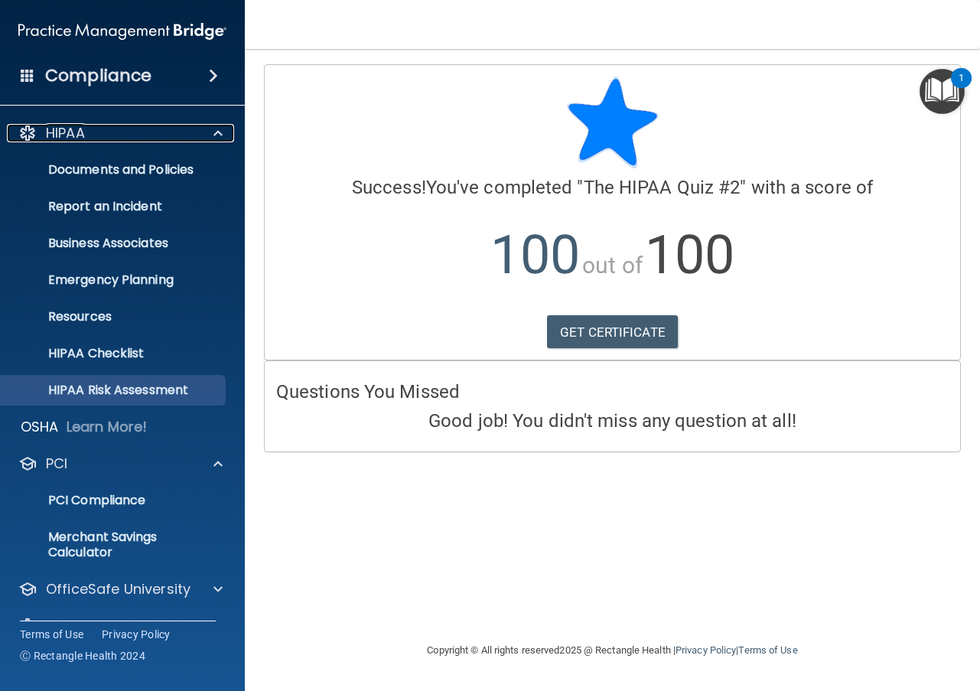
scroll to position [33, 0]
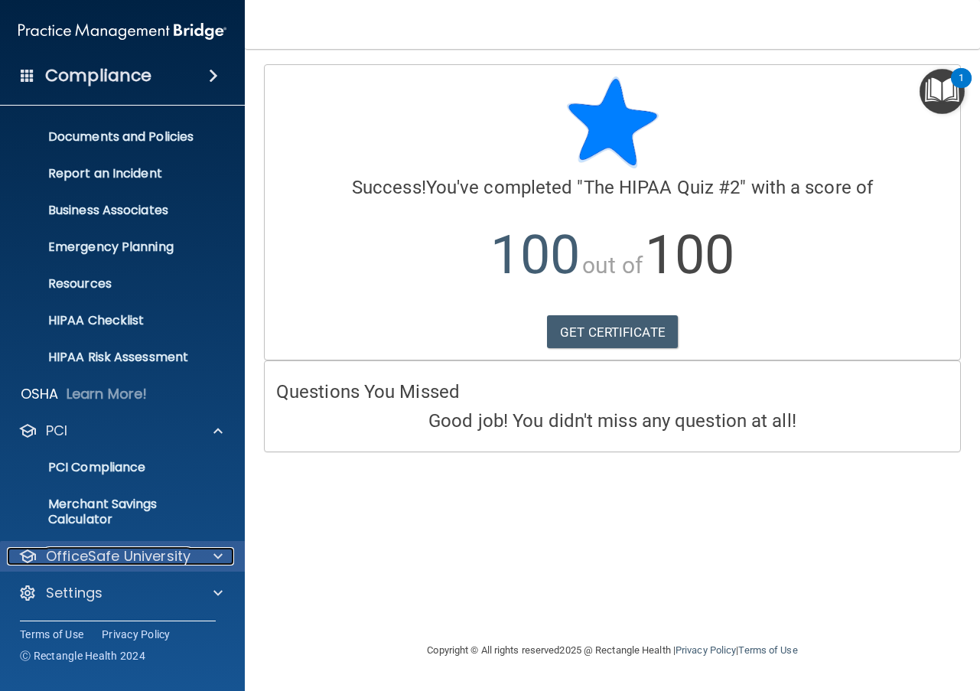
click at [218, 557] on span at bounding box center [217, 556] width 9 height 18
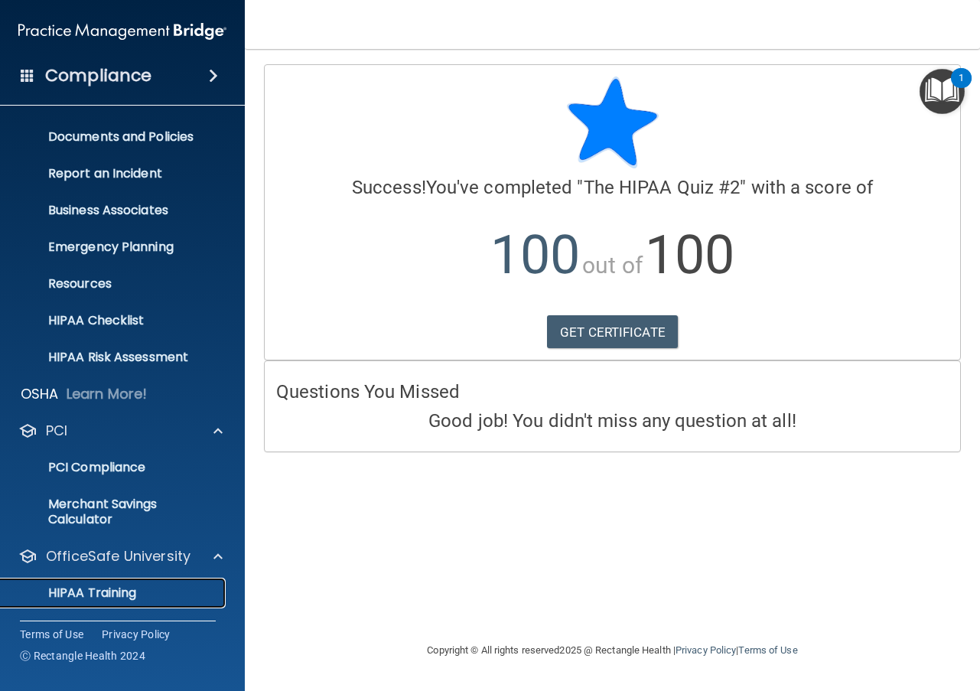
click at [124, 592] on p "HIPAA Training" at bounding box center [73, 592] width 126 height 15
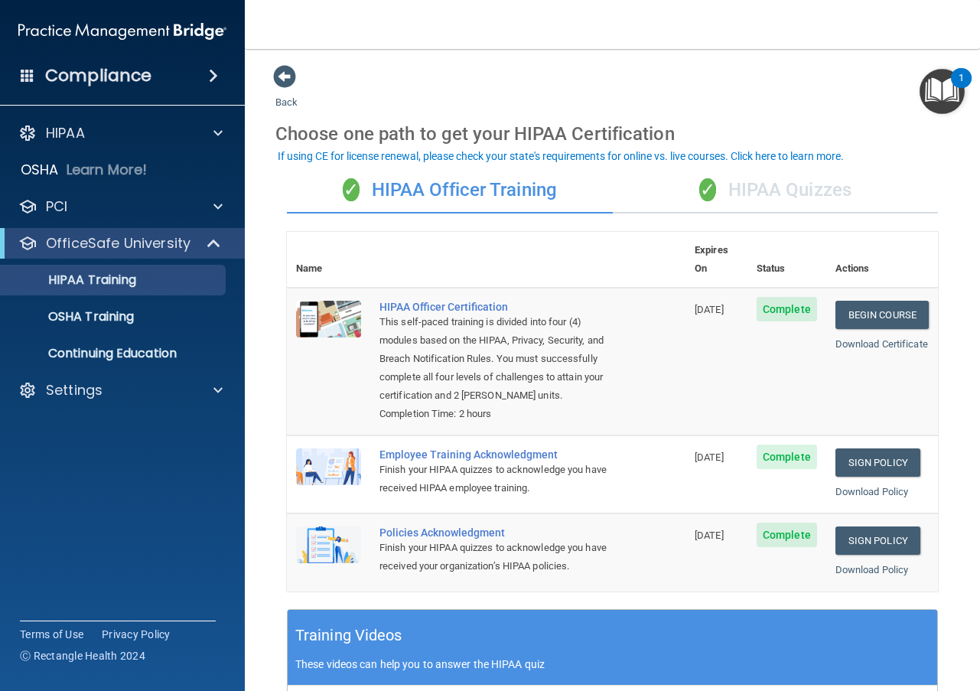
click at [734, 197] on div "✓ HIPAA Quizzes" at bounding box center [776, 191] width 326 height 46
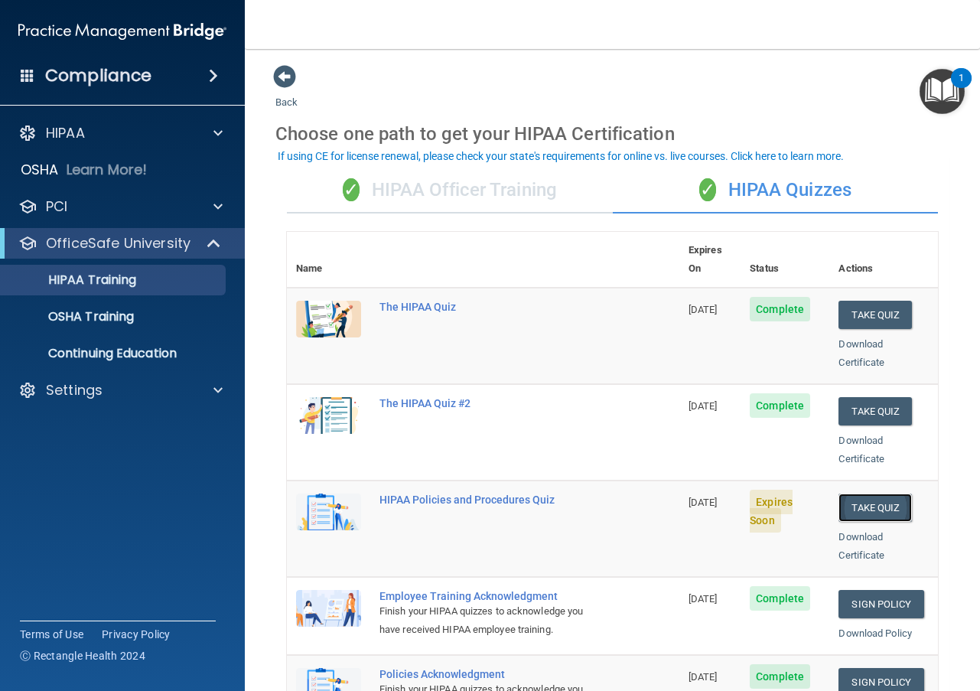
click at [871, 494] on button "Take Quiz" at bounding box center [875, 507] width 73 height 28
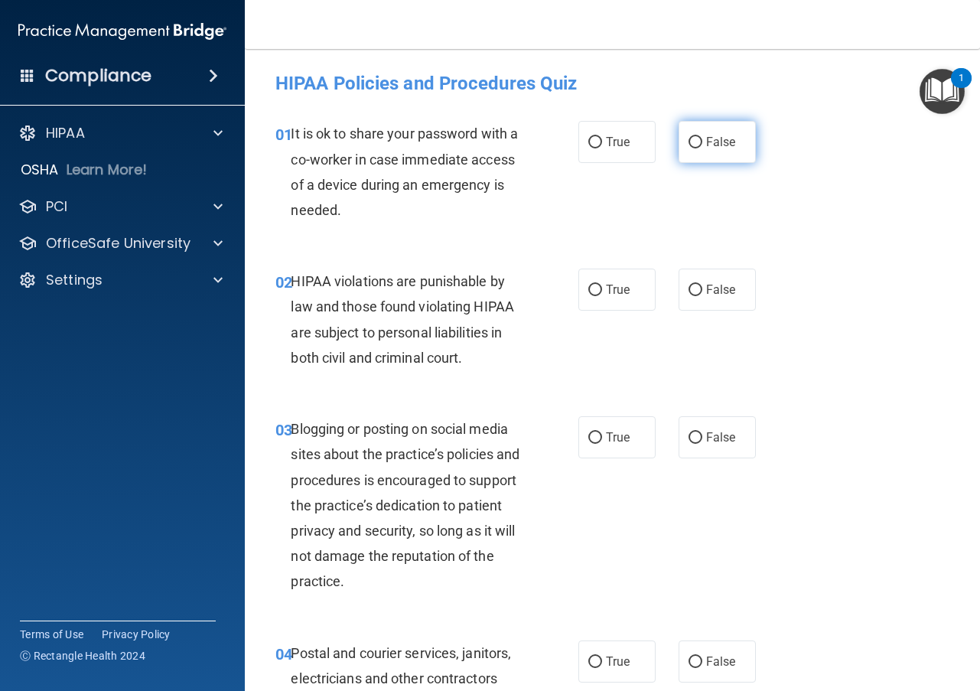
click at [689, 139] on input "False" at bounding box center [696, 142] width 14 height 11
radio input "true"
click at [588, 287] on input "True" at bounding box center [595, 290] width 14 height 11
radio input "true"
click at [689, 438] on input "False" at bounding box center [696, 437] width 14 height 11
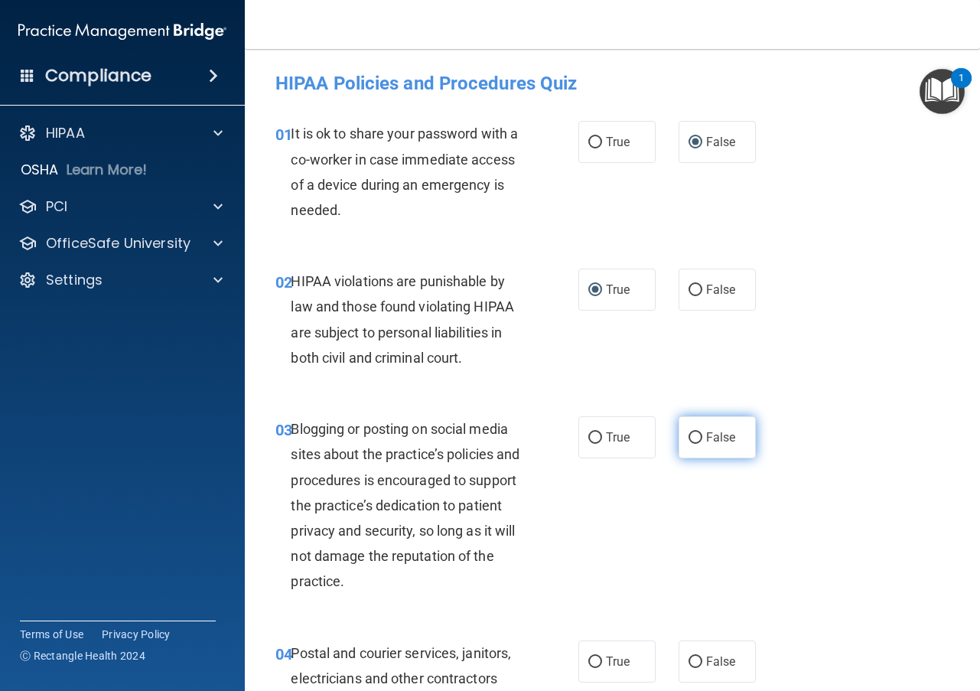
radio input "true"
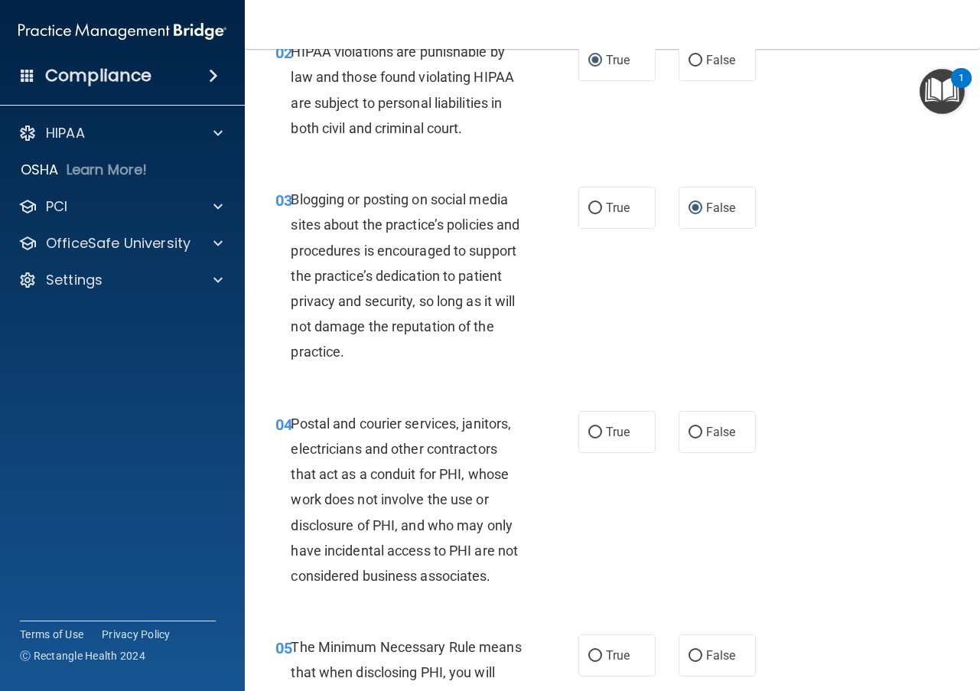
scroll to position [306, 0]
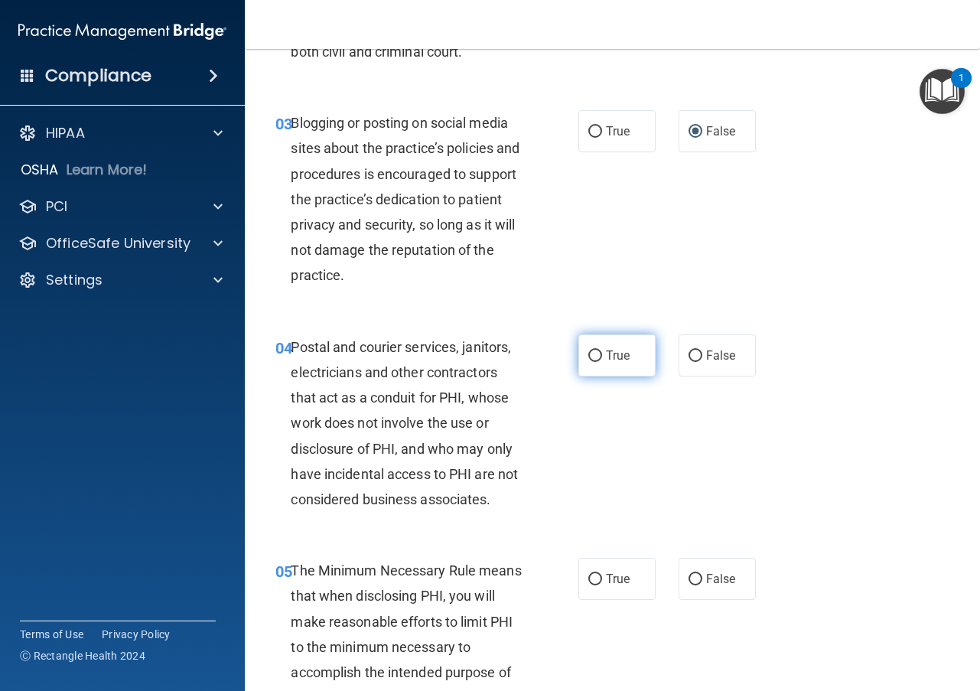
click at [588, 357] on input "True" at bounding box center [595, 355] width 14 height 11
radio input "true"
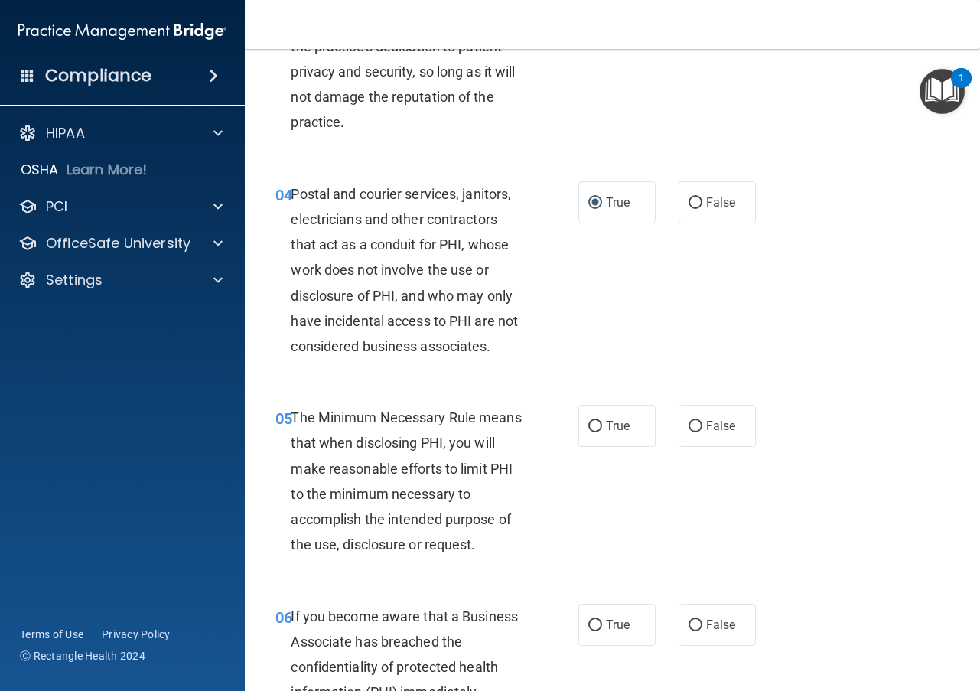
scroll to position [536, 0]
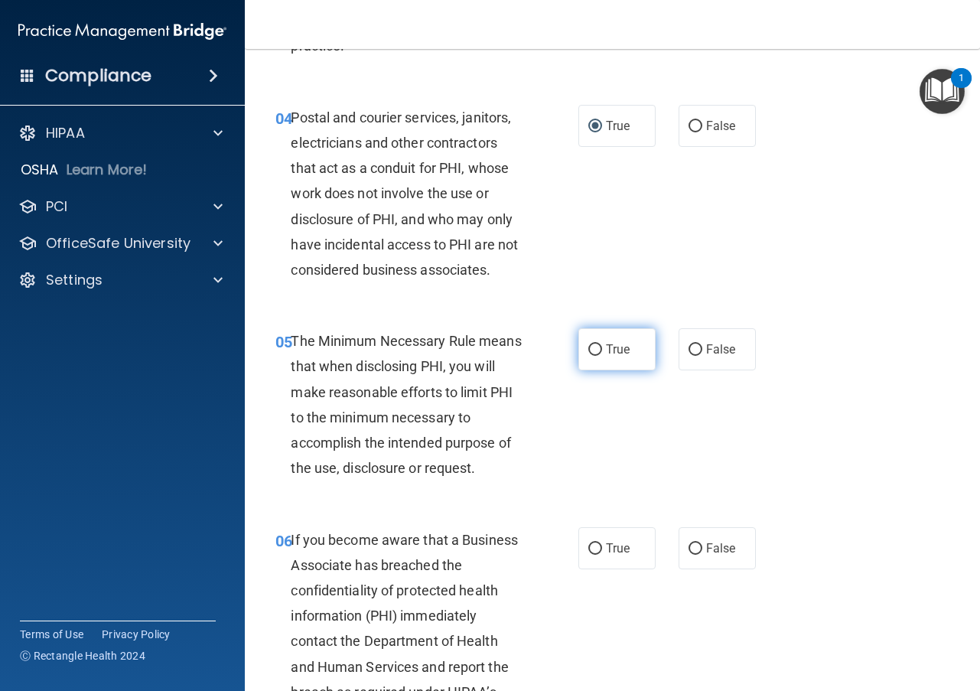
click at [594, 347] on input "True" at bounding box center [595, 349] width 14 height 11
radio input "true"
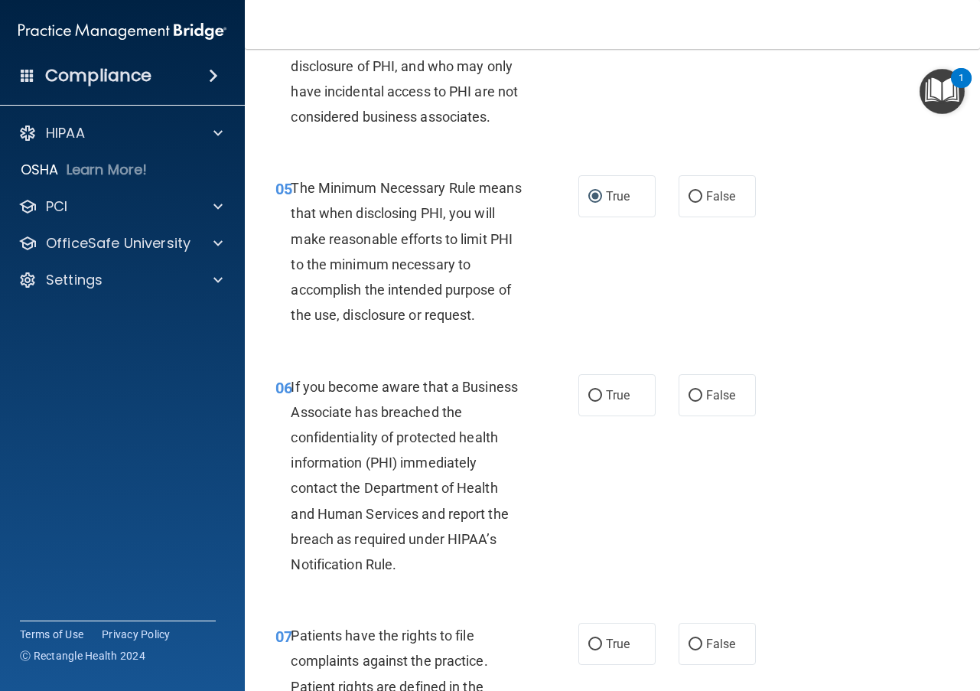
scroll to position [765, 0]
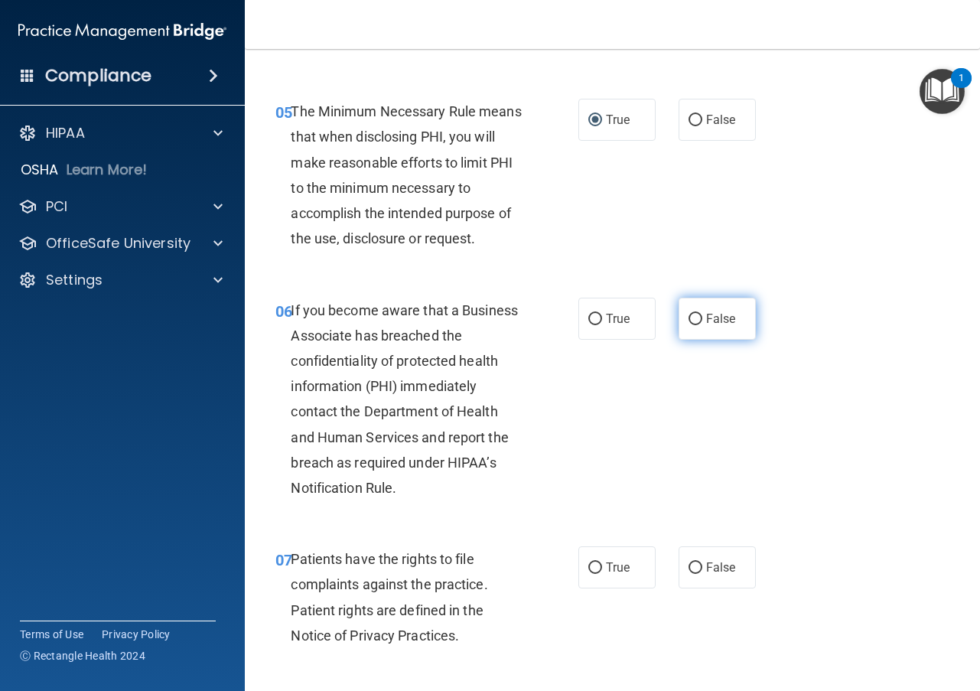
click at [689, 315] on input "False" at bounding box center [696, 319] width 14 height 11
radio input "true"
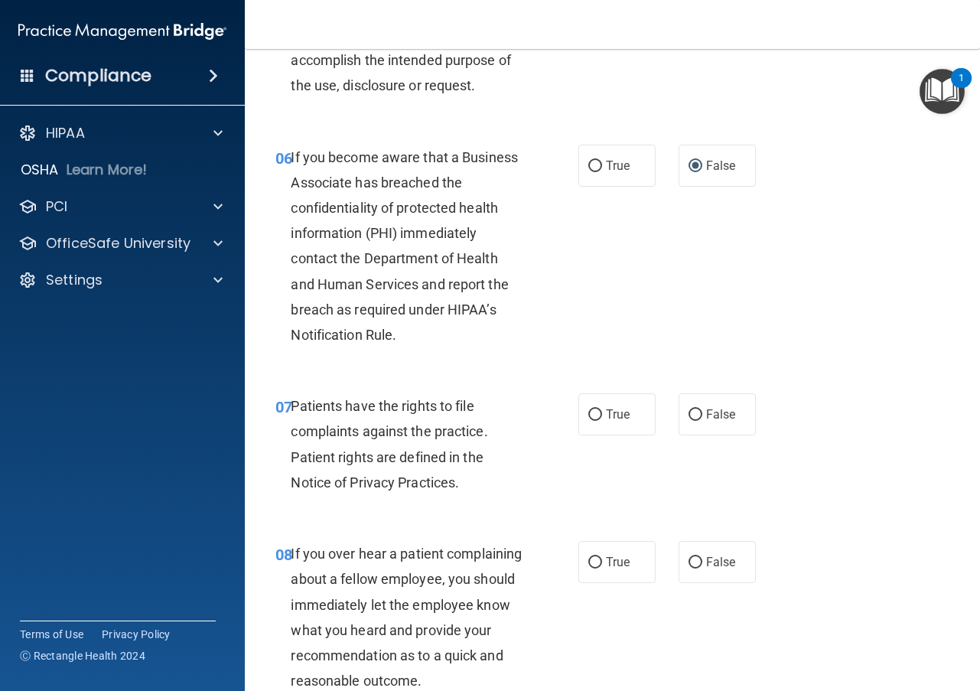
scroll to position [995, 0]
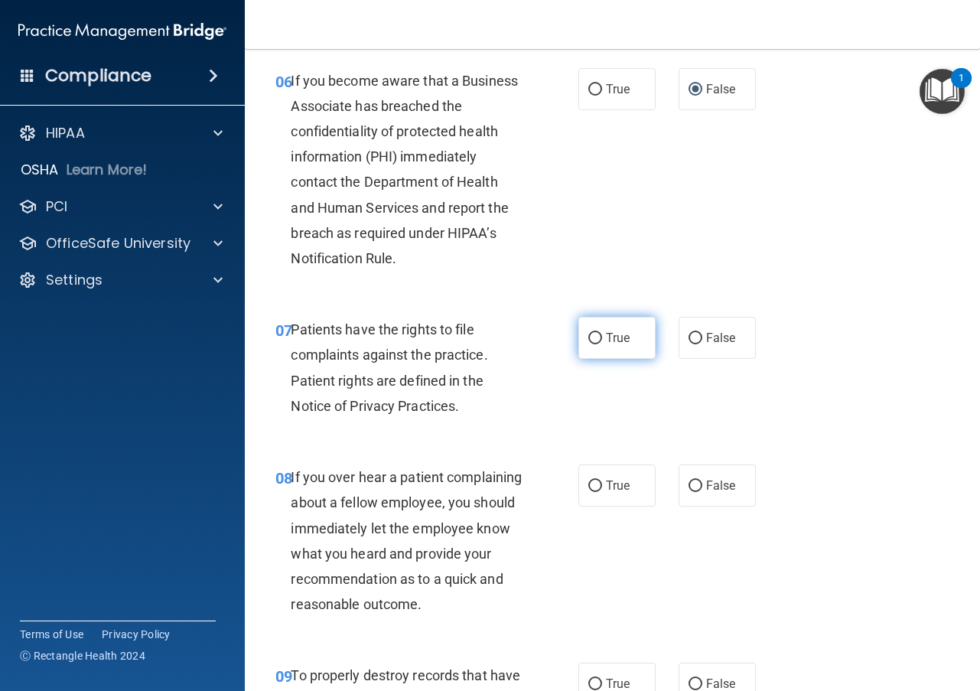
click at [588, 337] on input "True" at bounding box center [595, 338] width 14 height 11
radio input "true"
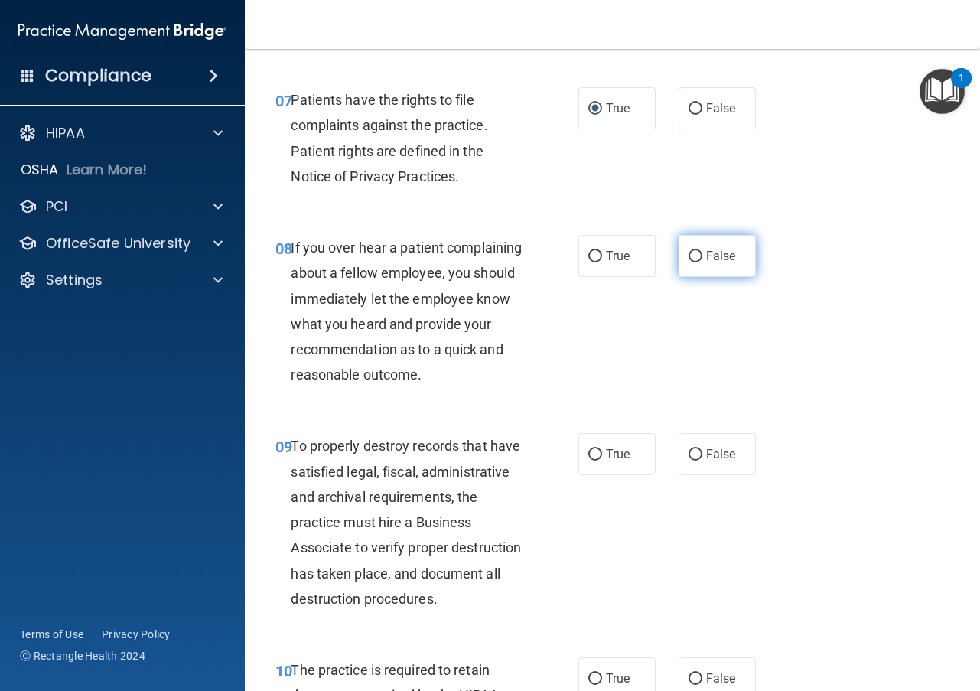
click at [689, 252] on input "False" at bounding box center [696, 256] width 14 height 11
radio input "true"
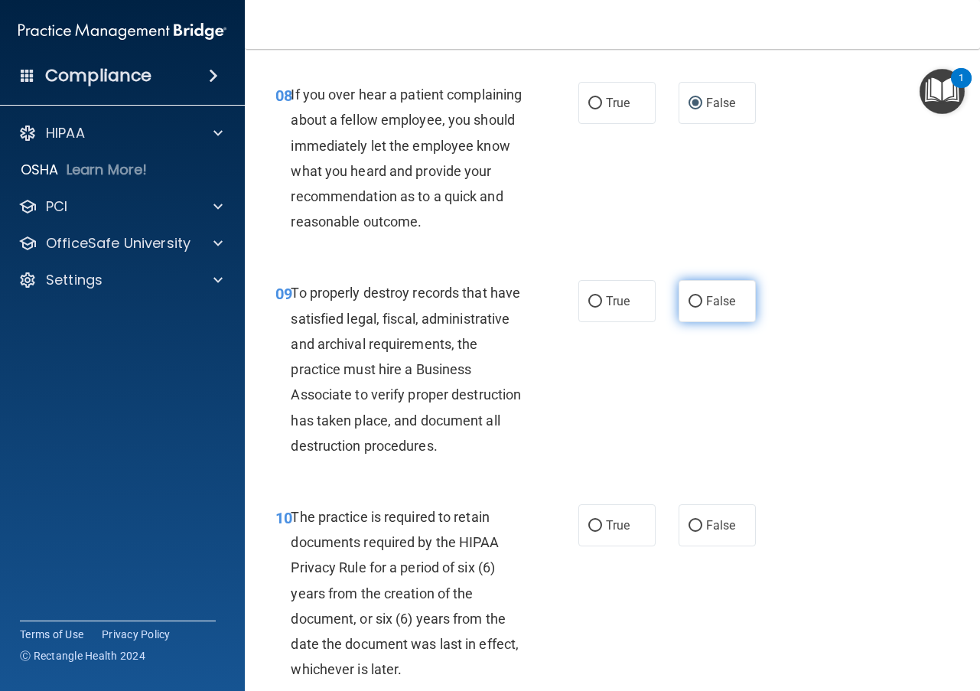
click at [689, 308] on input "False" at bounding box center [696, 301] width 14 height 11
radio input "true"
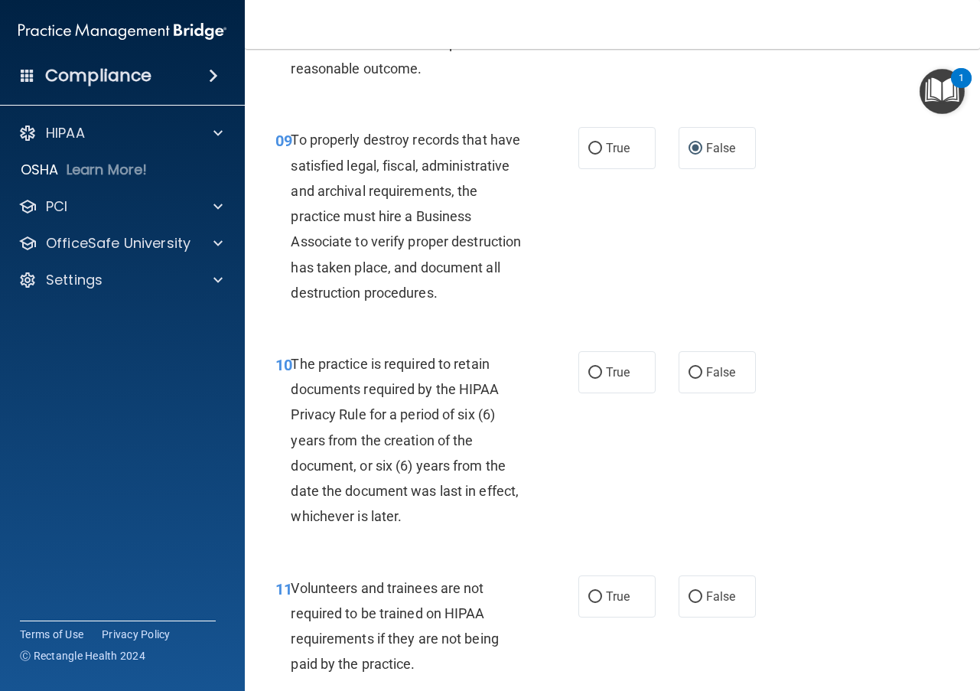
scroll to position [1607, 0]
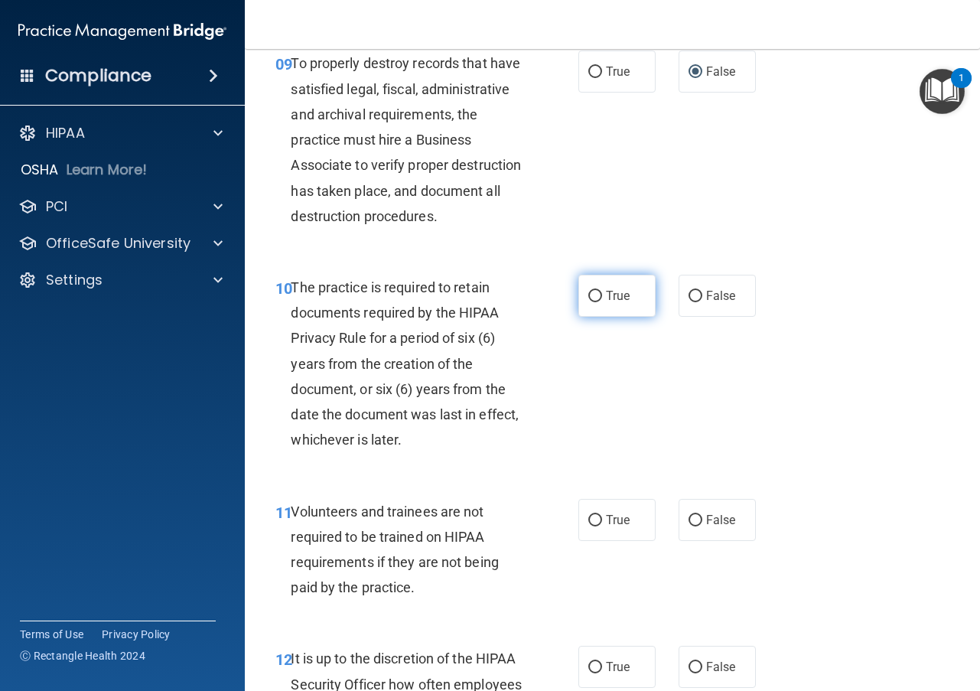
click at [588, 302] on input "True" at bounding box center [595, 296] width 14 height 11
radio input "true"
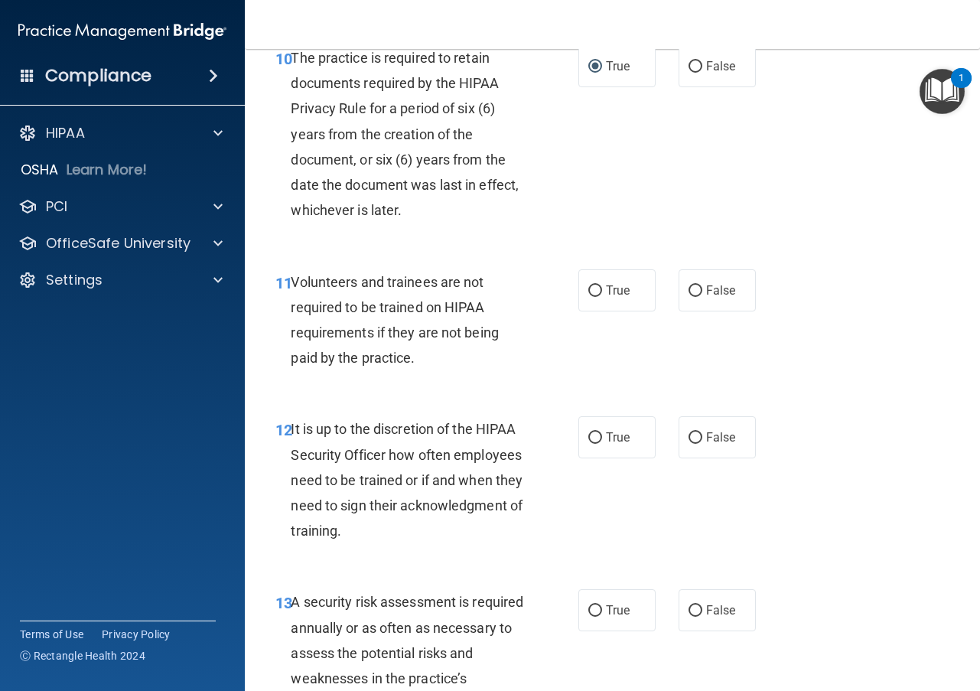
scroll to position [1913, 0]
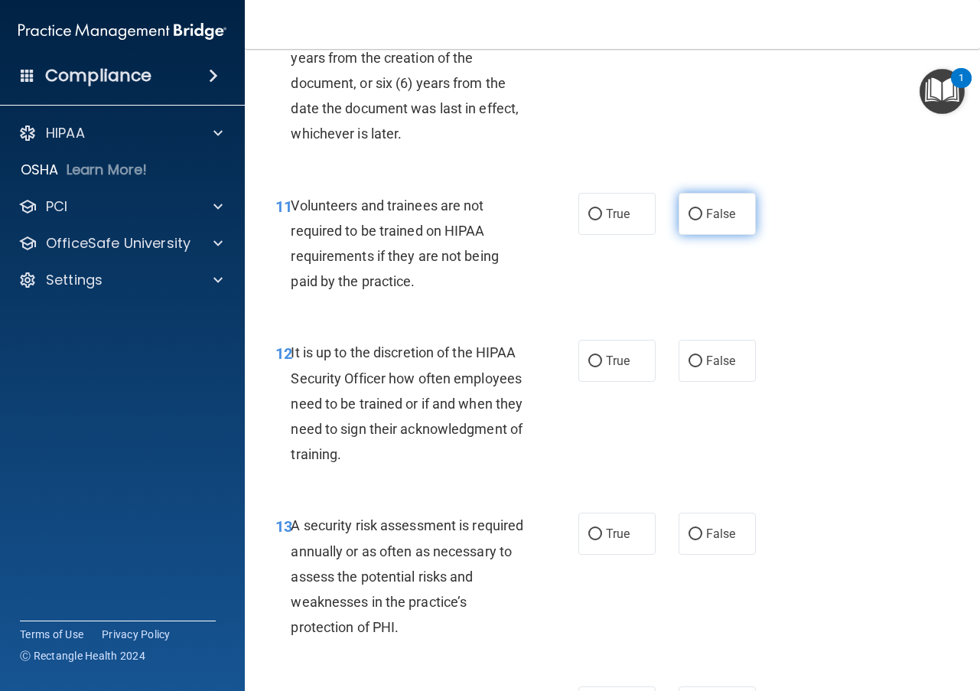
click at [689, 220] on input "False" at bounding box center [696, 214] width 14 height 11
radio input "true"
click at [689, 367] on input "False" at bounding box center [696, 361] width 14 height 11
radio input "true"
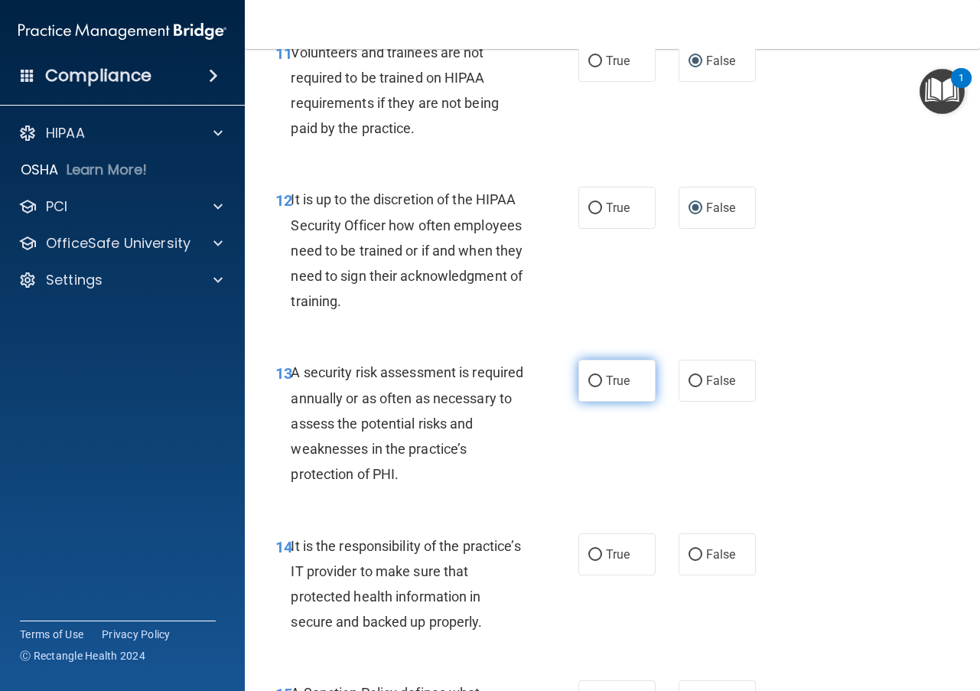
click at [597, 402] on label "True" at bounding box center [616, 381] width 77 height 42
click at [597, 387] on input "True" at bounding box center [595, 381] width 14 height 11
radio input "true"
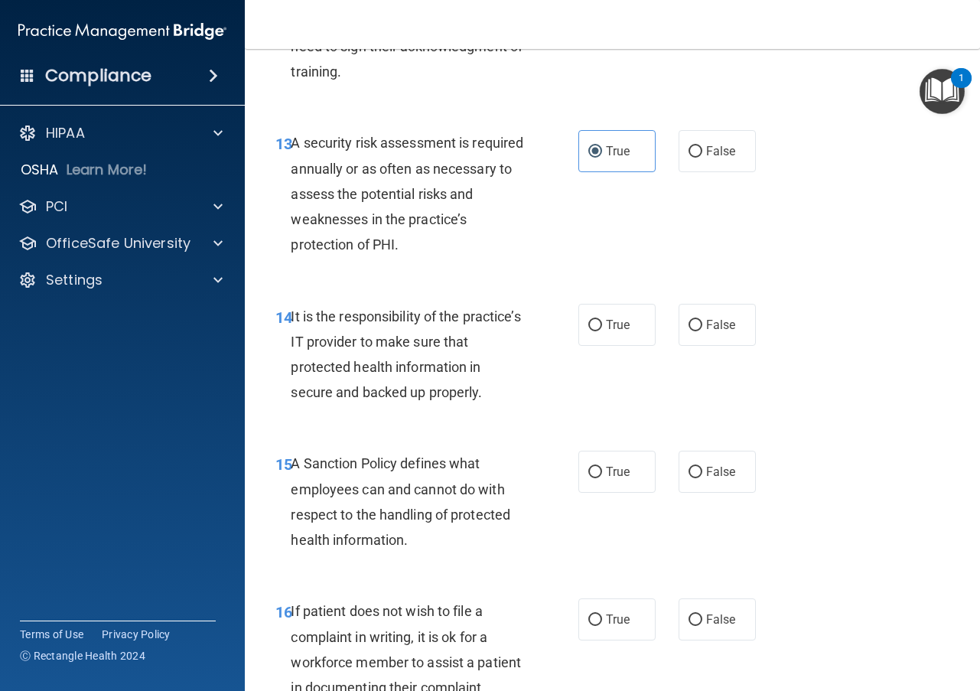
scroll to position [2372, 0]
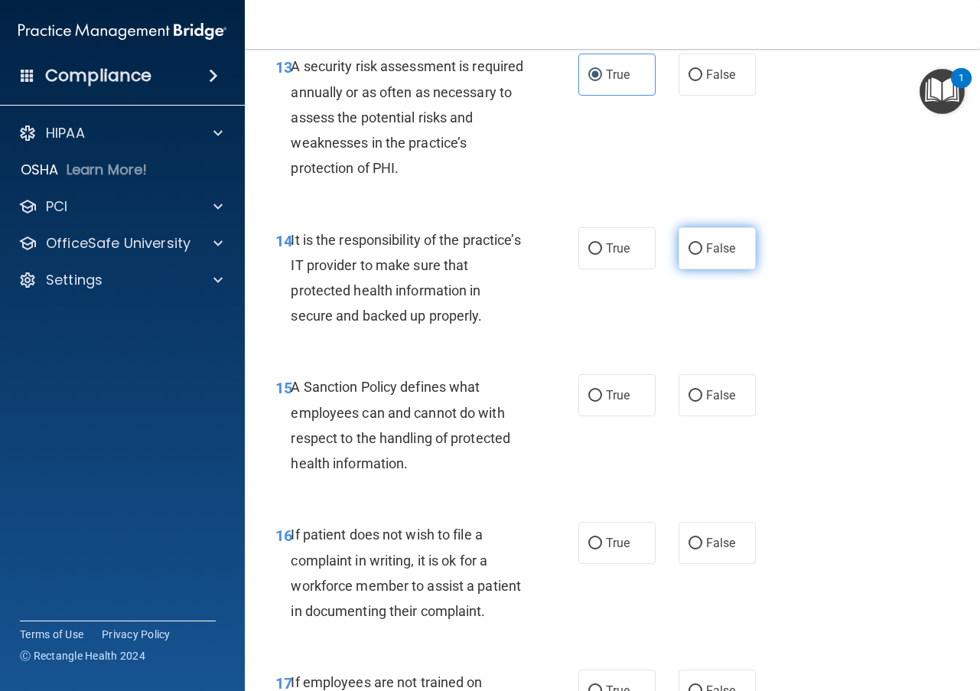
click at [689, 255] on input "False" at bounding box center [696, 248] width 14 height 11
radio input "true"
click at [593, 402] on input "True" at bounding box center [595, 395] width 14 height 11
radio input "true"
click at [593, 402] on input "True" at bounding box center [595, 395] width 14 height 11
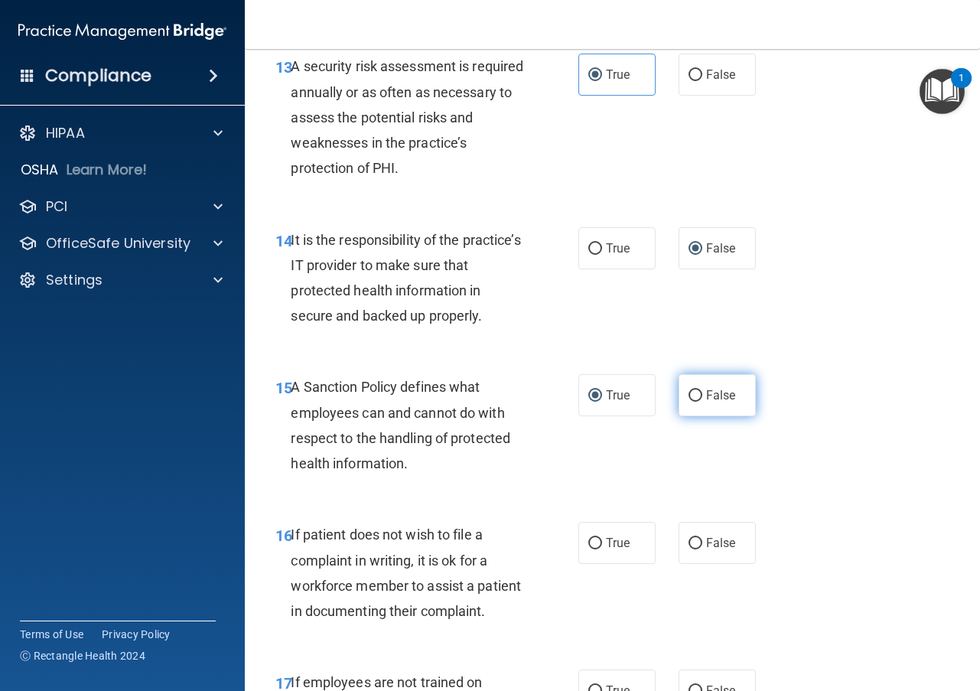
click at [689, 402] on input "False" at bounding box center [696, 395] width 14 height 11
radio input "true"
radio input "false"
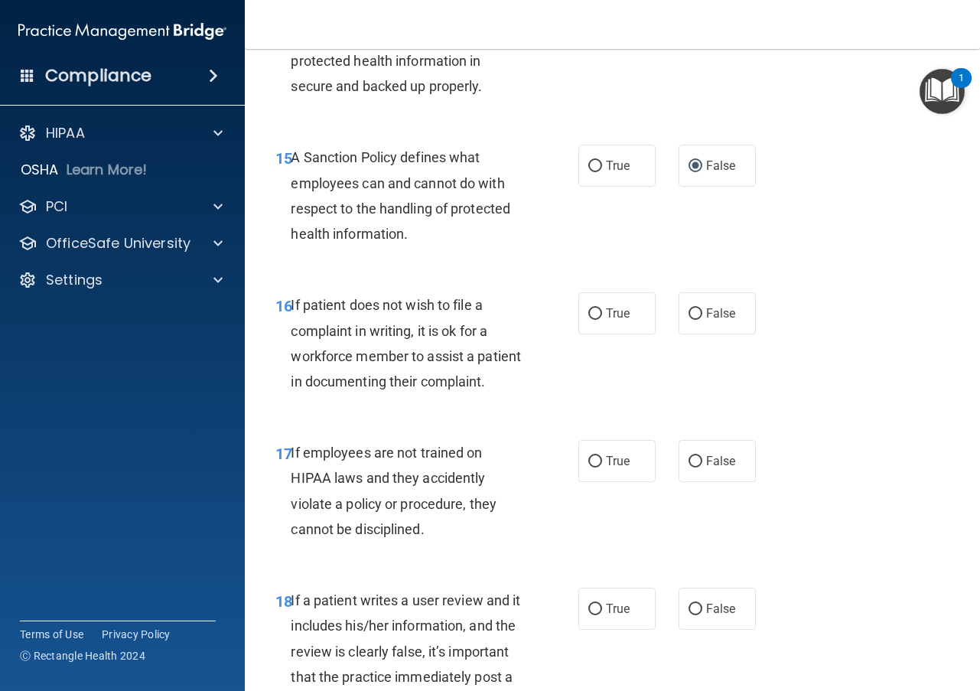
scroll to position [2678, 0]
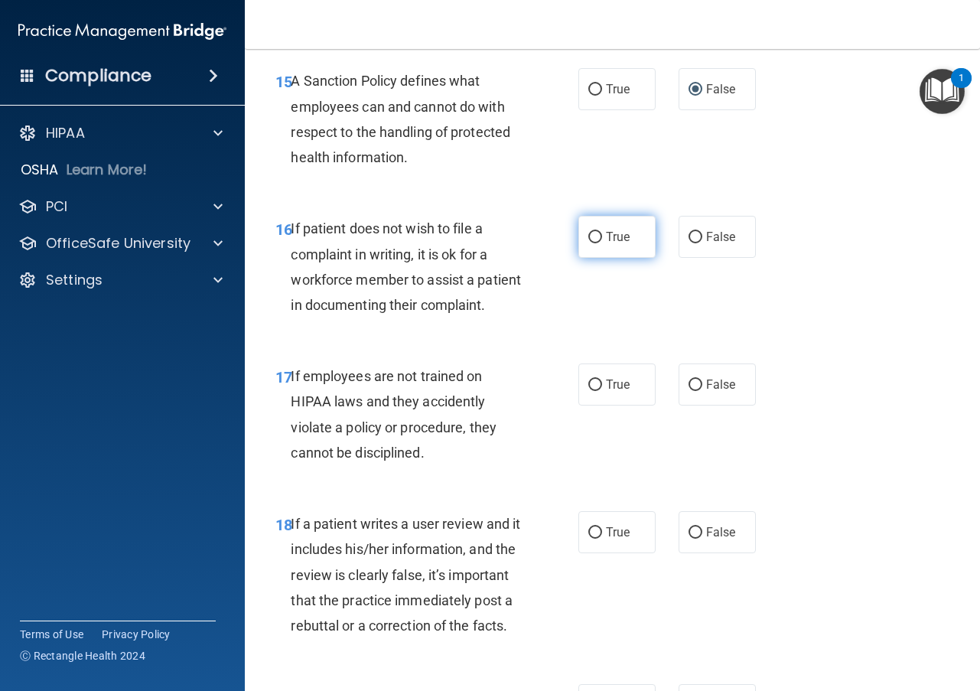
click at [588, 243] on input "True" at bounding box center [595, 237] width 14 height 11
radio input "true"
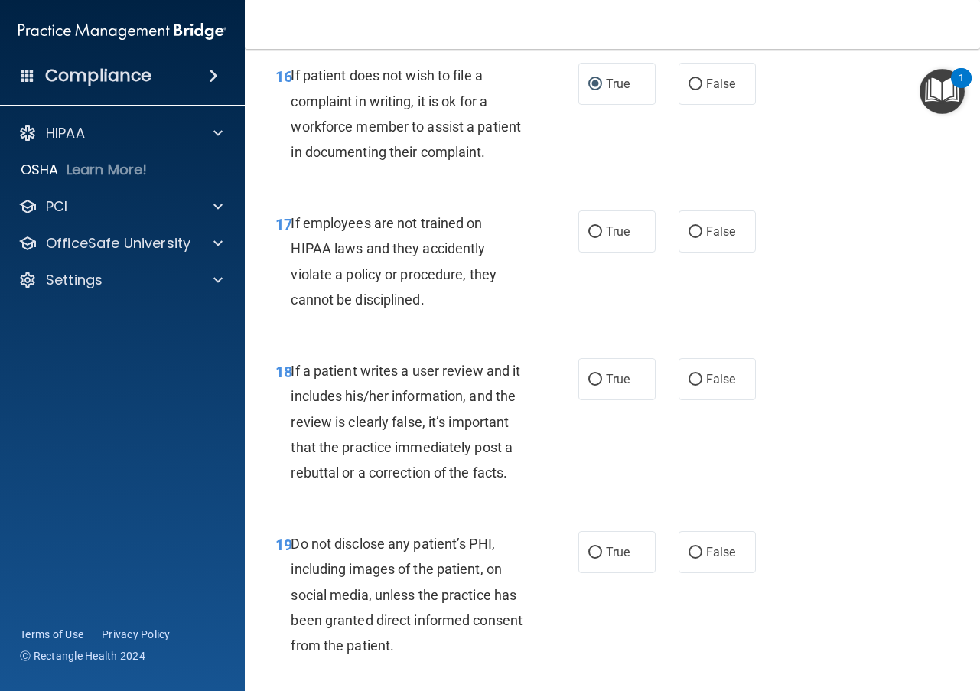
scroll to position [2907, 0]
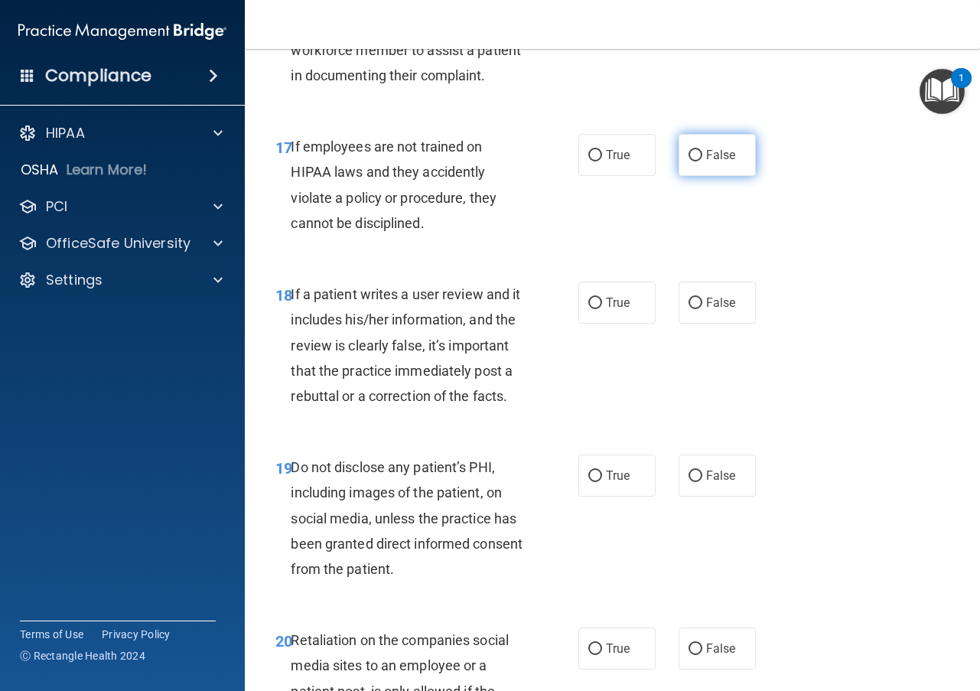
click at [689, 161] on input "False" at bounding box center [696, 155] width 14 height 11
radio input "true"
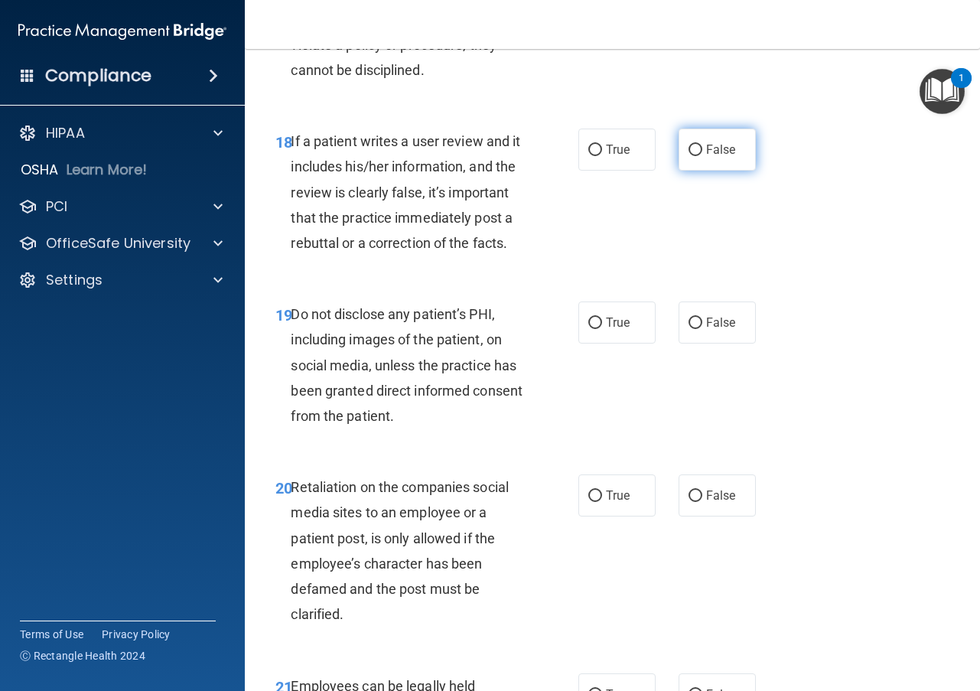
click at [689, 156] on input "False" at bounding box center [696, 150] width 14 height 11
radio input "true"
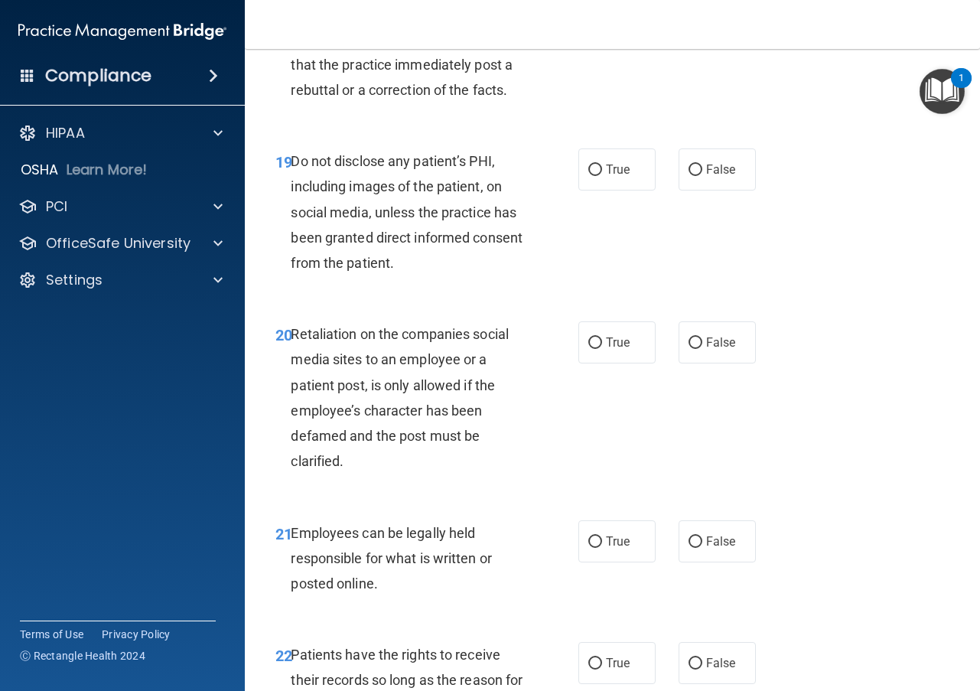
scroll to position [3290, 0]
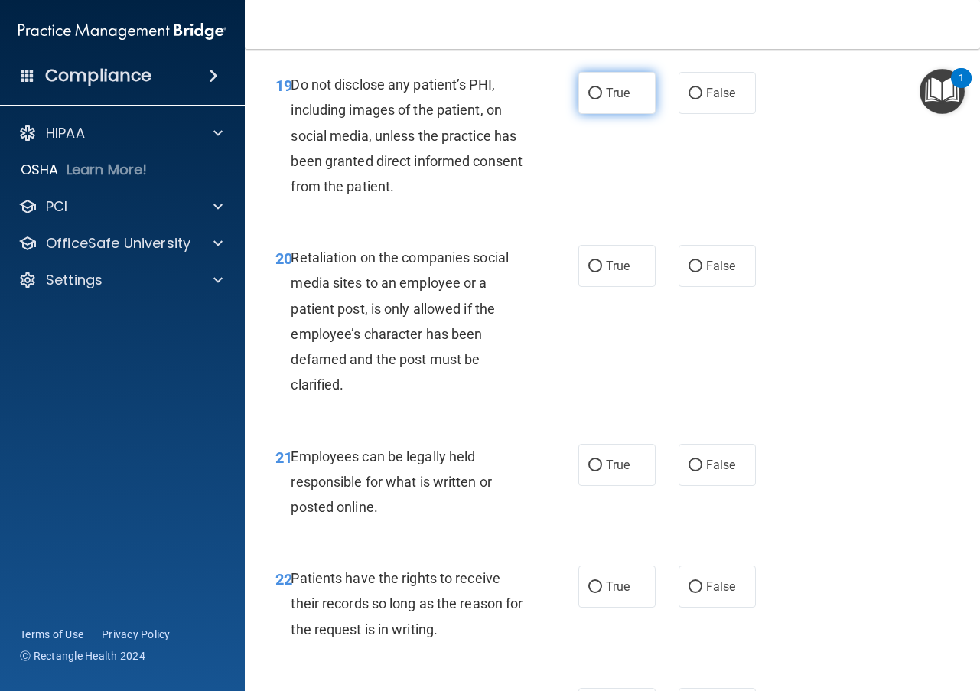
click at [588, 99] on input "True" at bounding box center [595, 93] width 14 height 11
radio input "true"
click at [689, 272] on input "False" at bounding box center [696, 266] width 14 height 11
radio input "true"
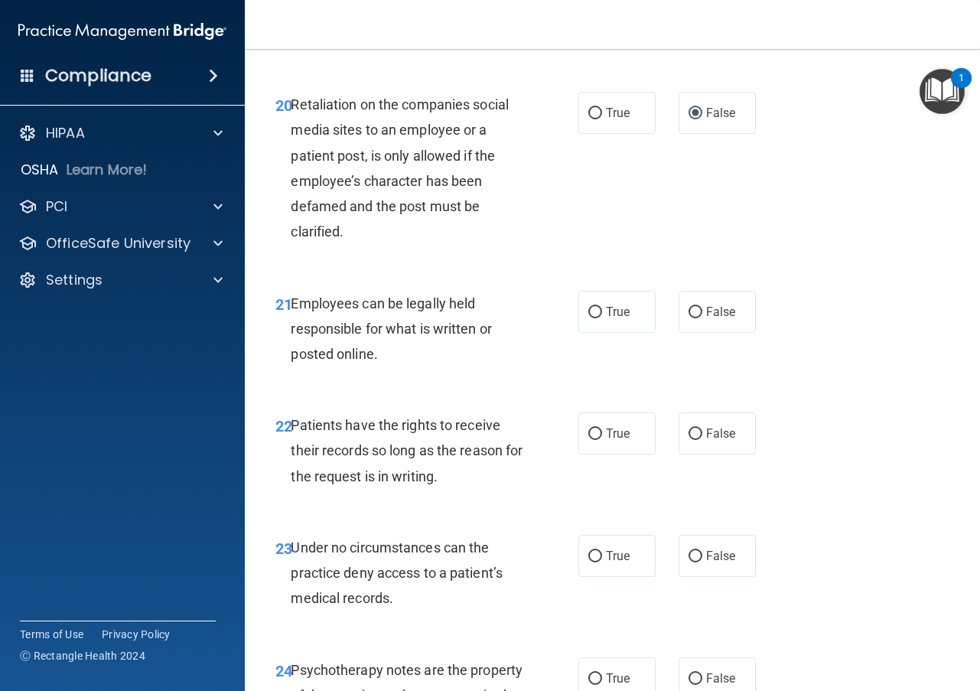
scroll to position [3519, 0]
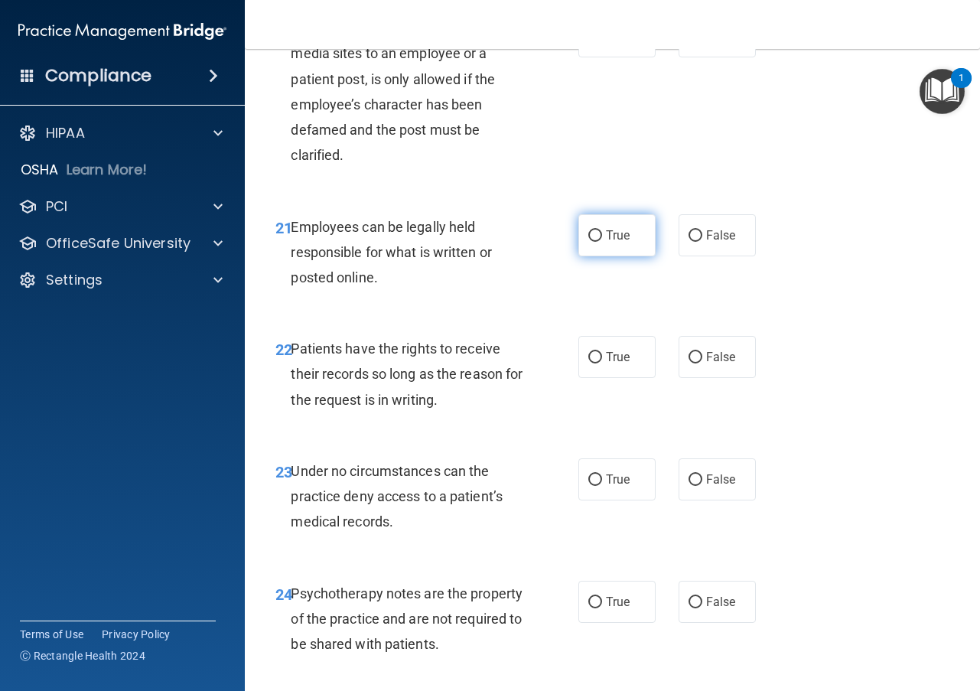
click at [588, 242] on input "True" at bounding box center [595, 235] width 14 height 11
radio input "true"
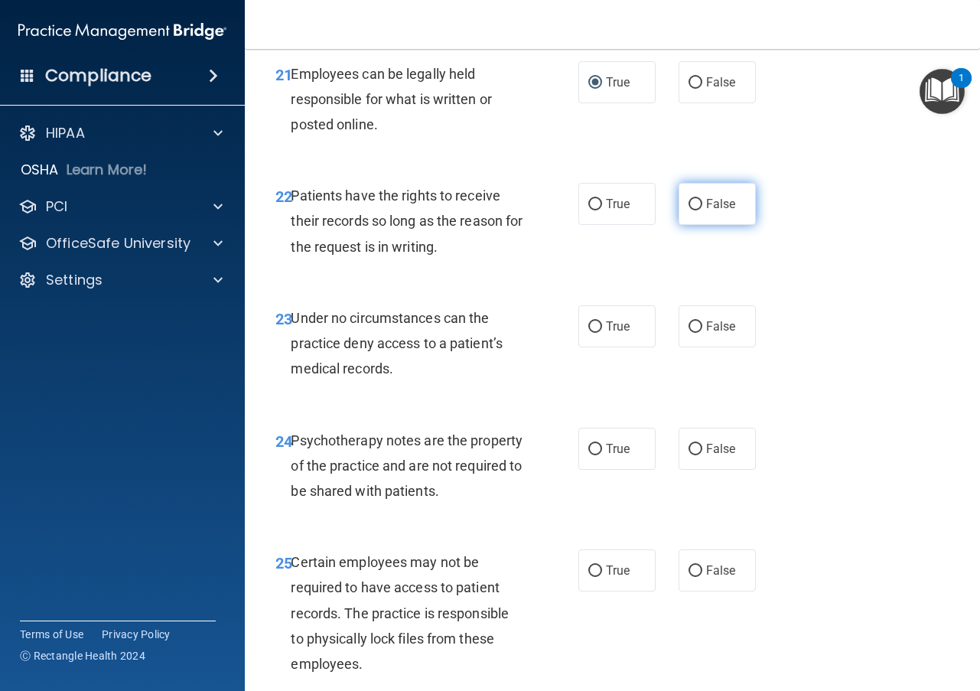
click at [689, 210] on input "False" at bounding box center [696, 204] width 14 height 11
radio input "true"
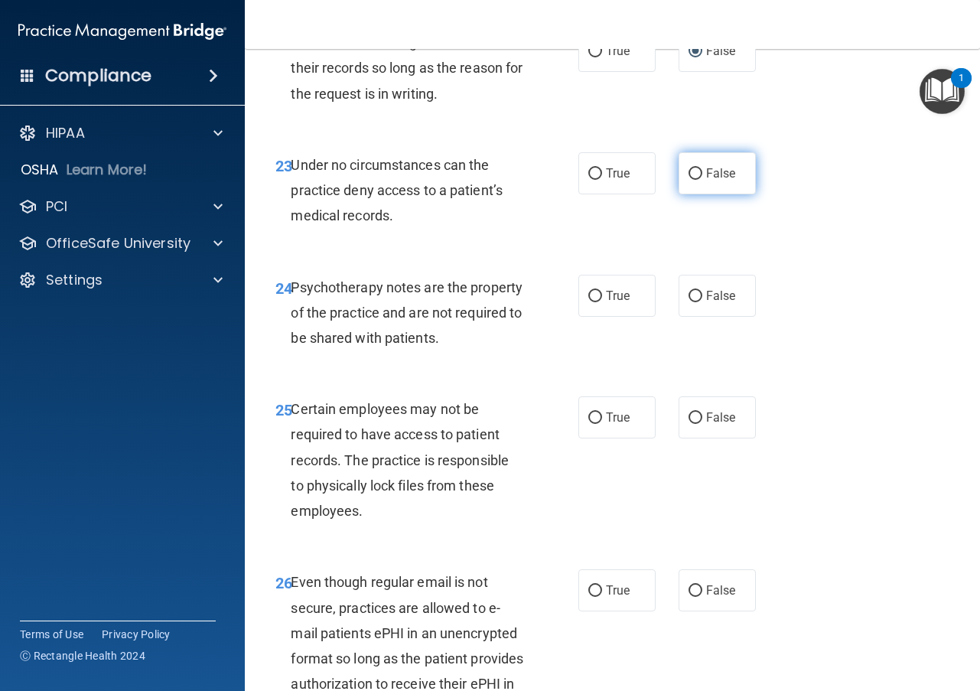
click at [689, 180] on input "False" at bounding box center [696, 173] width 14 height 11
radio input "true"
click at [591, 302] on input "True" at bounding box center [595, 296] width 14 height 11
radio input "true"
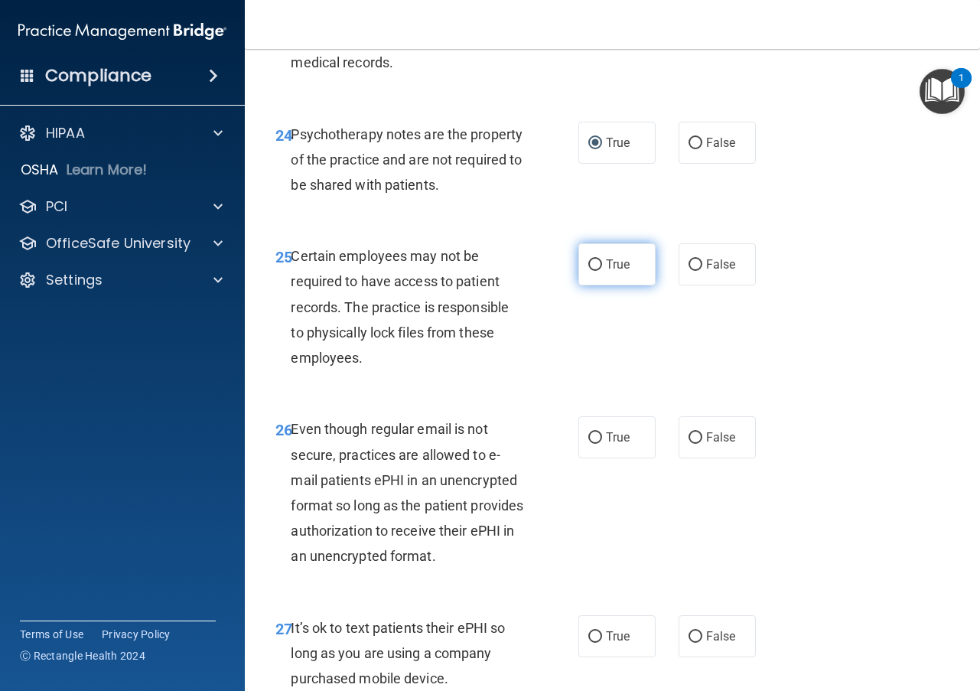
click at [589, 271] on input "True" at bounding box center [595, 264] width 14 height 11
radio input "true"
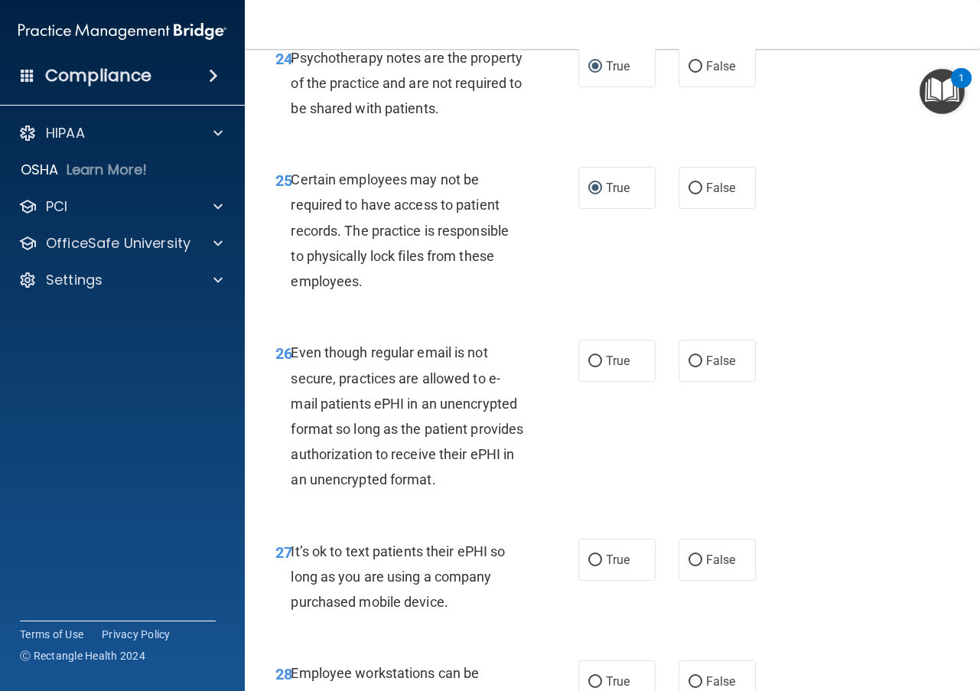
scroll to position [4132, 0]
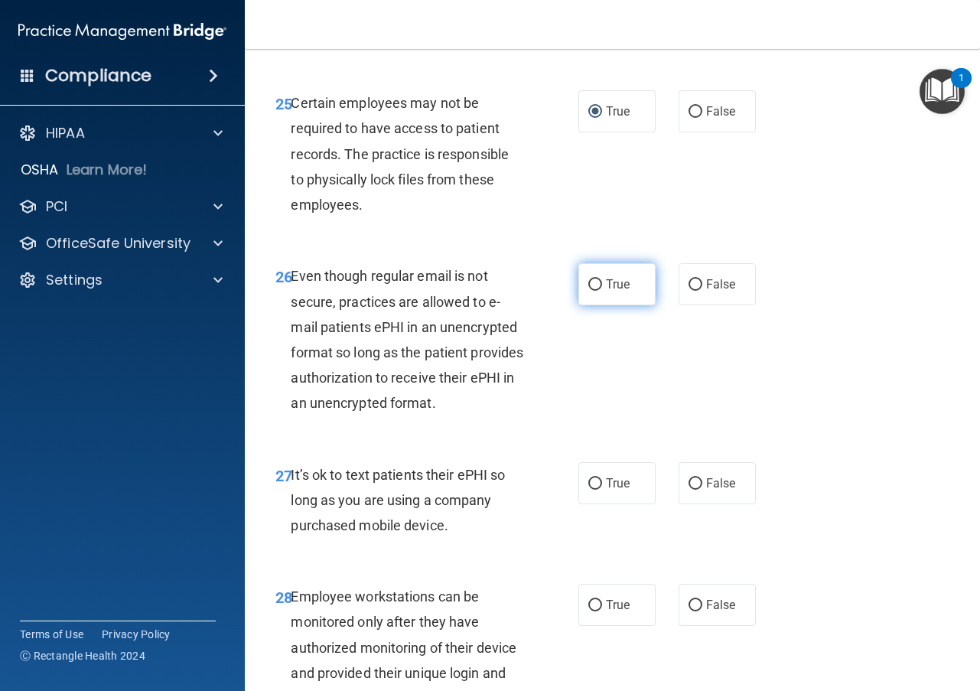
click at [588, 291] on input "True" at bounding box center [595, 284] width 14 height 11
radio input "true"
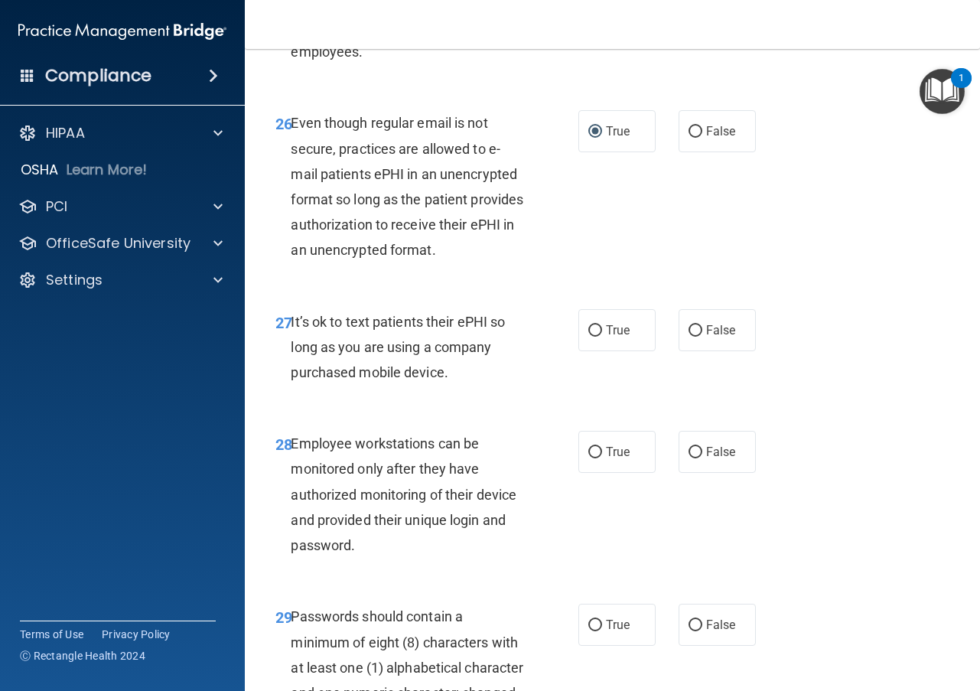
scroll to position [4361, 0]
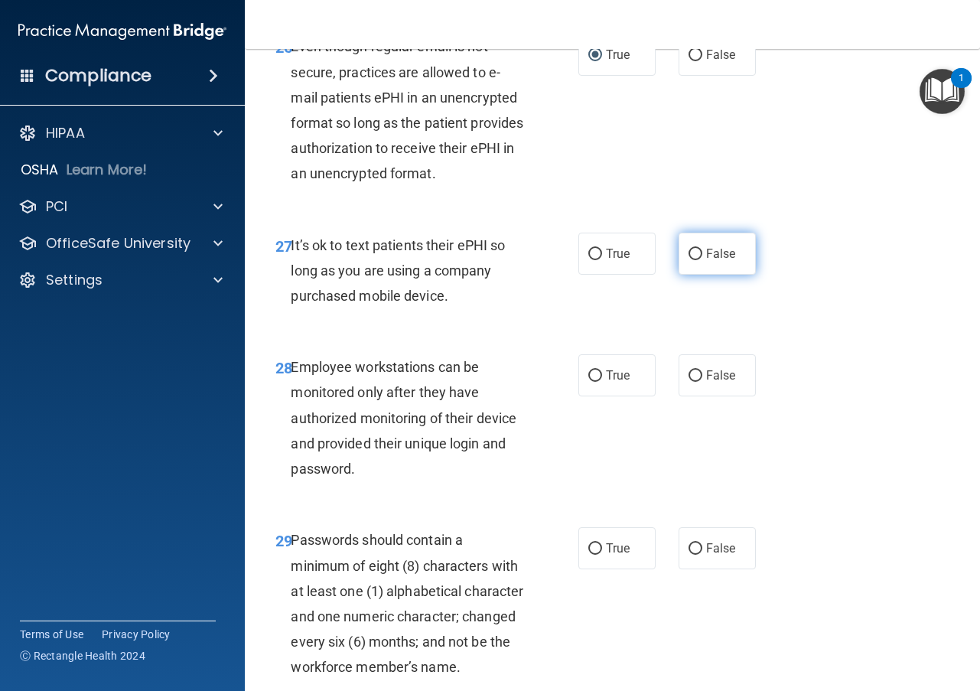
click at [692, 260] on input "False" at bounding box center [696, 254] width 14 height 11
radio input "true"
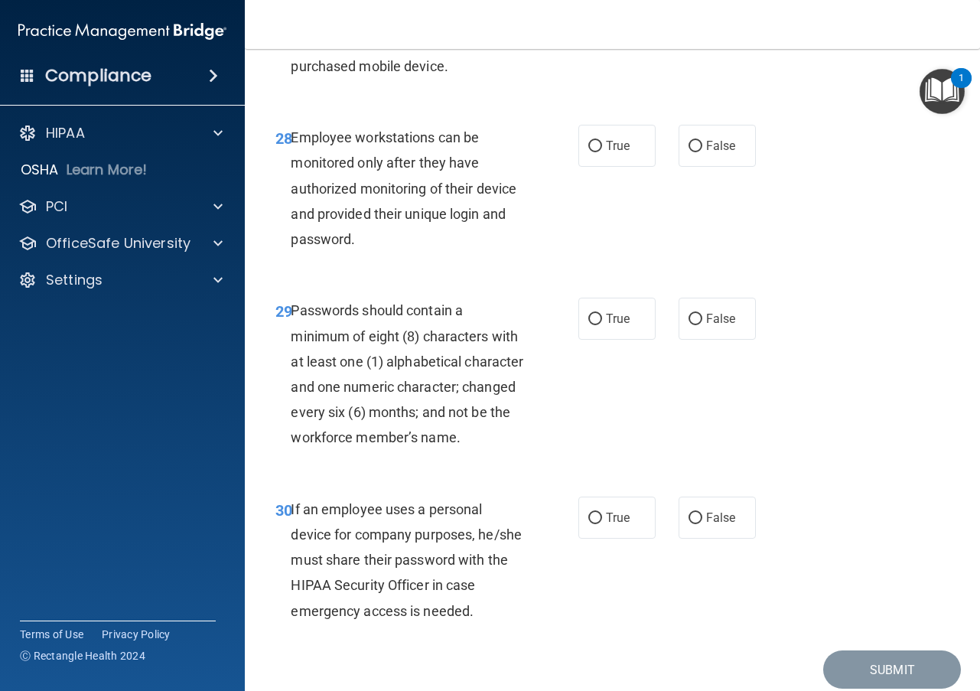
scroll to position [4667, 0]
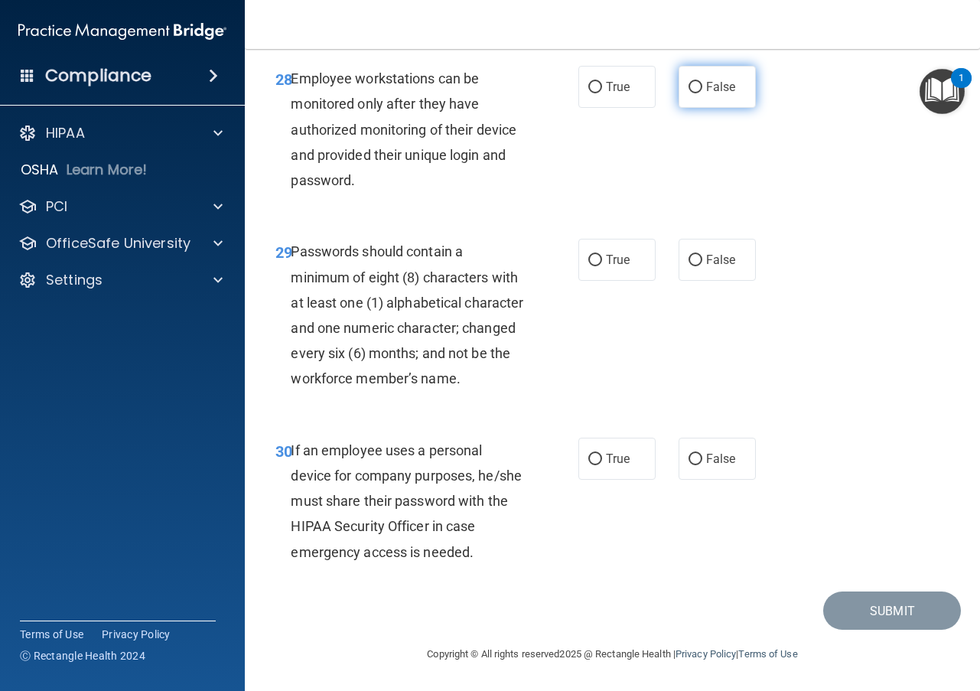
click at [689, 93] on input "False" at bounding box center [696, 87] width 14 height 11
radio input "true"
click at [594, 266] on input "True" at bounding box center [595, 260] width 14 height 11
radio input "true"
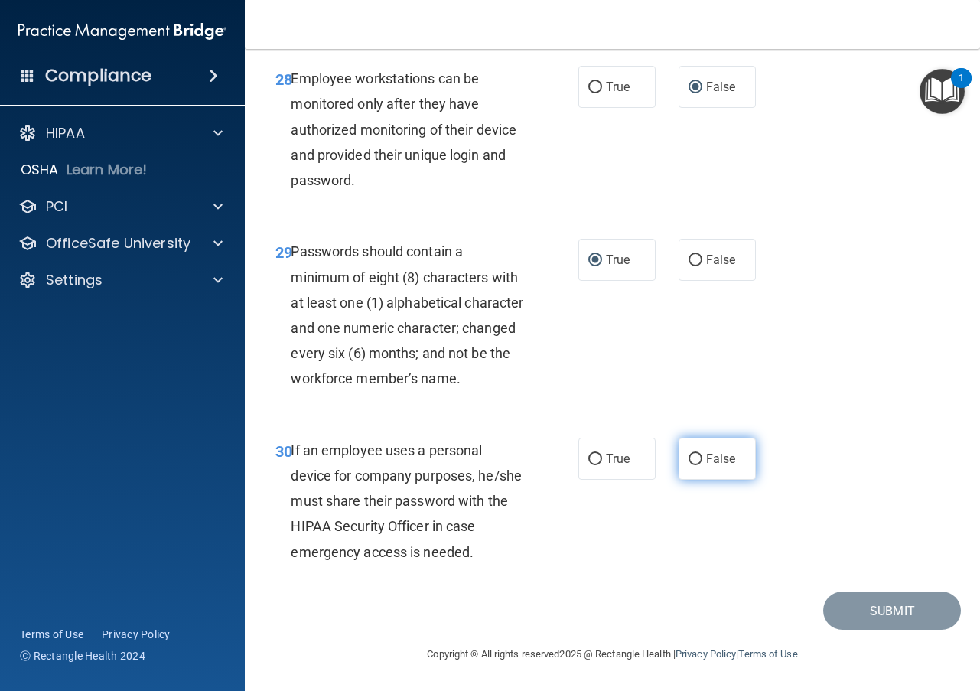
click at [690, 465] on input "False" at bounding box center [696, 459] width 14 height 11
radio input "true"
click at [884, 630] on button "Submit" at bounding box center [892, 610] width 138 height 39
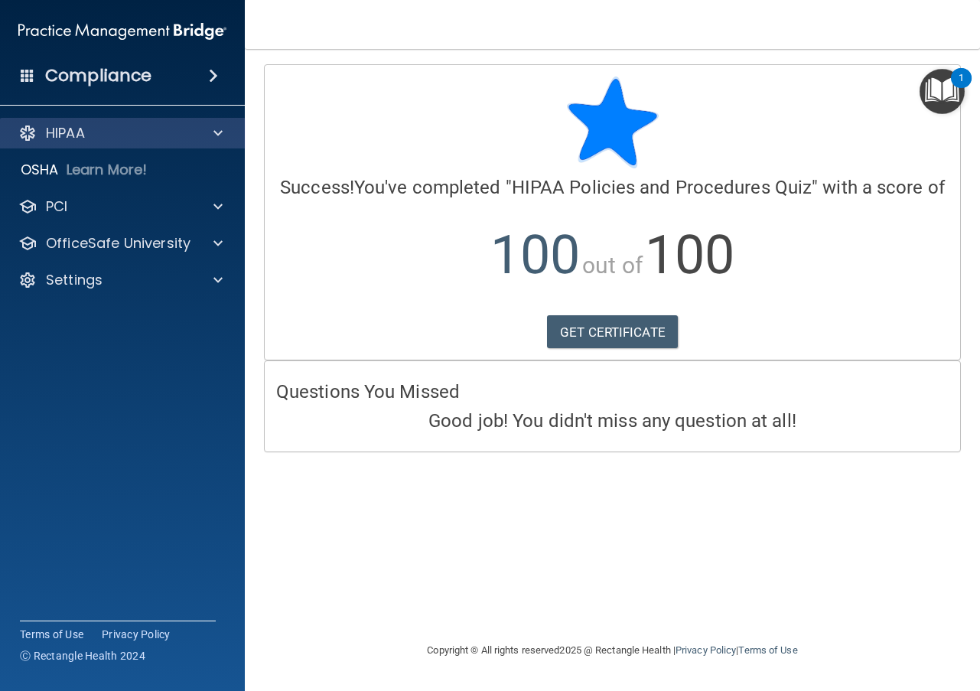
click at [63, 142] on div "HIPAA" at bounding box center [123, 133] width 246 height 31
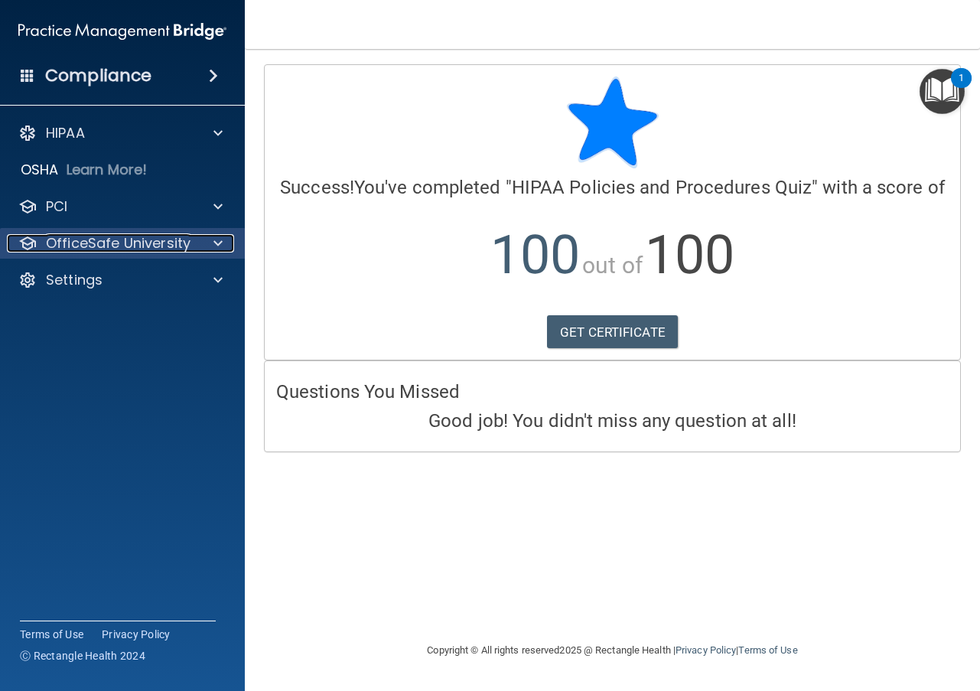
click at [213, 241] on div at bounding box center [216, 243] width 38 height 18
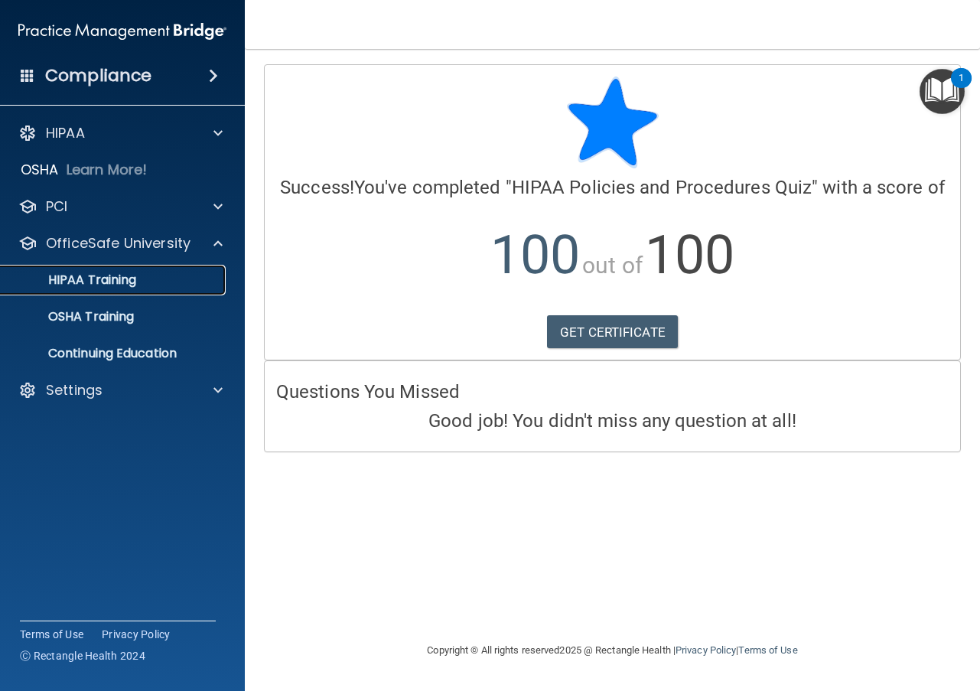
click at [144, 275] on div "HIPAA Training" at bounding box center [114, 279] width 209 height 15
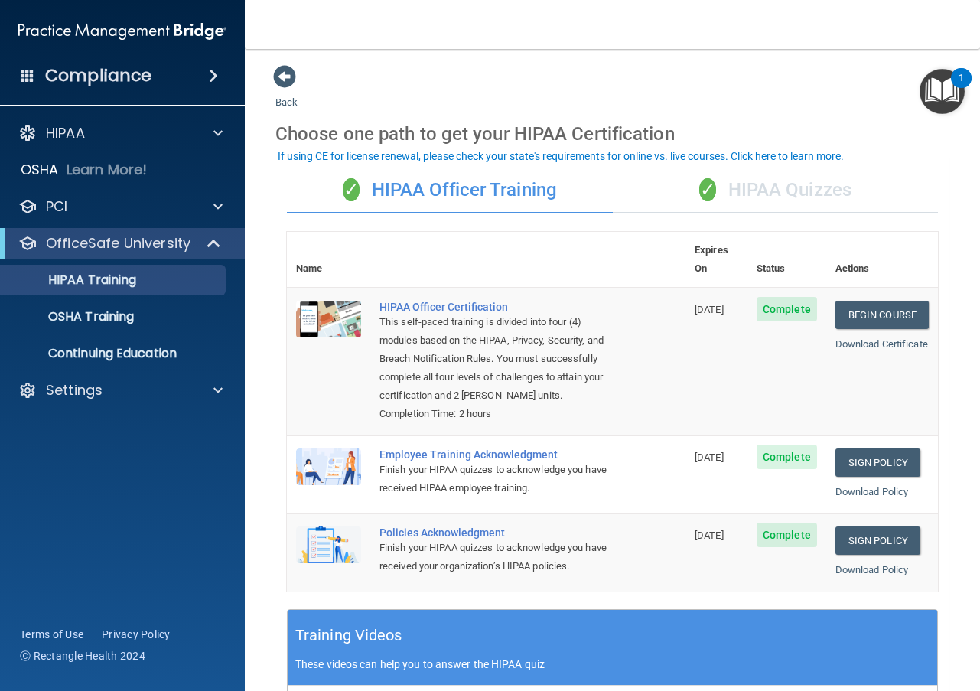
click at [741, 188] on div "✓ HIPAA Quizzes" at bounding box center [776, 191] width 326 height 46
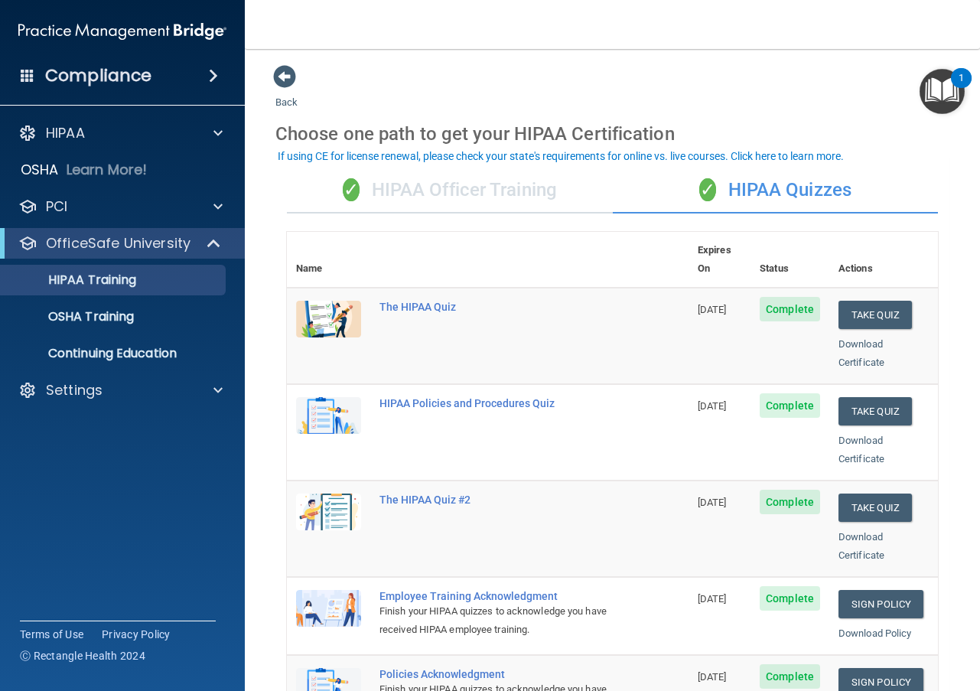
click at [536, 191] on div "✓ HIPAA Officer Training" at bounding box center [450, 191] width 326 height 46
